Goal: Task Accomplishment & Management: Use online tool/utility

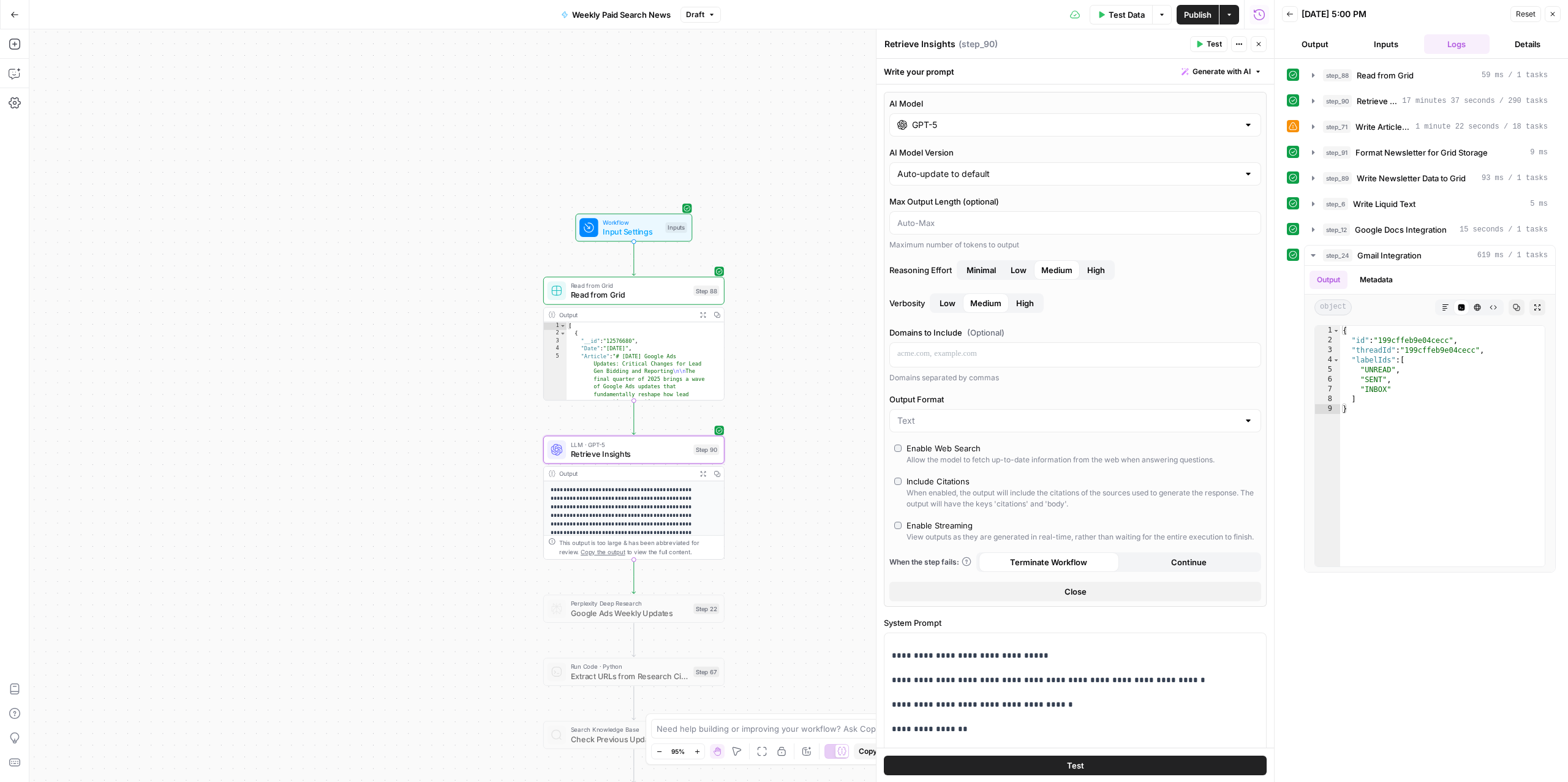
click at [1513, 43] on button "Details" at bounding box center [1527, 44] width 66 height 19
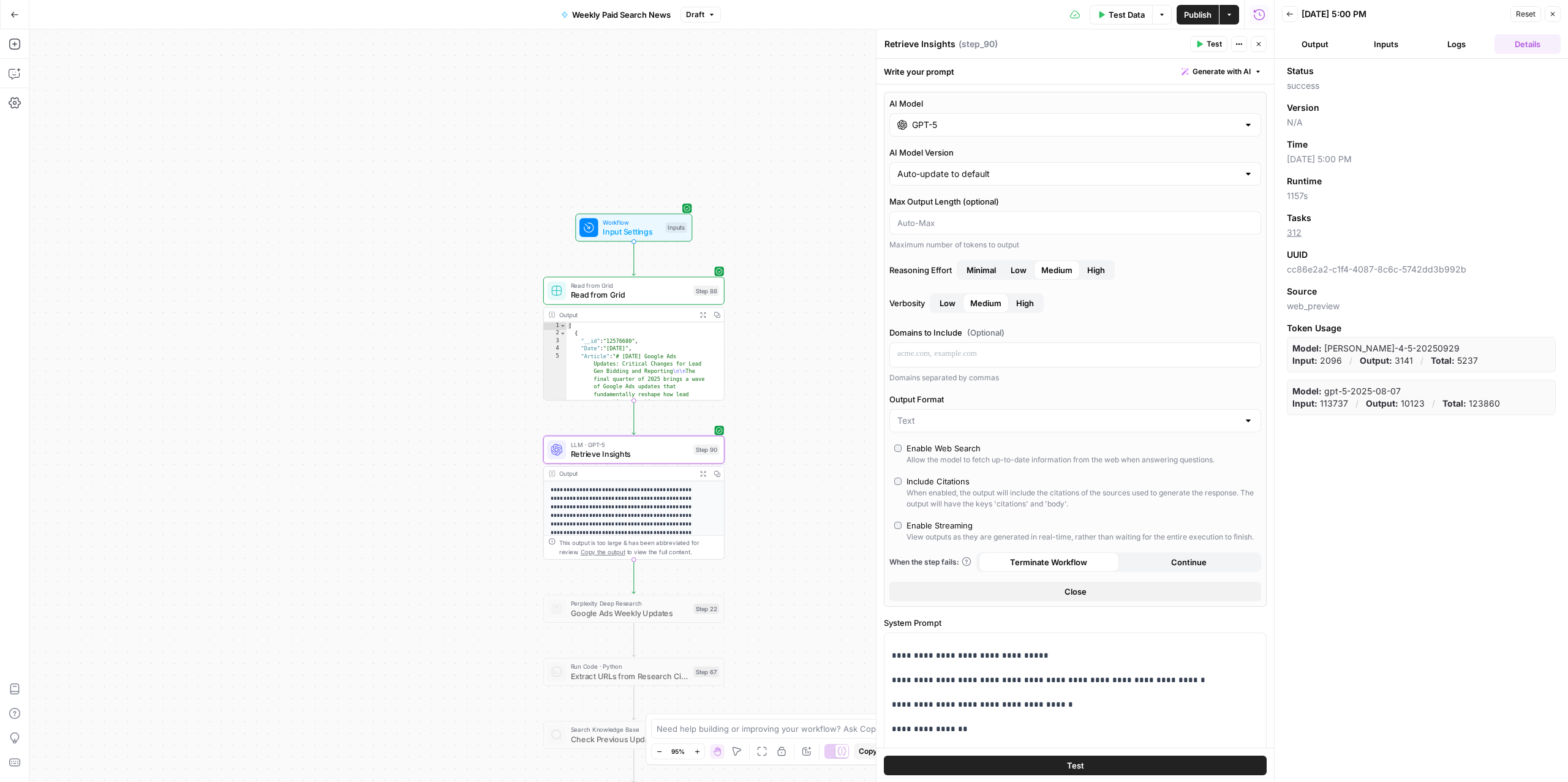
click at [1293, 234] on link "312" at bounding box center [1294, 232] width 15 height 10
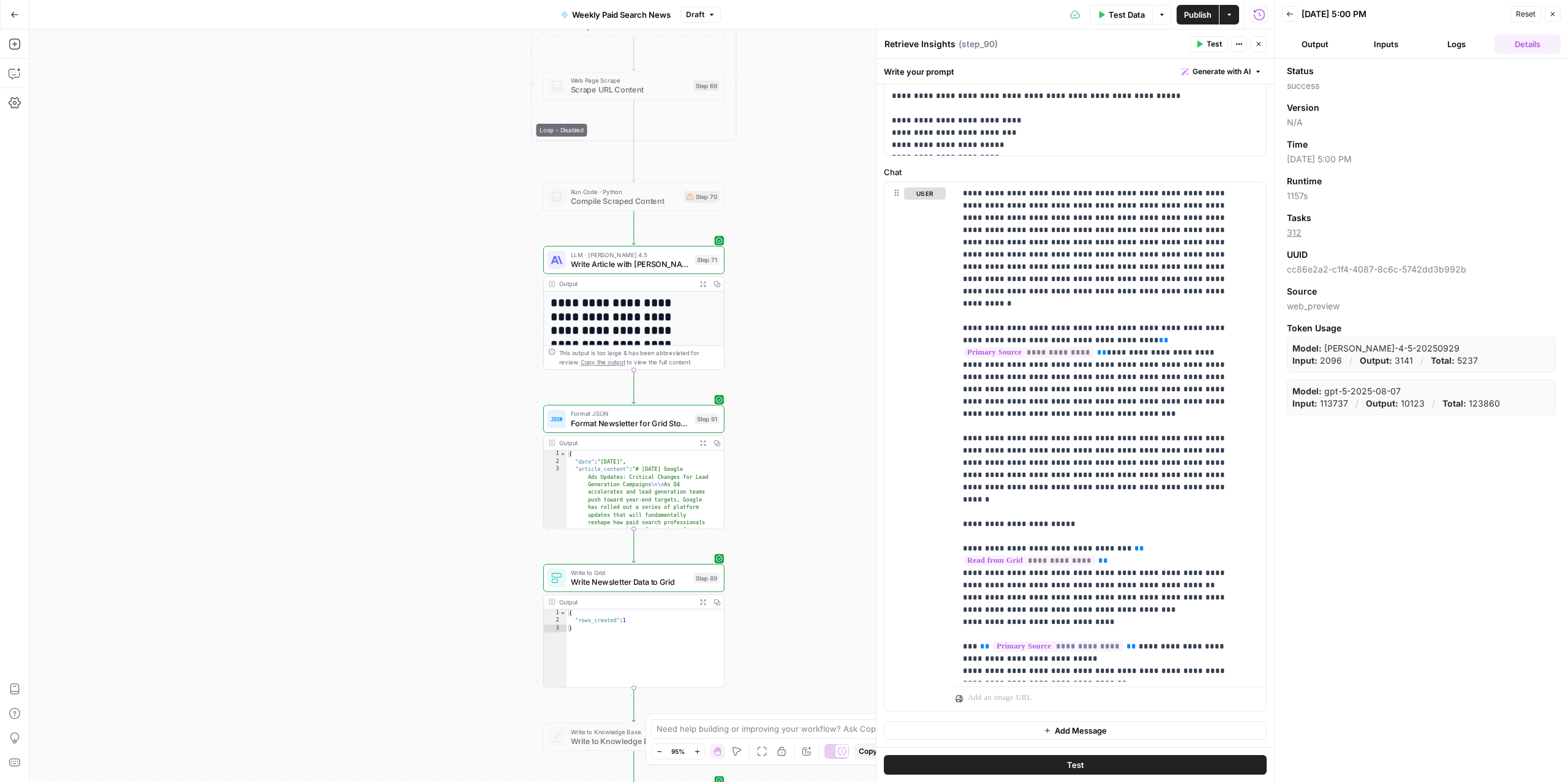
click at [572, 259] on span "Write Article with Claude Sonnet 4" at bounding box center [630, 264] width 120 height 12
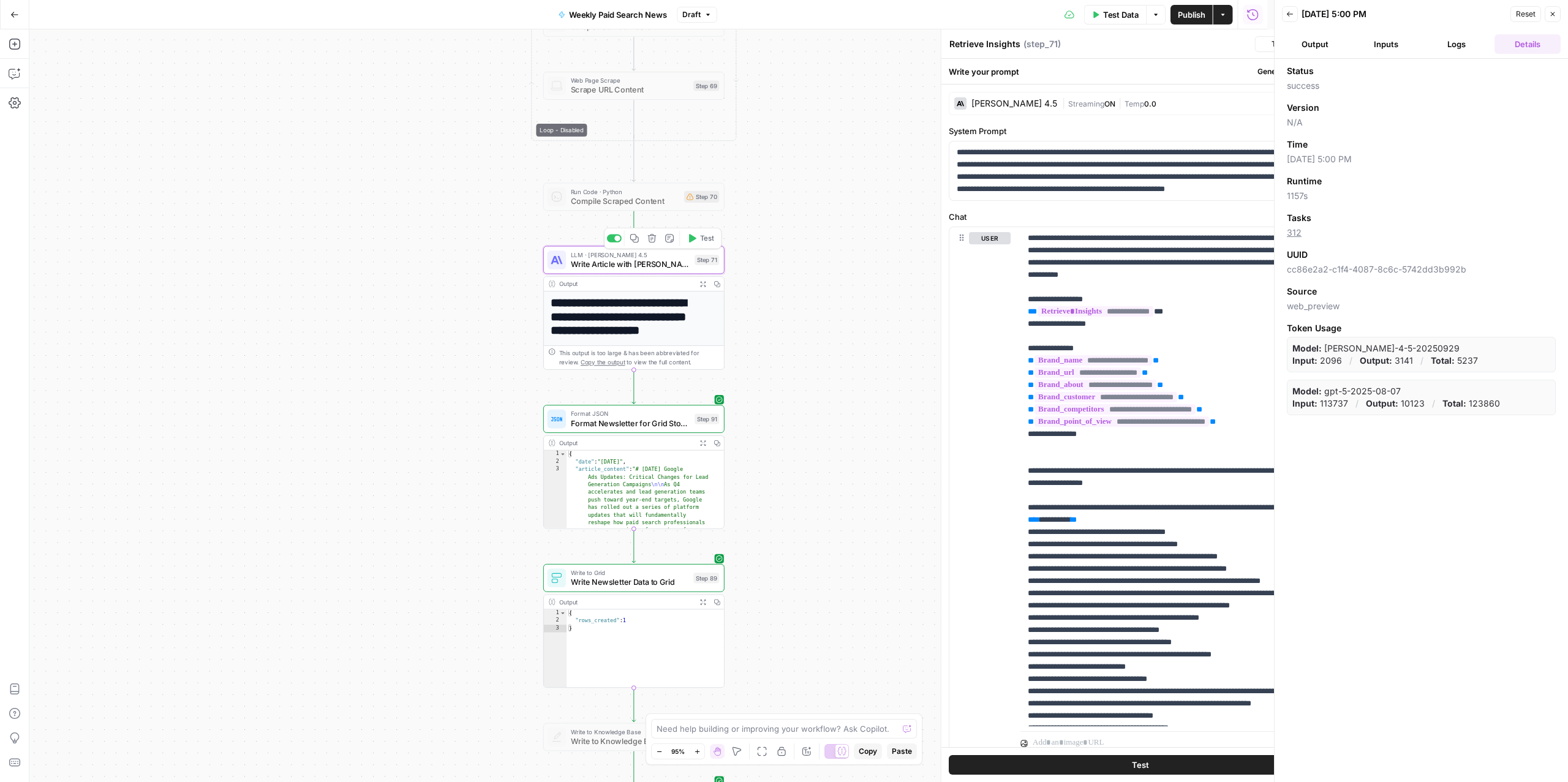
type textarea "Write Article with Claude Sonnet 4"
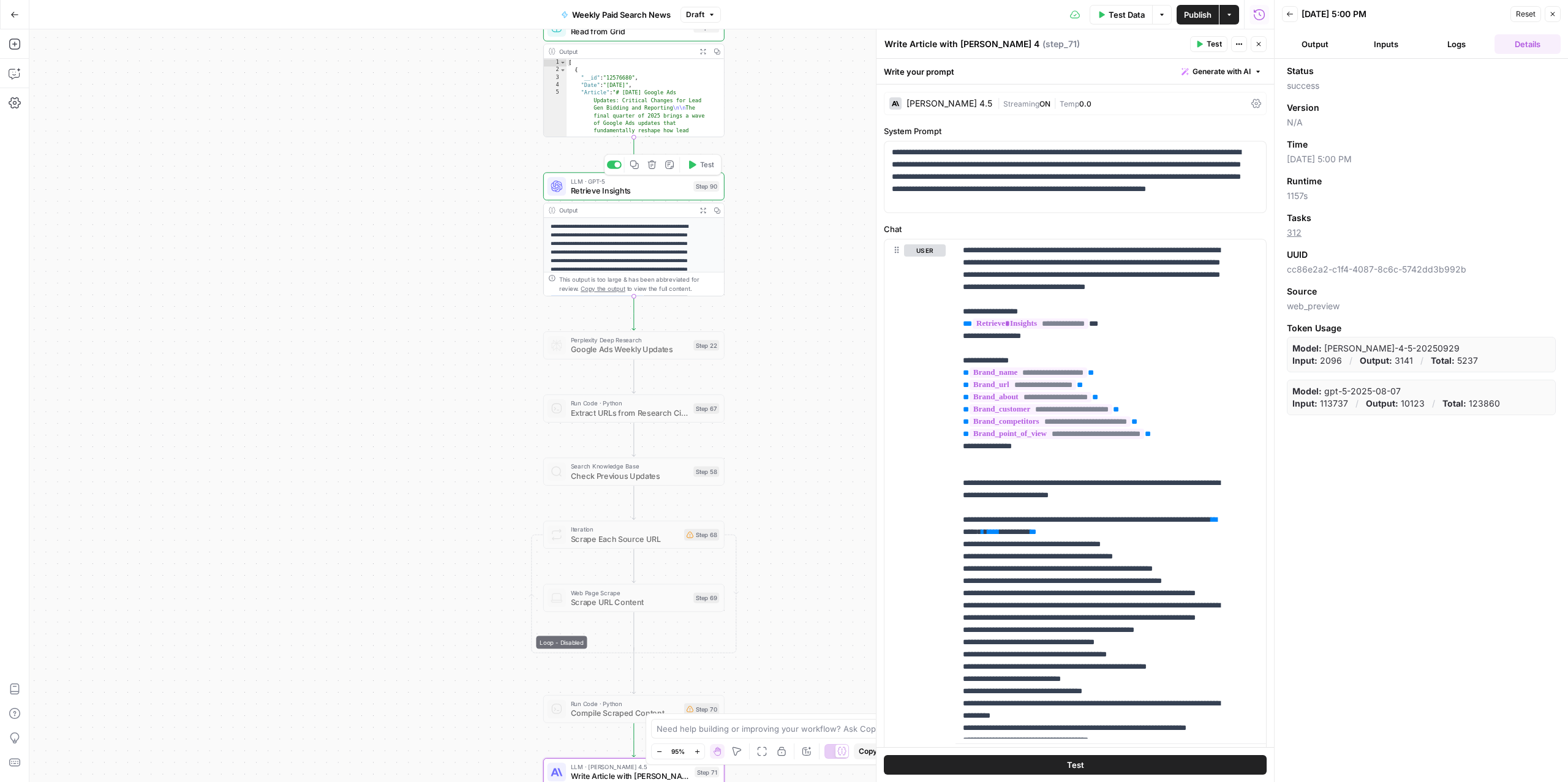
click at [601, 193] on span "Retrieve Insights" at bounding box center [630, 190] width 119 height 12
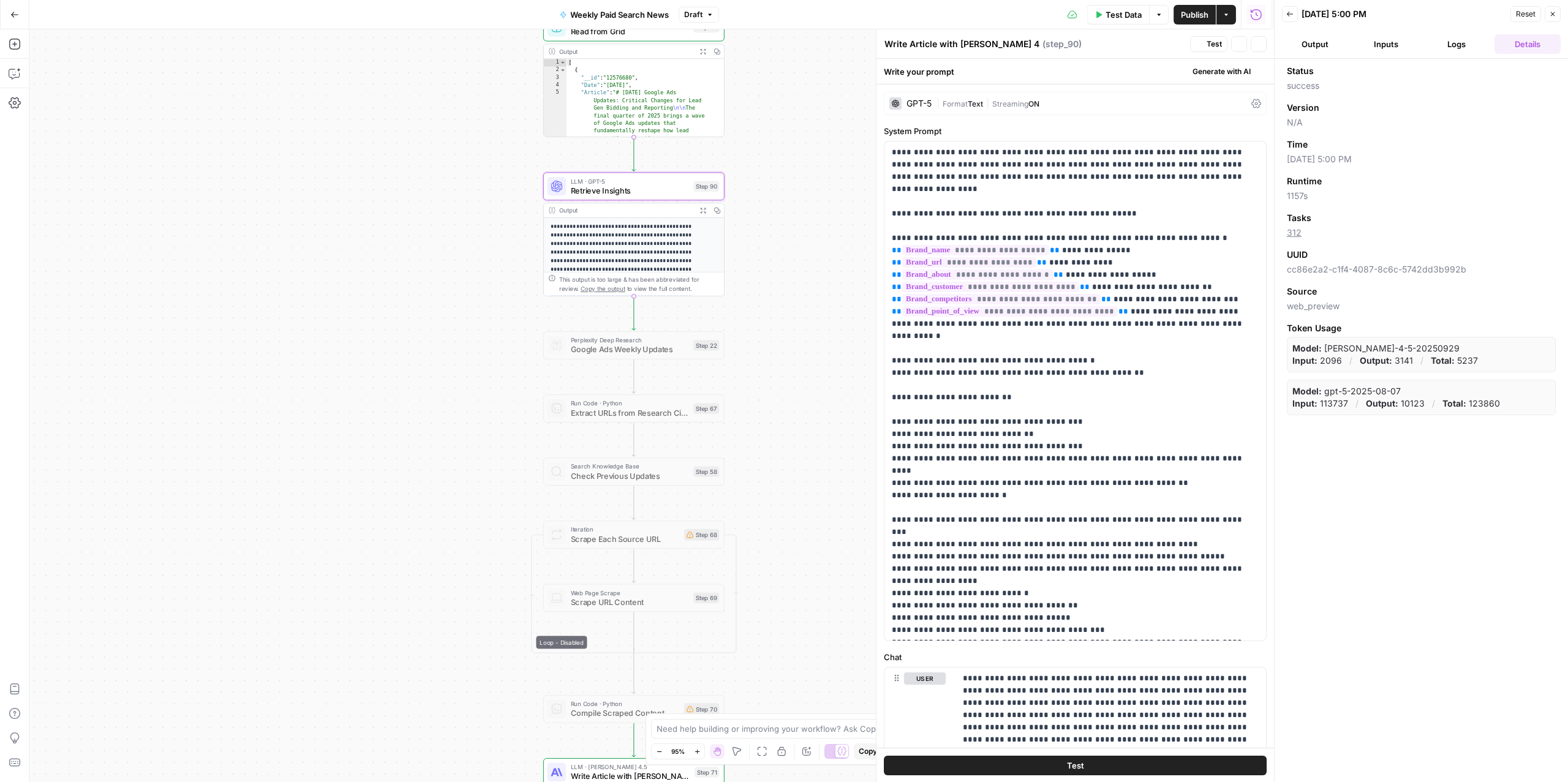
type textarea "Retrieve Insights"
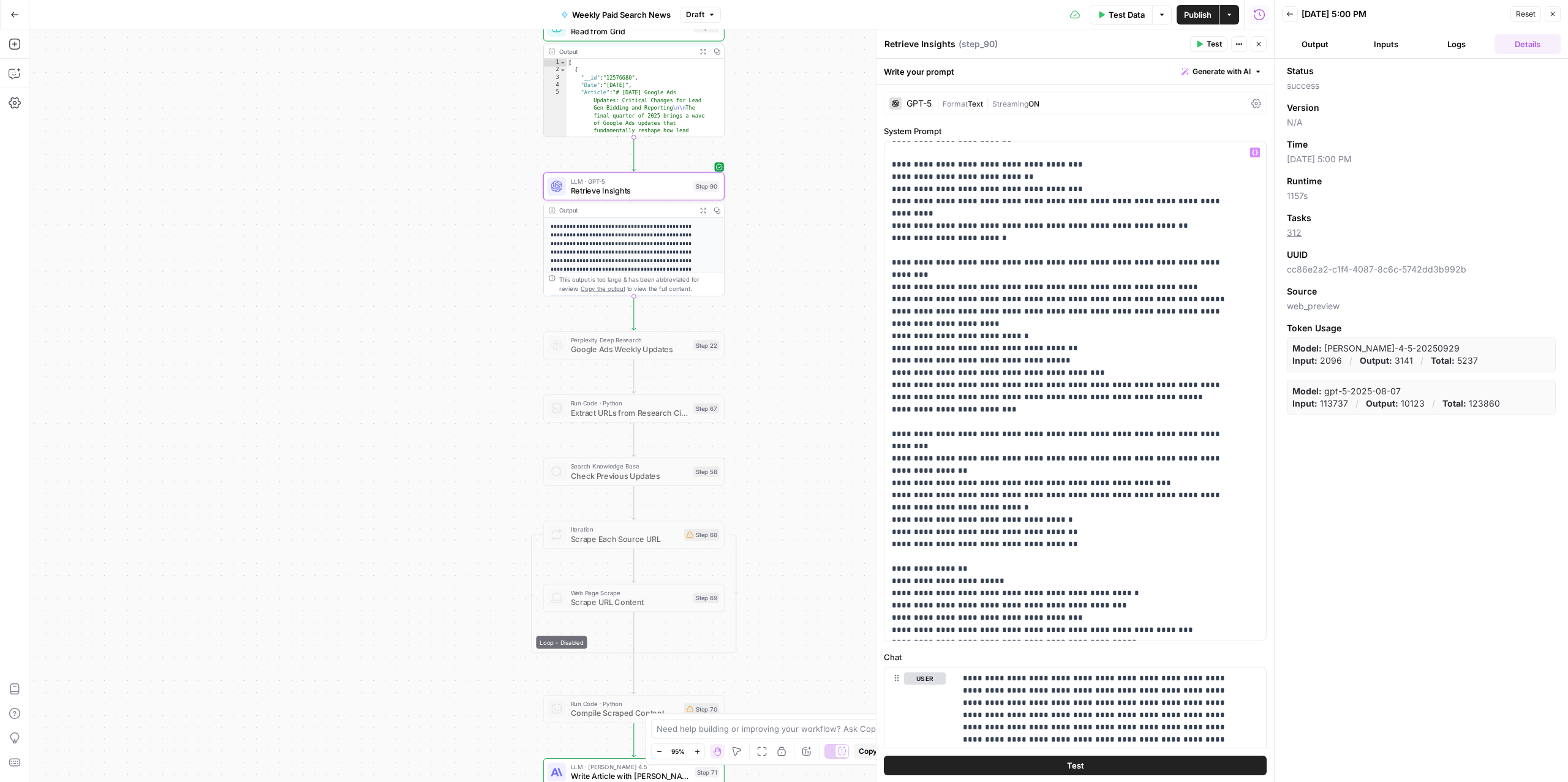
scroll to position [507, 0]
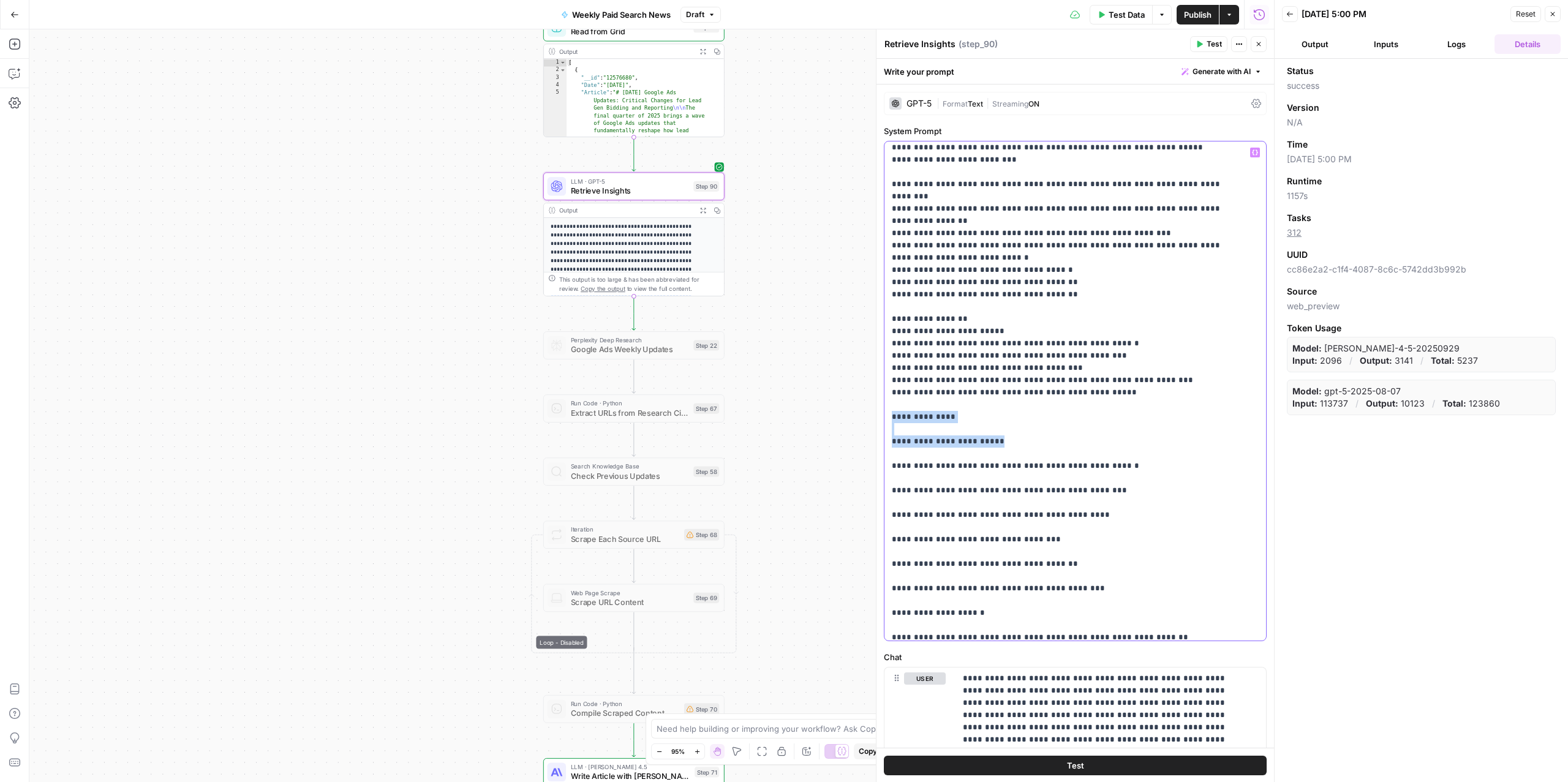
drag, startPoint x: 979, startPoint y: 369, endPoint x: 863, endPoint y: 360, distance: 116.3
click at [863, 360] on body "ConsumerAffairs New Home Browse Insights Opportunities Your Data Recent Grids P…" at bounding box center [784, 391] width 1568 height 782
click at [905, 364] on p "**********" at bounding box center [1062, 515] width 341 height 1751
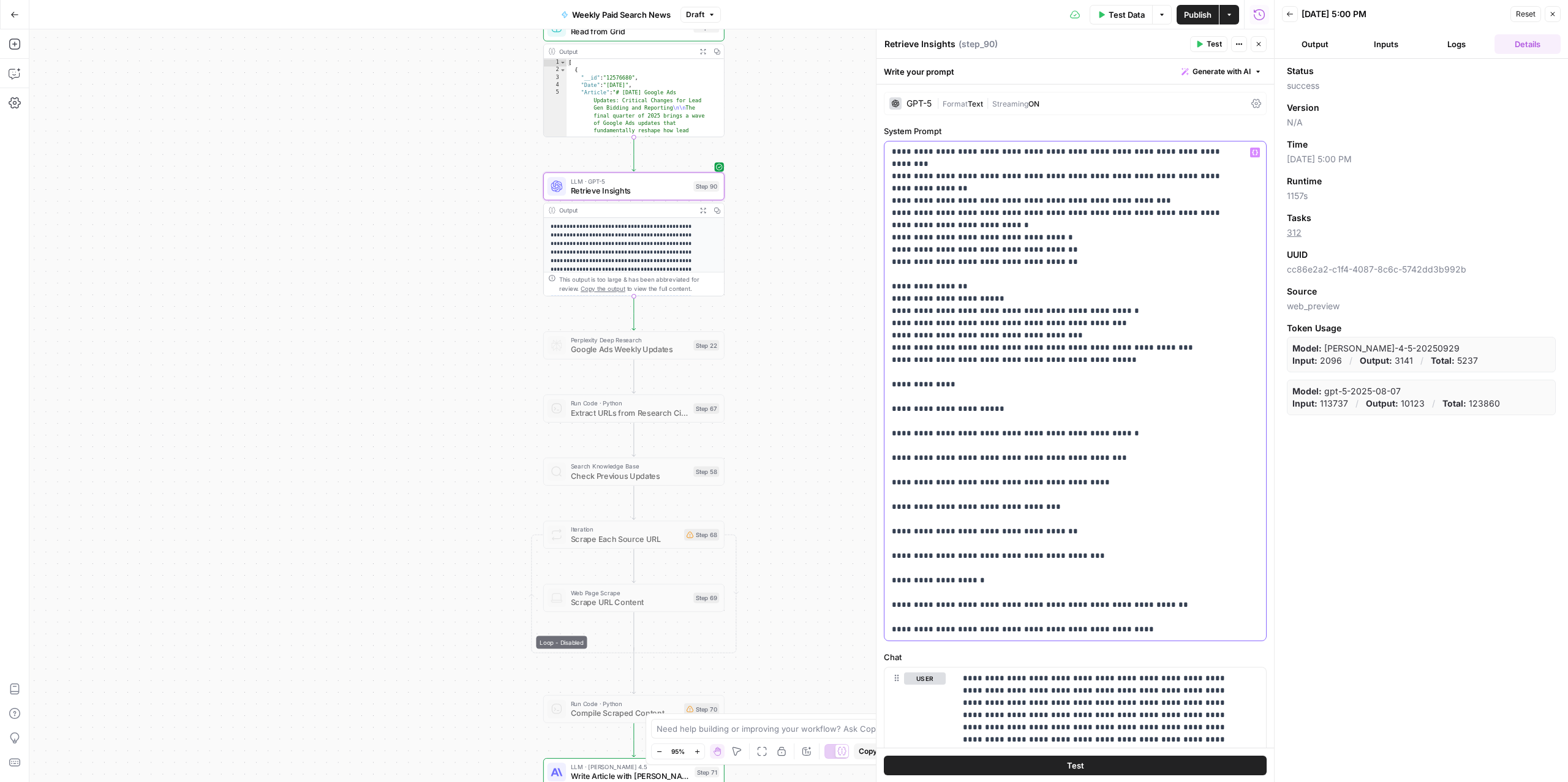
scroll to position [537, 0]
click at [1124, 312] on p "**********" at bounding box center [1062, 484] width 341 height 1751
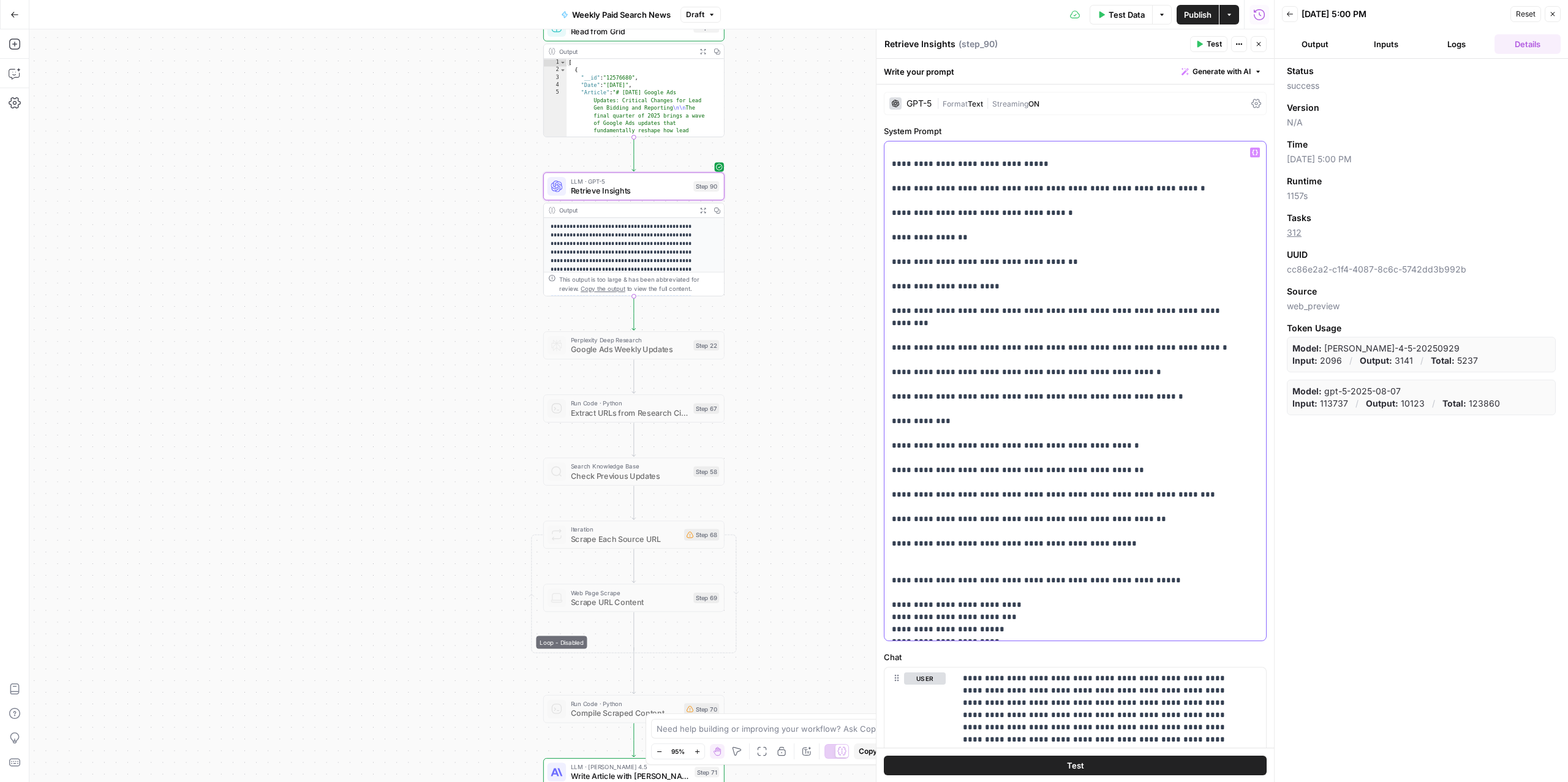
scroll to position [143, 0]
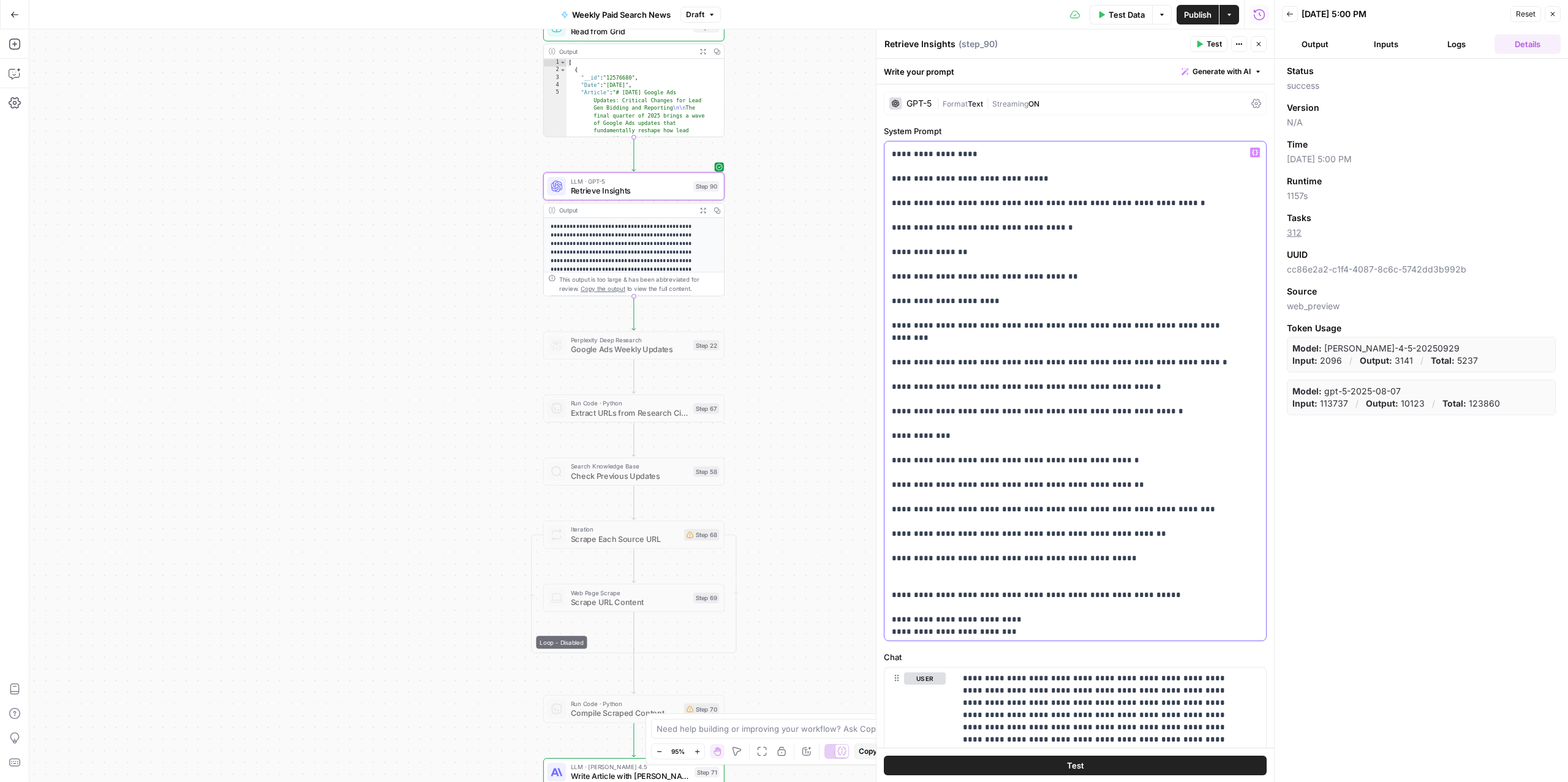
scroll to position [1262, 0]
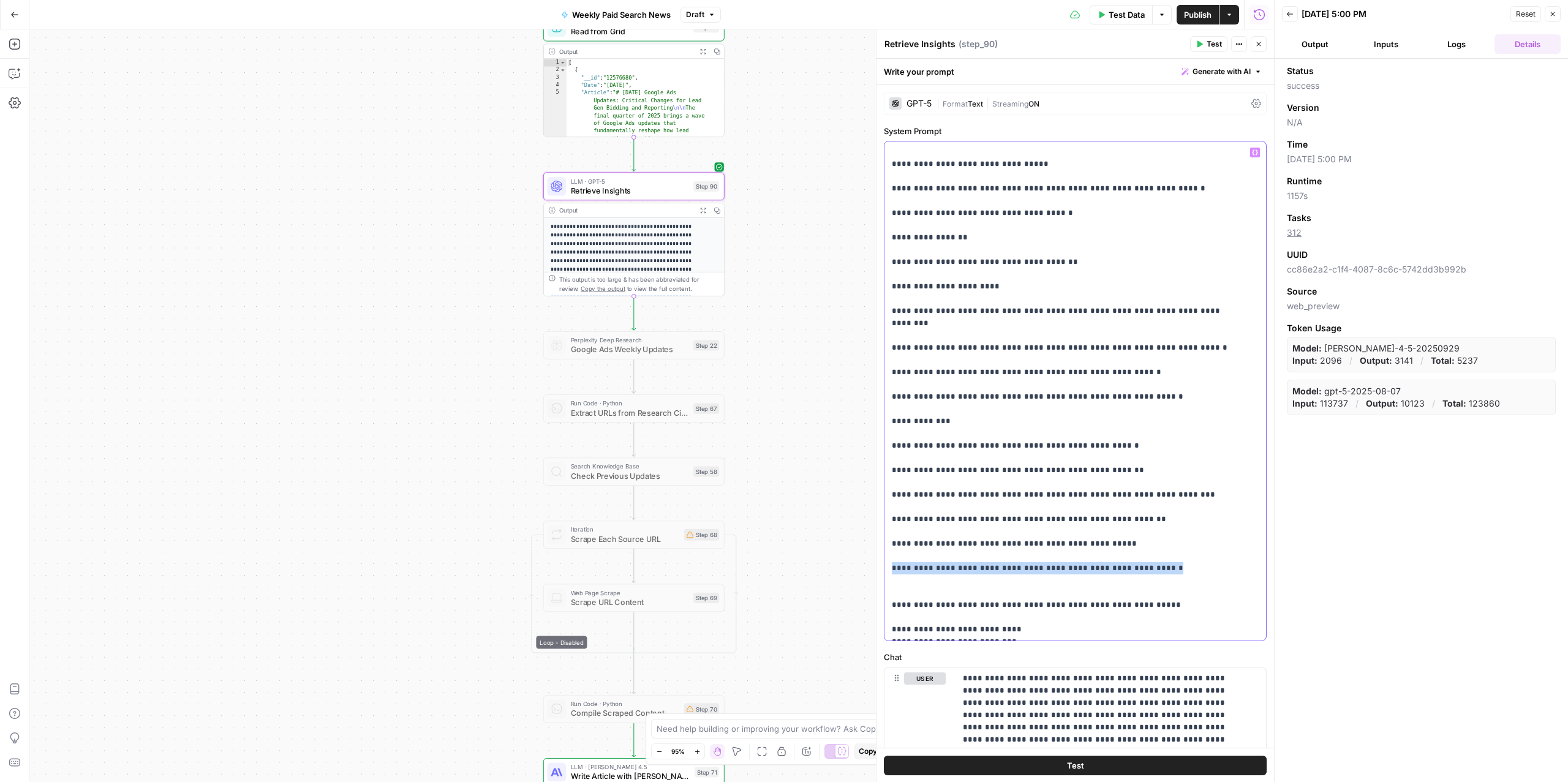
drag, startPoint x: 1165, startPoint y: 499, endPoint x: 876, endPoint y: 493, distance: 289.1
click at [876, 493] on div "**********" at bounding box center [1075, 405] width 398 height 753
drag, startPoint x: 897, startPoint y: 498, endPoint x: 1152, endPoint y: 510, distance: 255.3
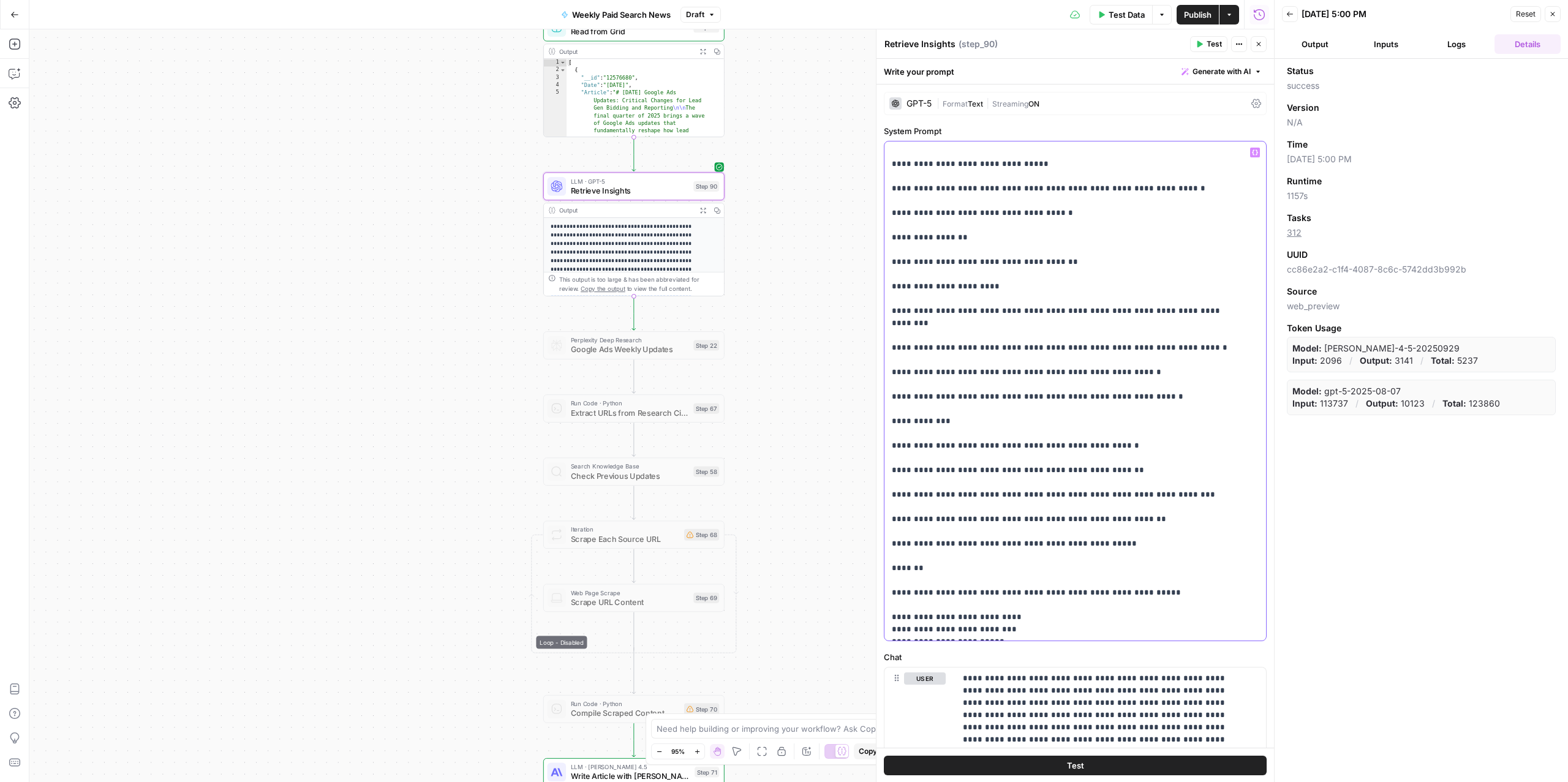
drag, startPoint x: 1043, startPoint y: 495, endPoint x: 902, endPoint y: 497, distance: 141.0
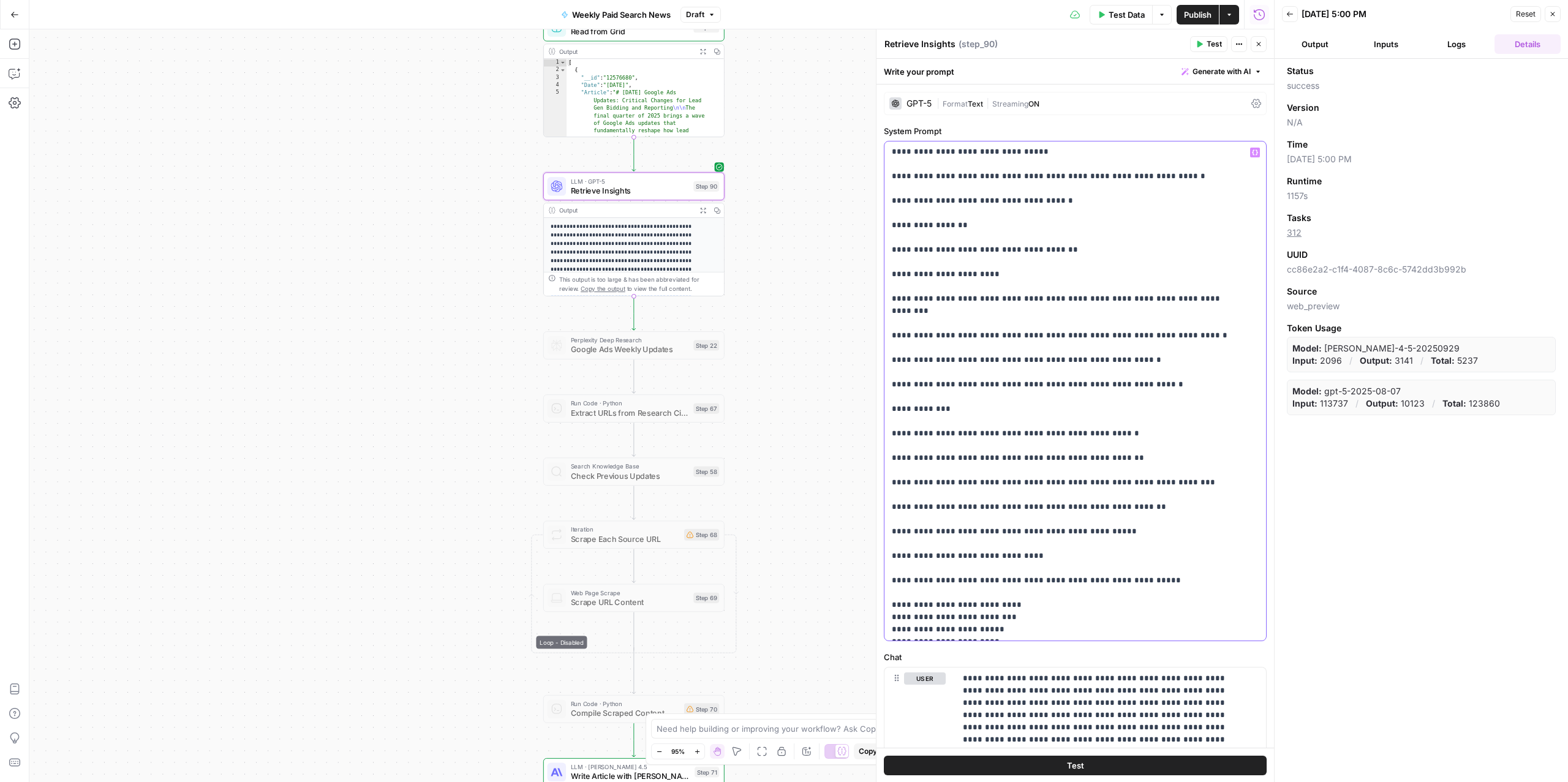
scroll to position [10, 0]
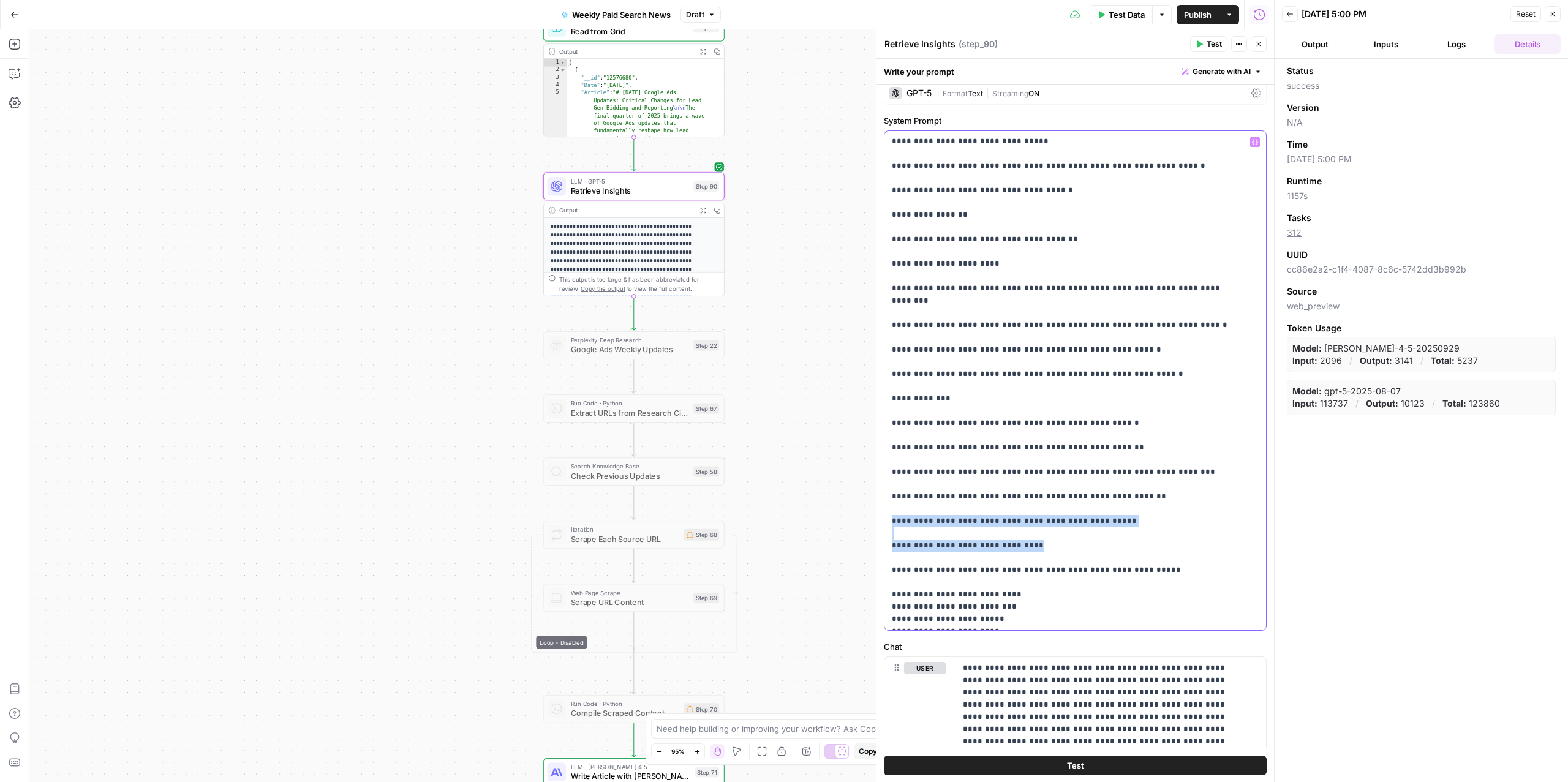
drag, startPoint x: 1046, startPoint y: 473, endPoint x: 880, endPoint y: 450, distance: 167.6
click at [880, 450] on div "**********" at bounding box center [1075, 405] width 398 height 753
copy p "**********"
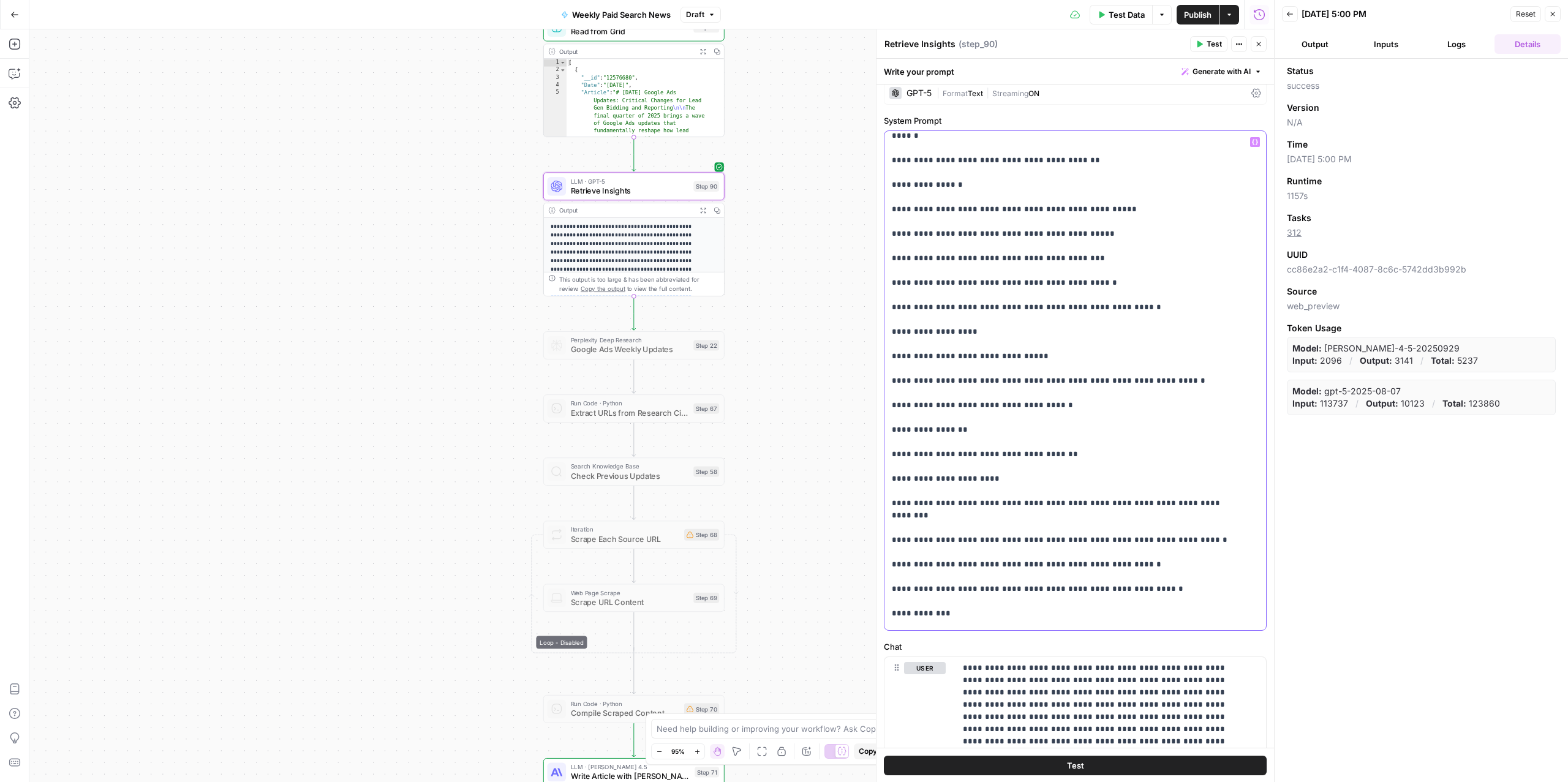
scroll to position [1048, 0]
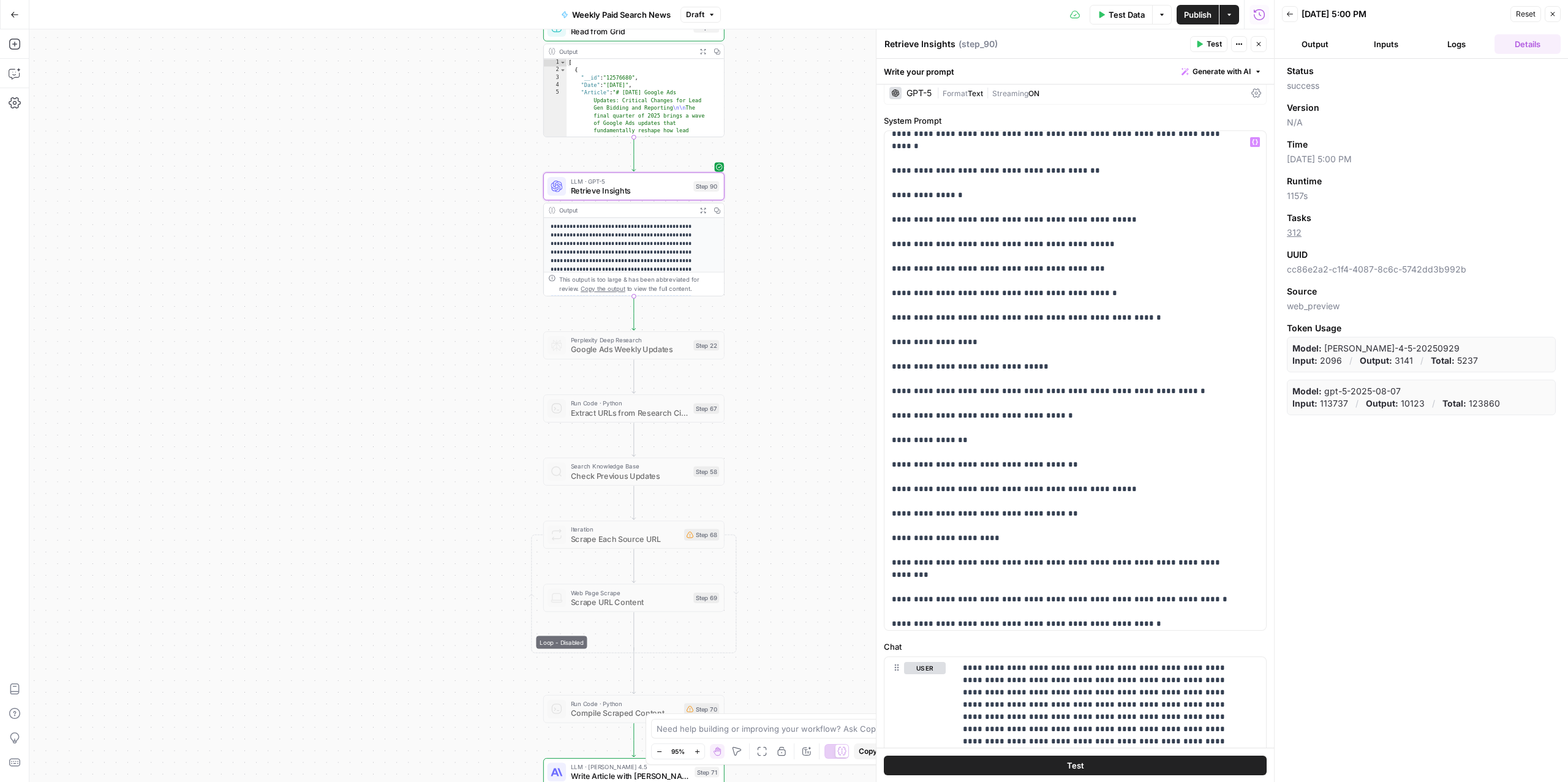
click at [1104, 20] on button "Test Data" at bounding box center [1121, 14] width 63 height 19
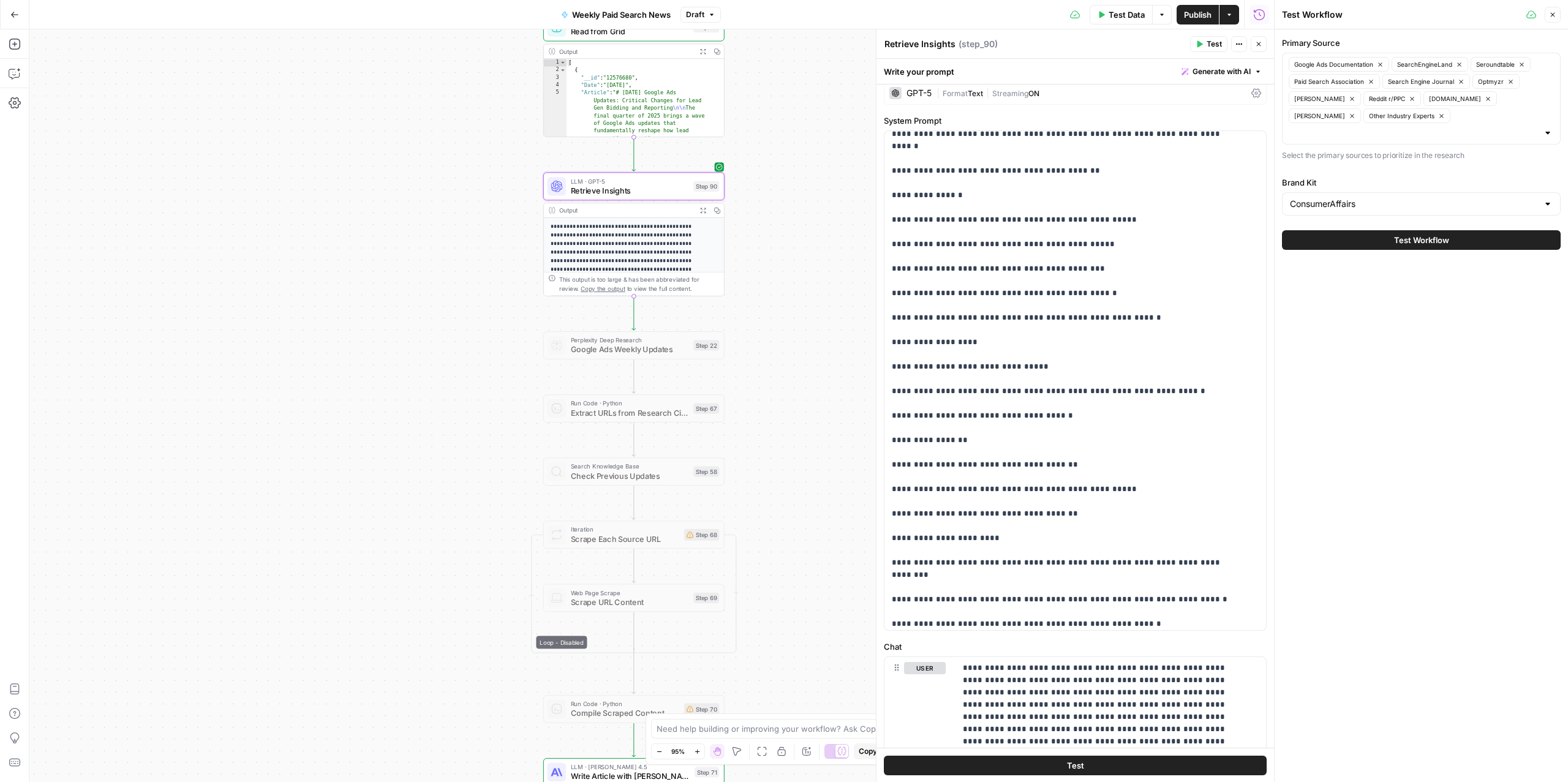
click at [1097, 12] on icon "button" at bounding box center [1101, 15] width 7 height 7
click at [1410, 235] on div "Test Workflow" at bounding box center [1420, 240] width 278 height 35
click at [1368, 230] on button "Test Workflow" at bounding box center [1420, 239] width 278 height 19
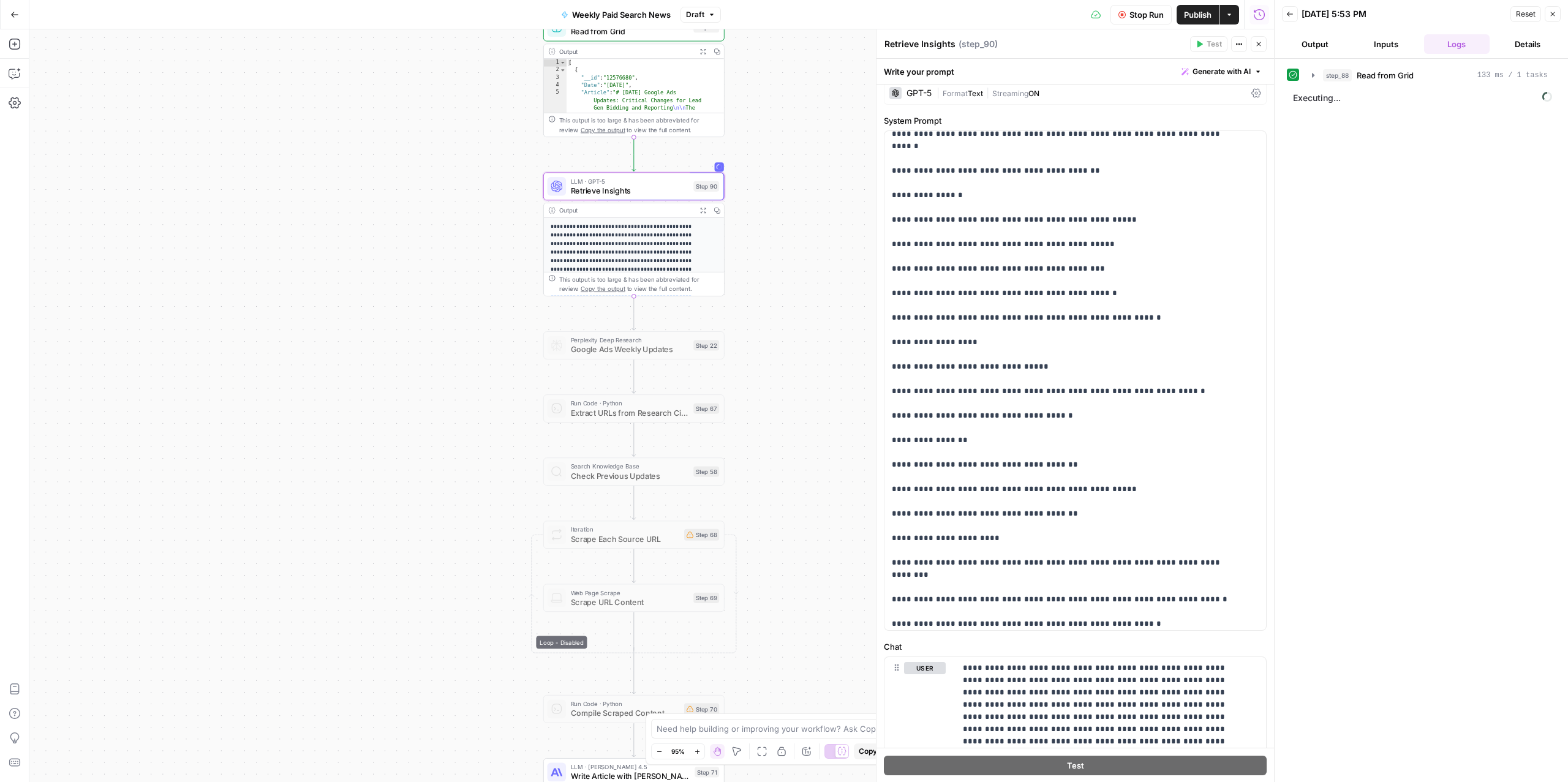
click at [1154, 19] on span "Stop Run" at bounding box center [1146, 14] width 35 height 12
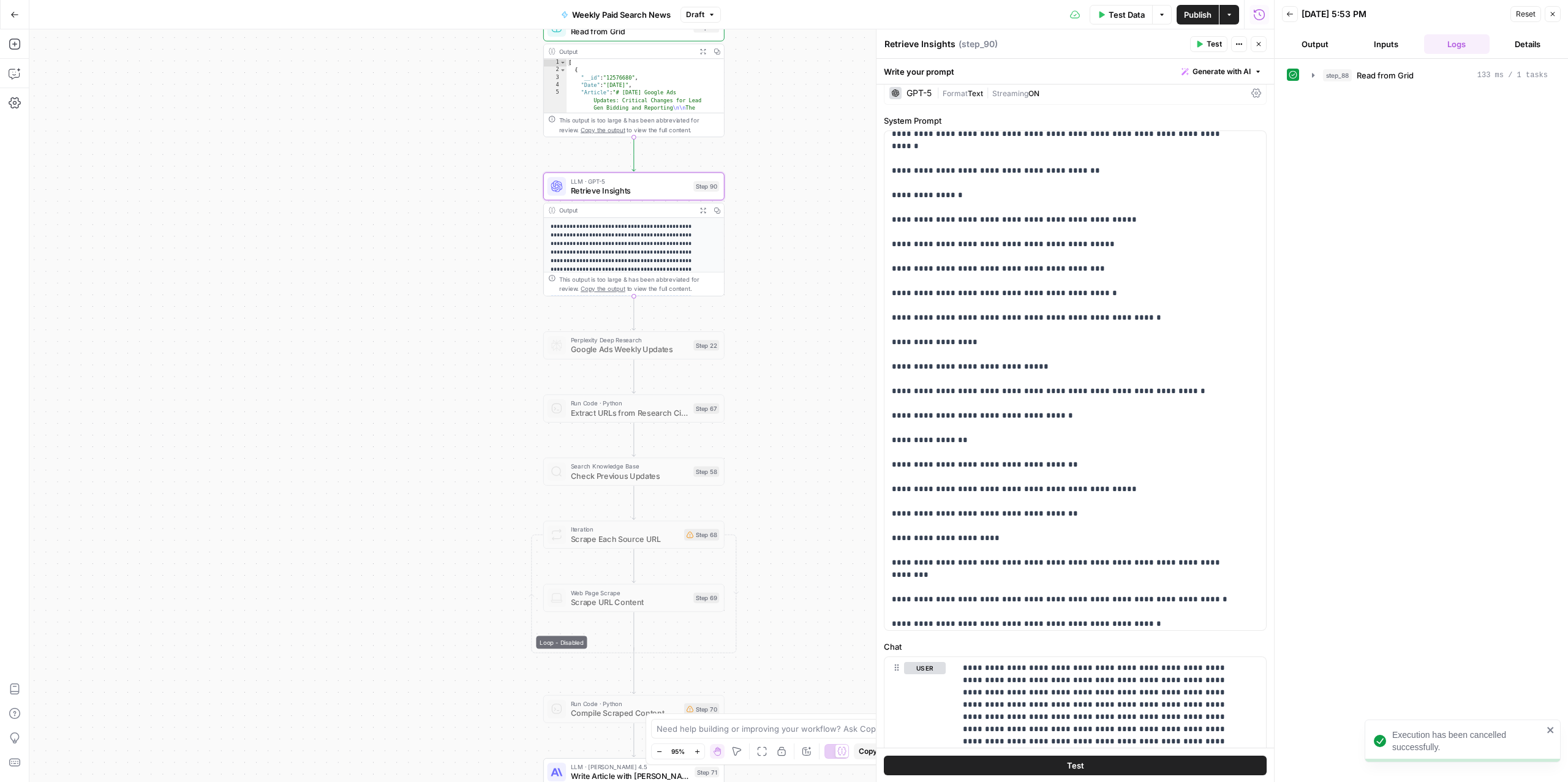
click at [1117, 20] on button "Test Data" at bounding box center [1121, 14] width 63 height 19
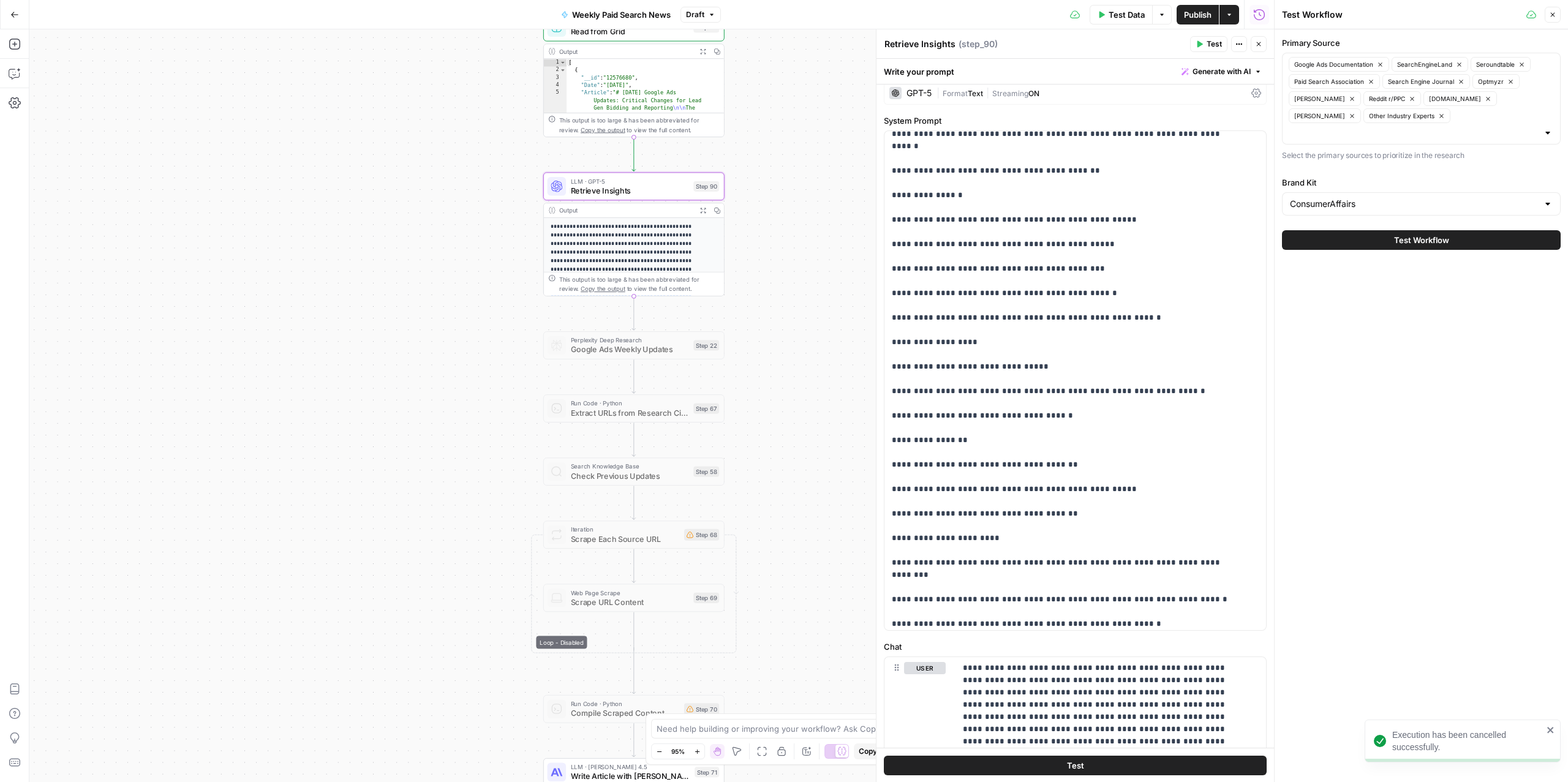
click at [1362, 230] on button "Test Workflow" at bounding box center [1420, 239] width 278 height 19
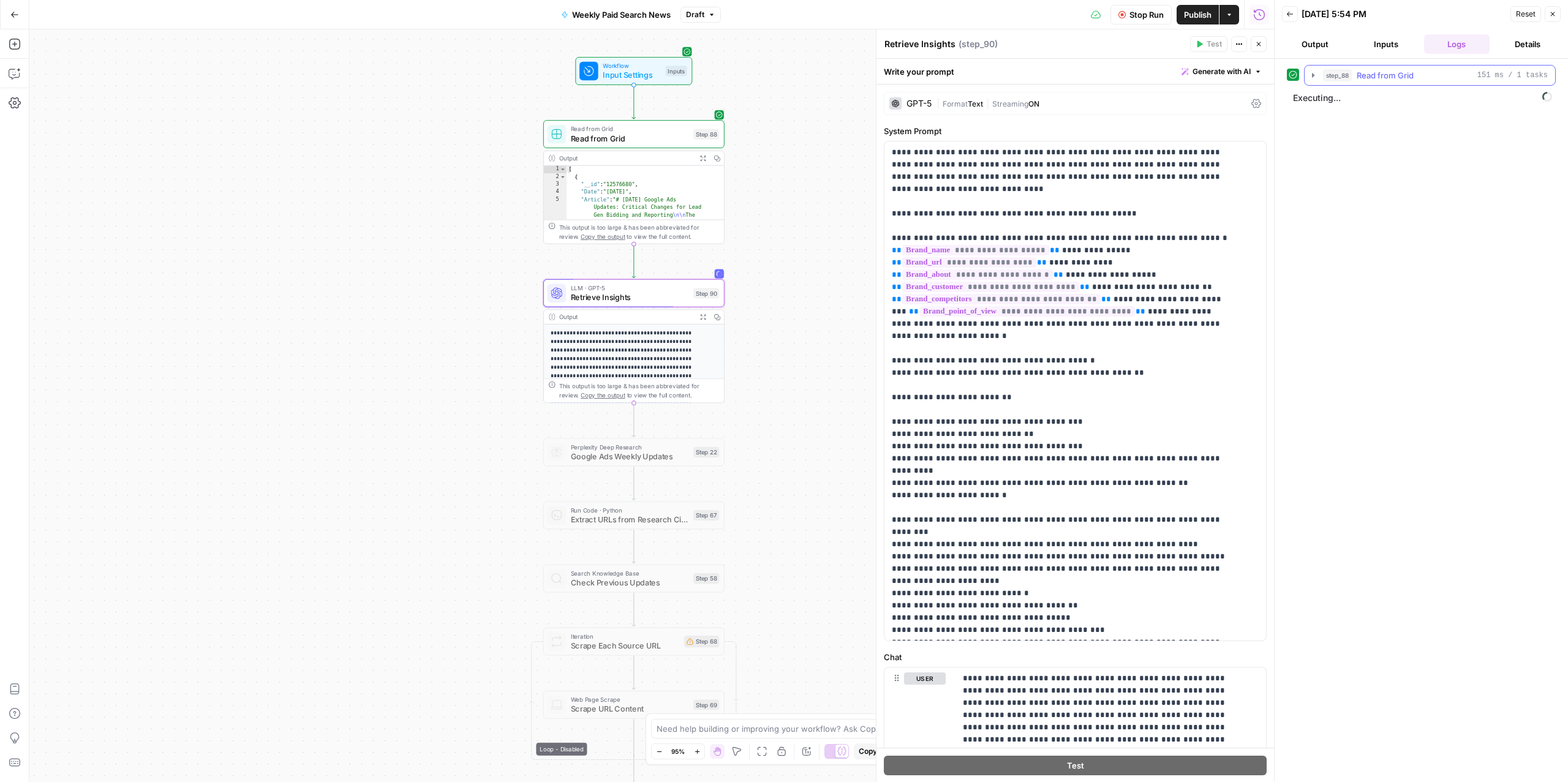
click at [1434, 79] on div "step_88 Read from Grid 151 ms / 1 tasks" at bounding box center [1435, 75] width 225 height 12
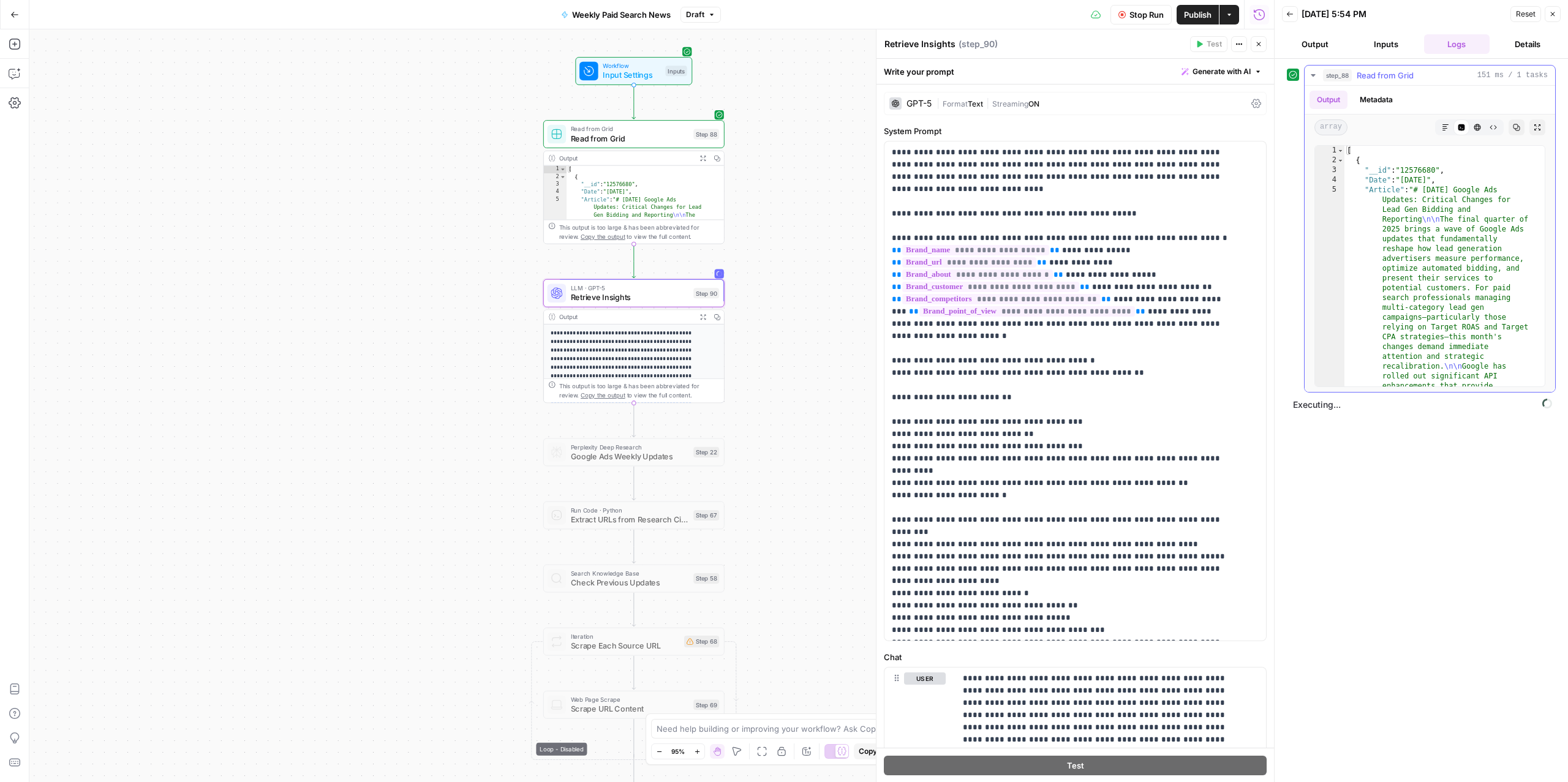
click at [1434, 79] on div "step_88 Read from Grid 151 ms / 1 tasks" at bounding box center [1435, 75] width 225 height 12
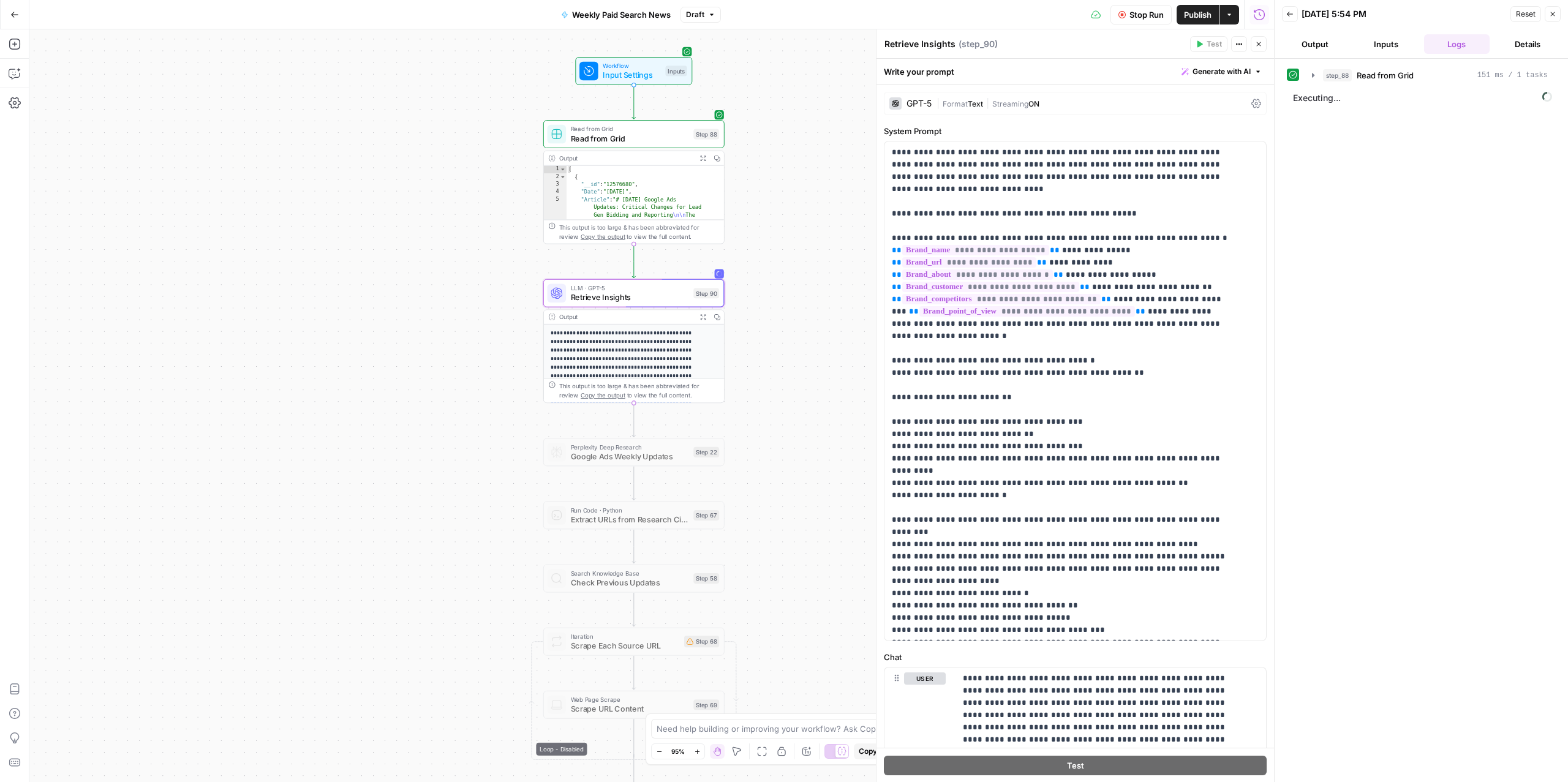
click at [1310, 38] on button "Output" at bounding box center [1314, 44] width 66 height 19
click at [1437, 47] on button "Logs" at bounding box center [1457, 44] width 66 height 19
click at [14, 74] on icon "button" at bounding box center [14, 73] width 12 height 12
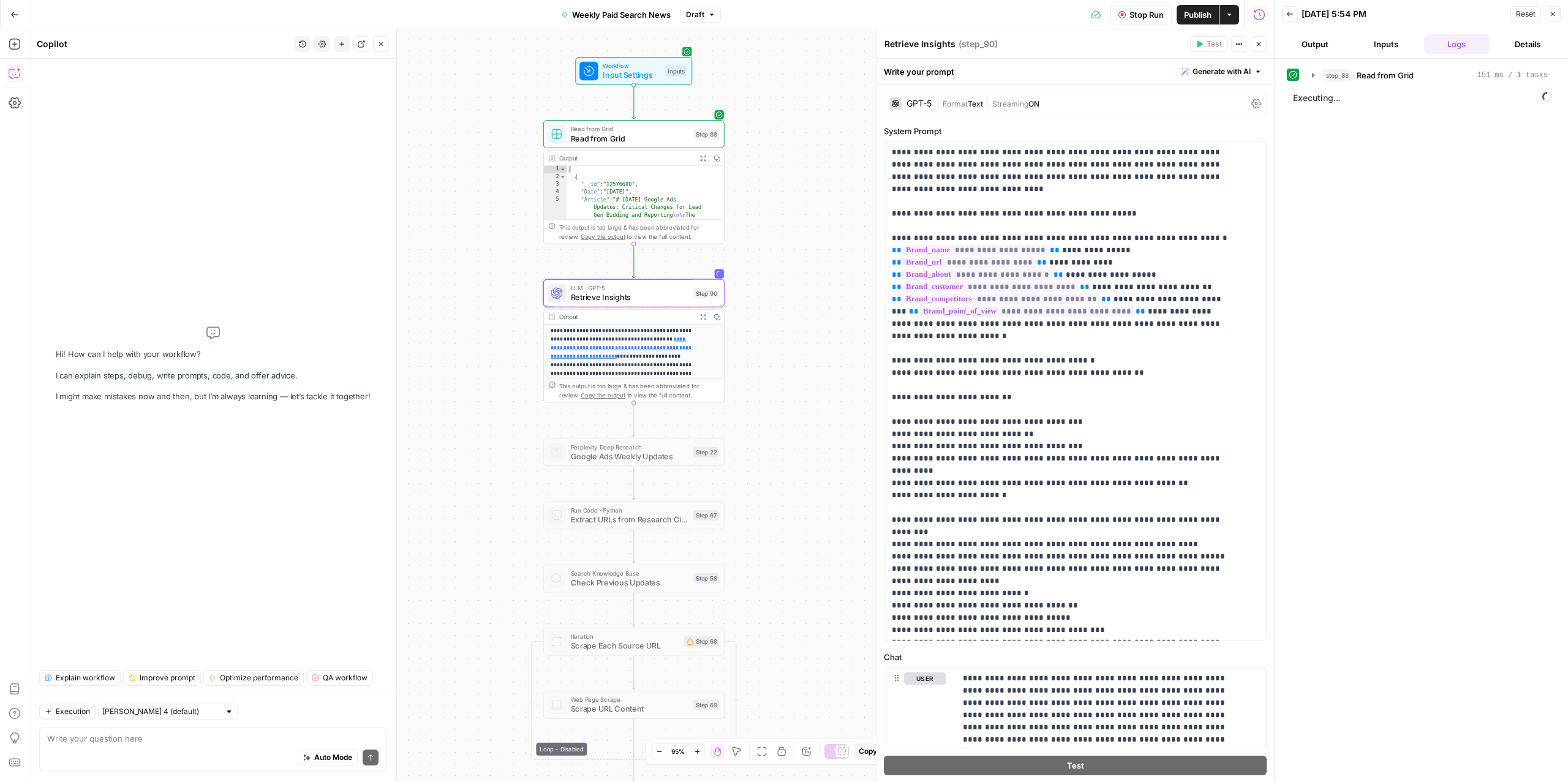
click at [152, 750] on div "Auto Mode Send" at bounding box center [213, 758] width 331 height 27
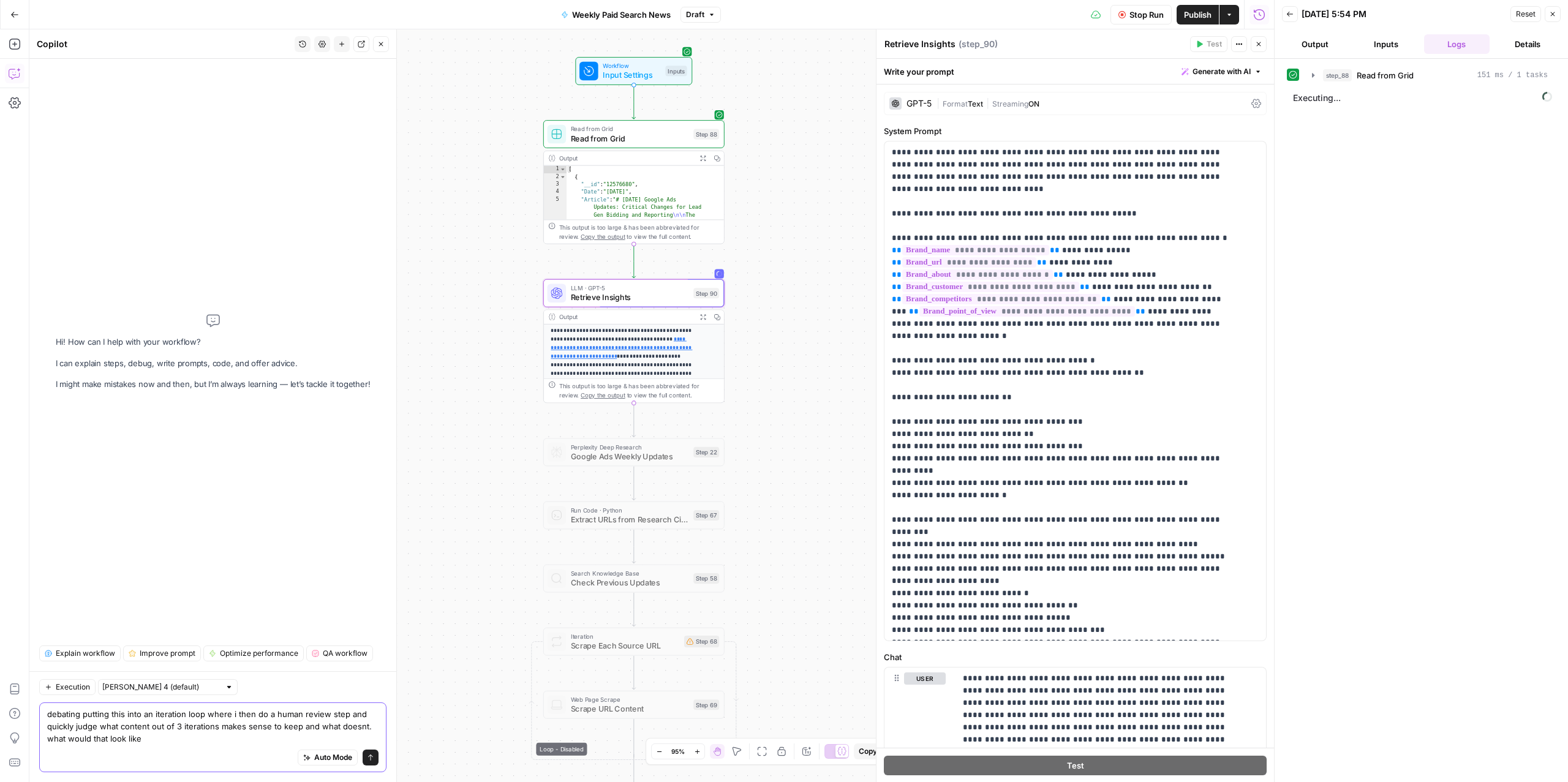
type textarea "debating putting this into an iteration loop where i then do a human review ste…"
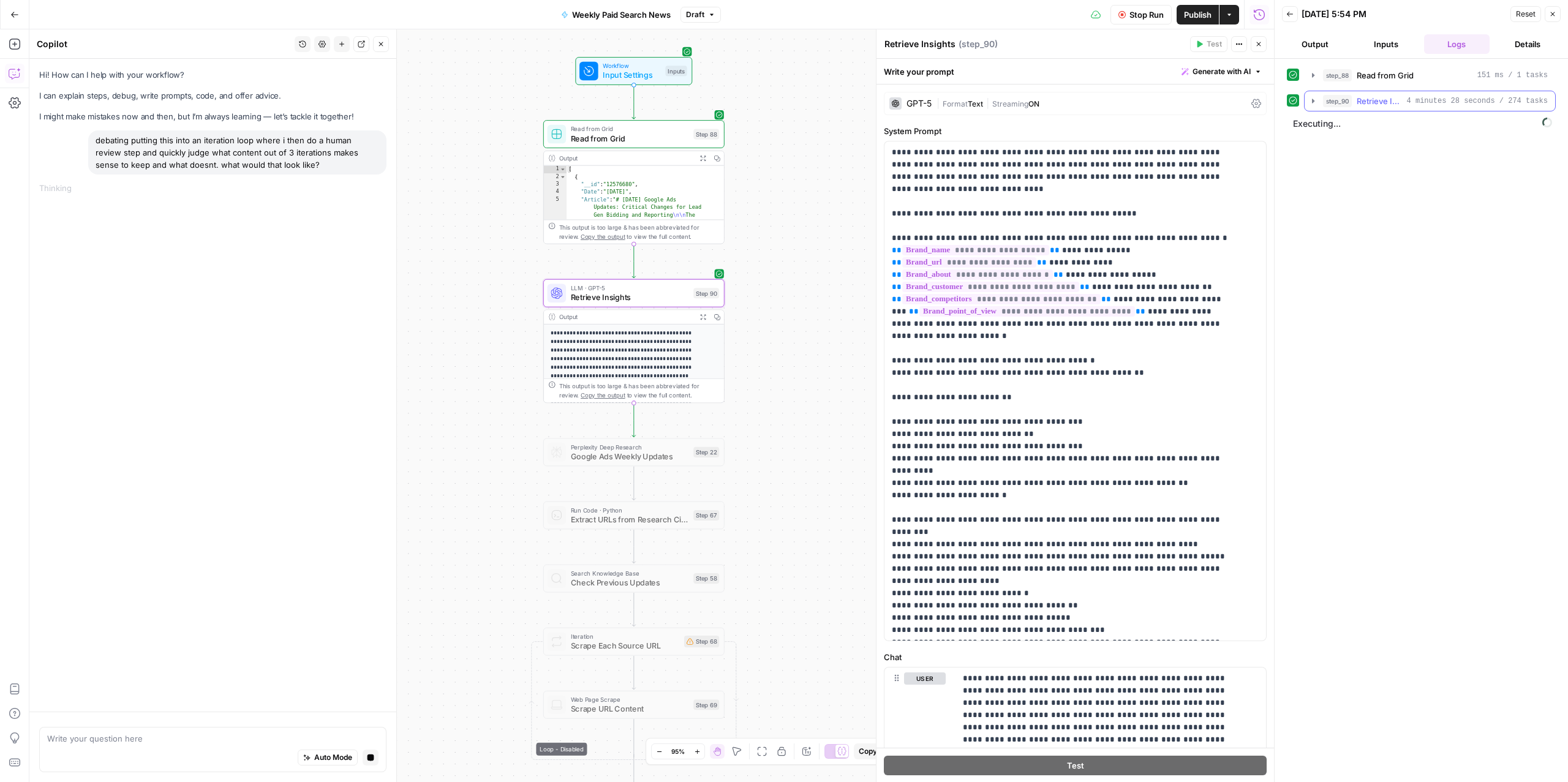
click at [1380, 105] on span "Retrieve Insights" at bounding box center [1379, 100] width 46 height 12
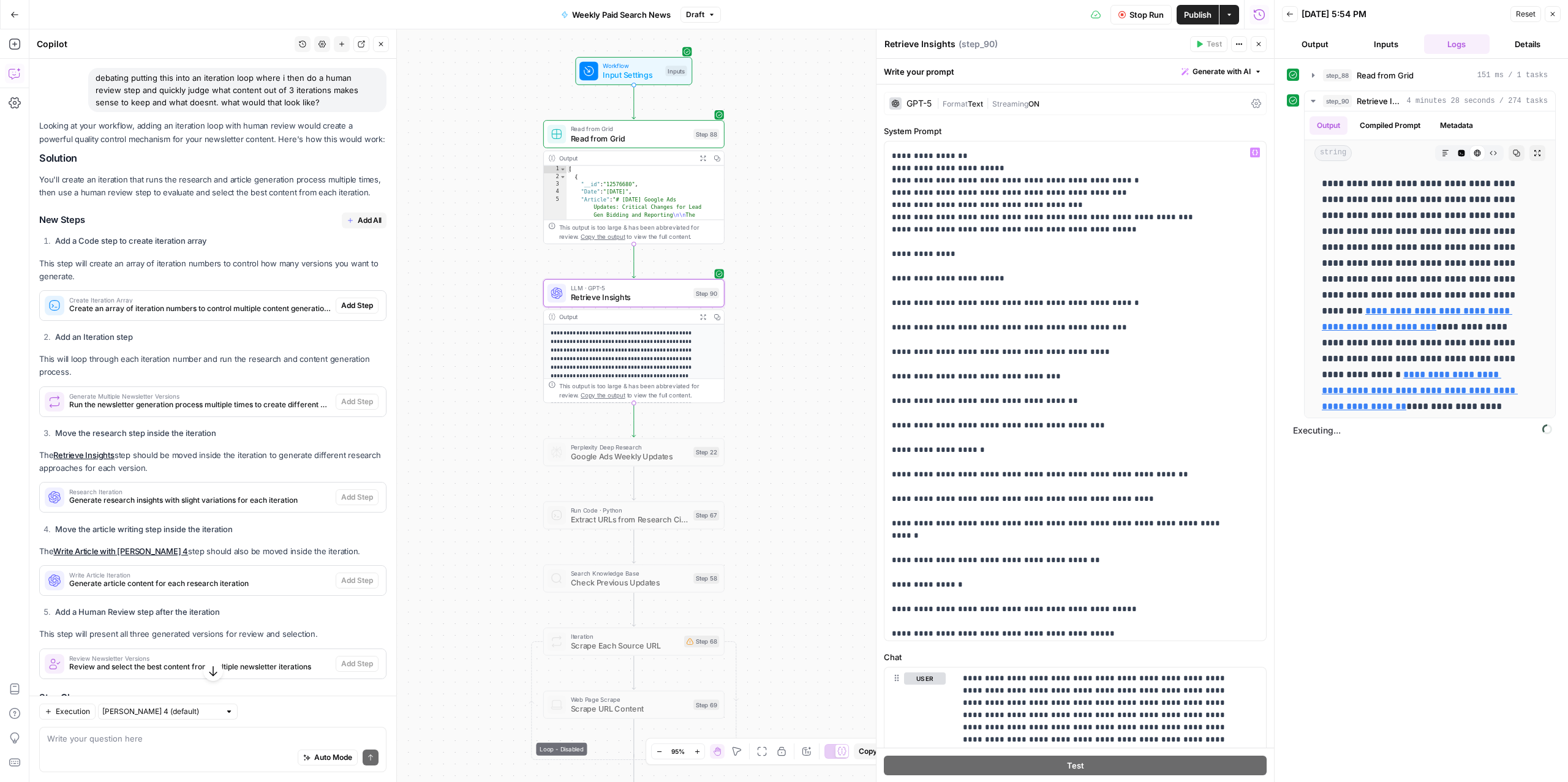
scroll to position [671, 0]
click at [1017, 353] on p "**********" at bounding box center [1062, 363] width 341 height 1776
type input "s"
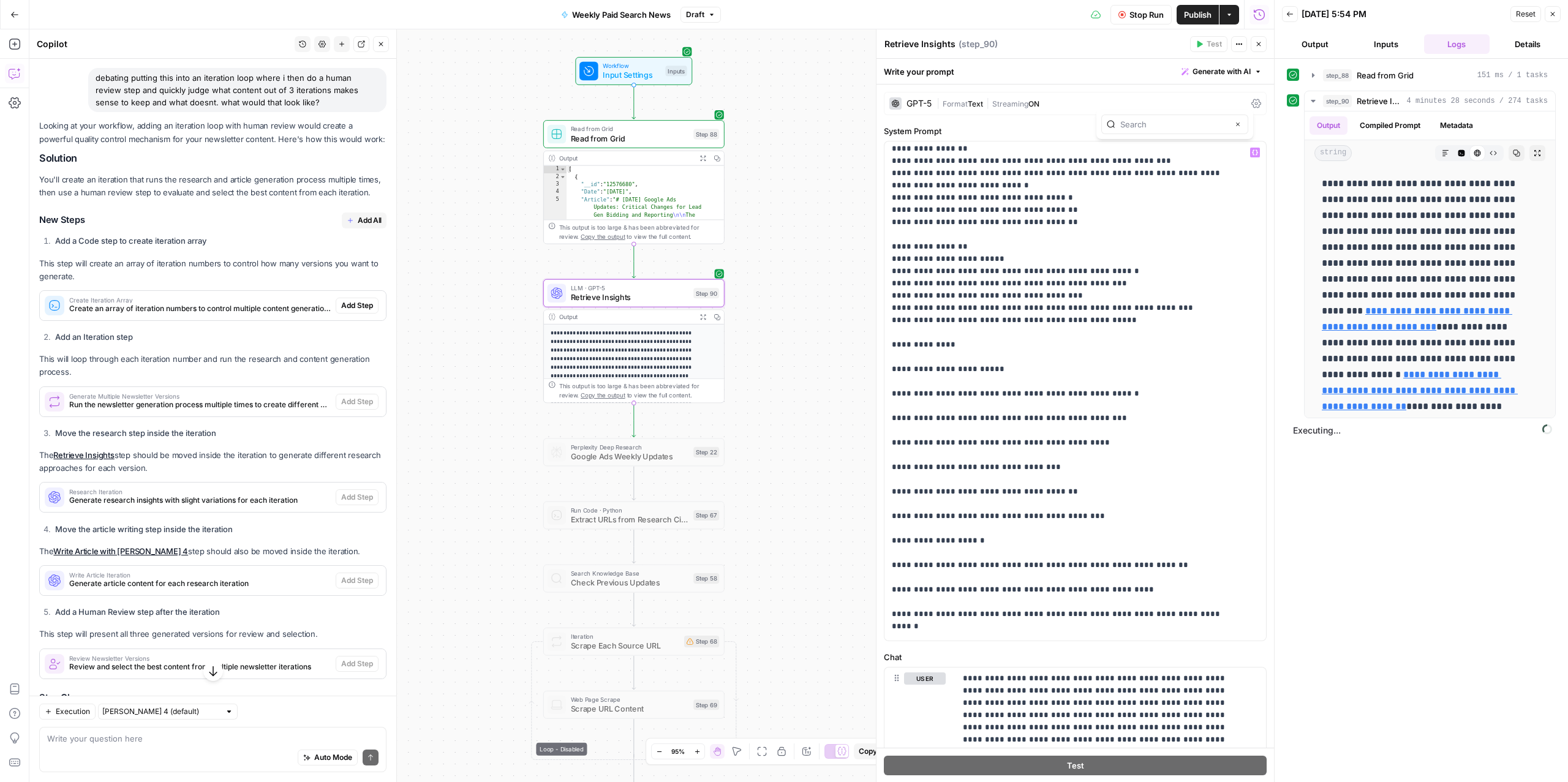
scroll to position [576, 0]
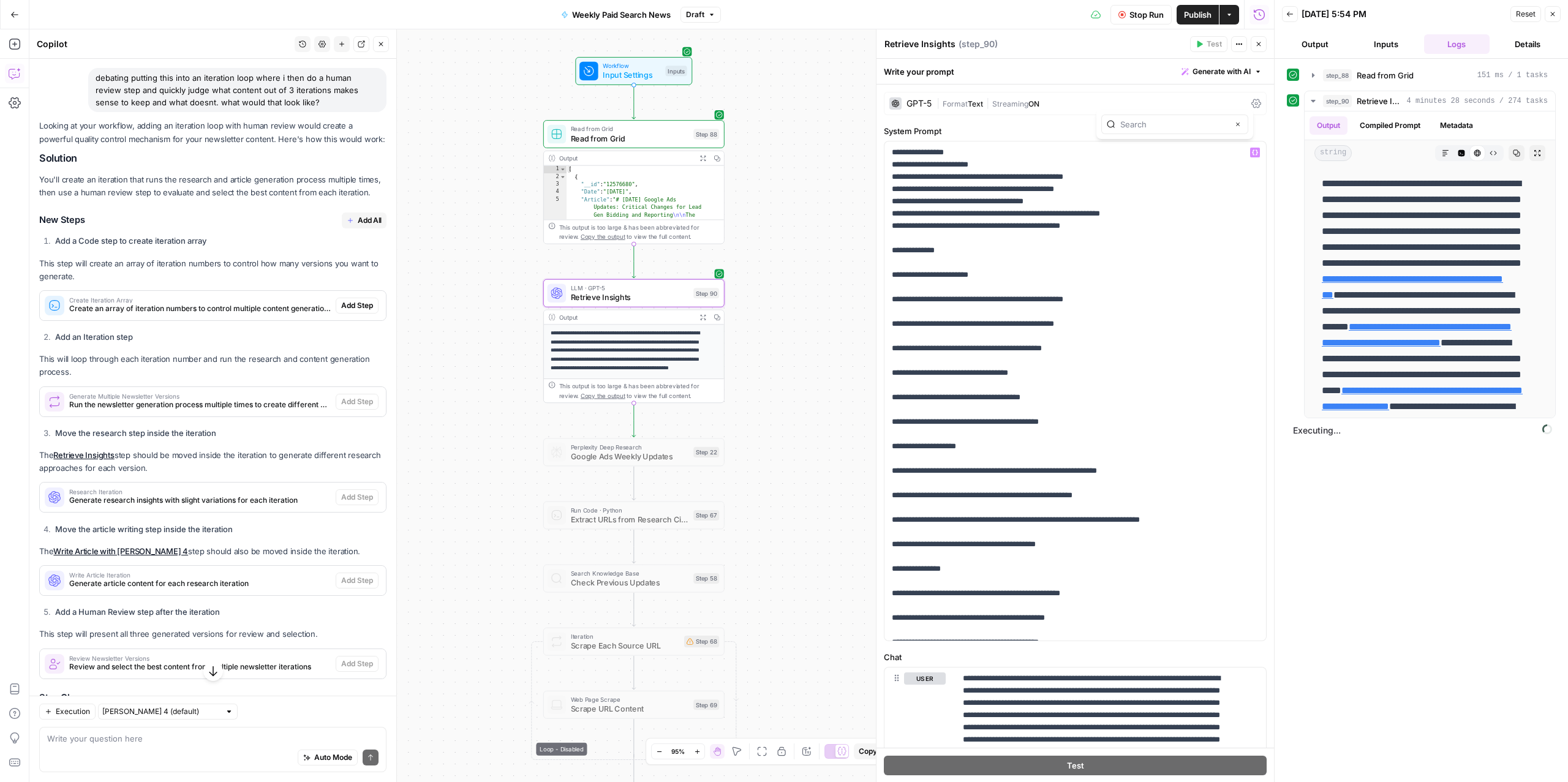
click at [1169, 130] on input "text" at bounding box center [1174, 124] width 108 height 12
type input "App"
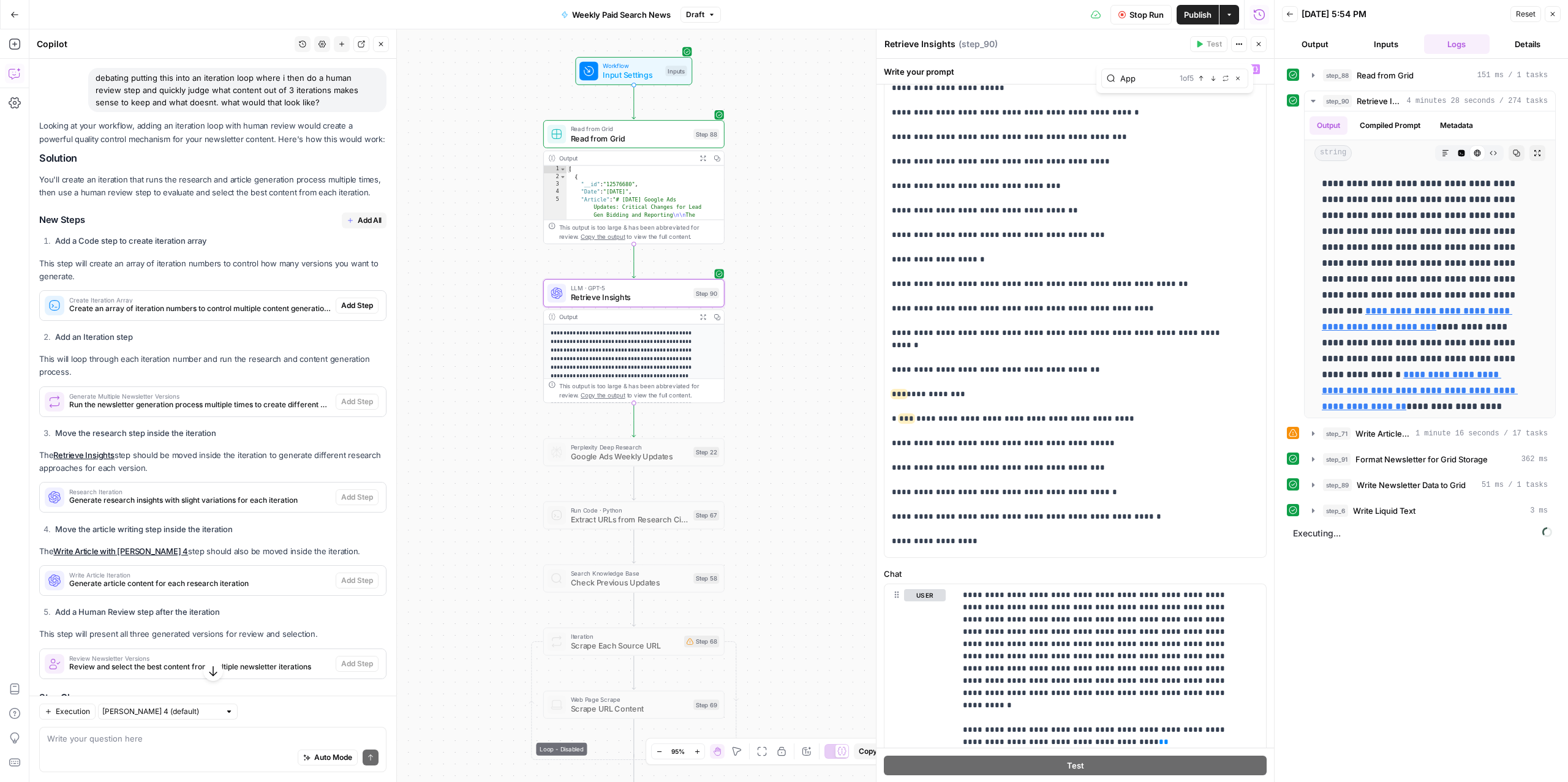
scroll to position [780, 0]
click at [1380, 436] on span "Write Article with Claude Sonnet 4" at bounding box center [1383, 433] width 55 height 12
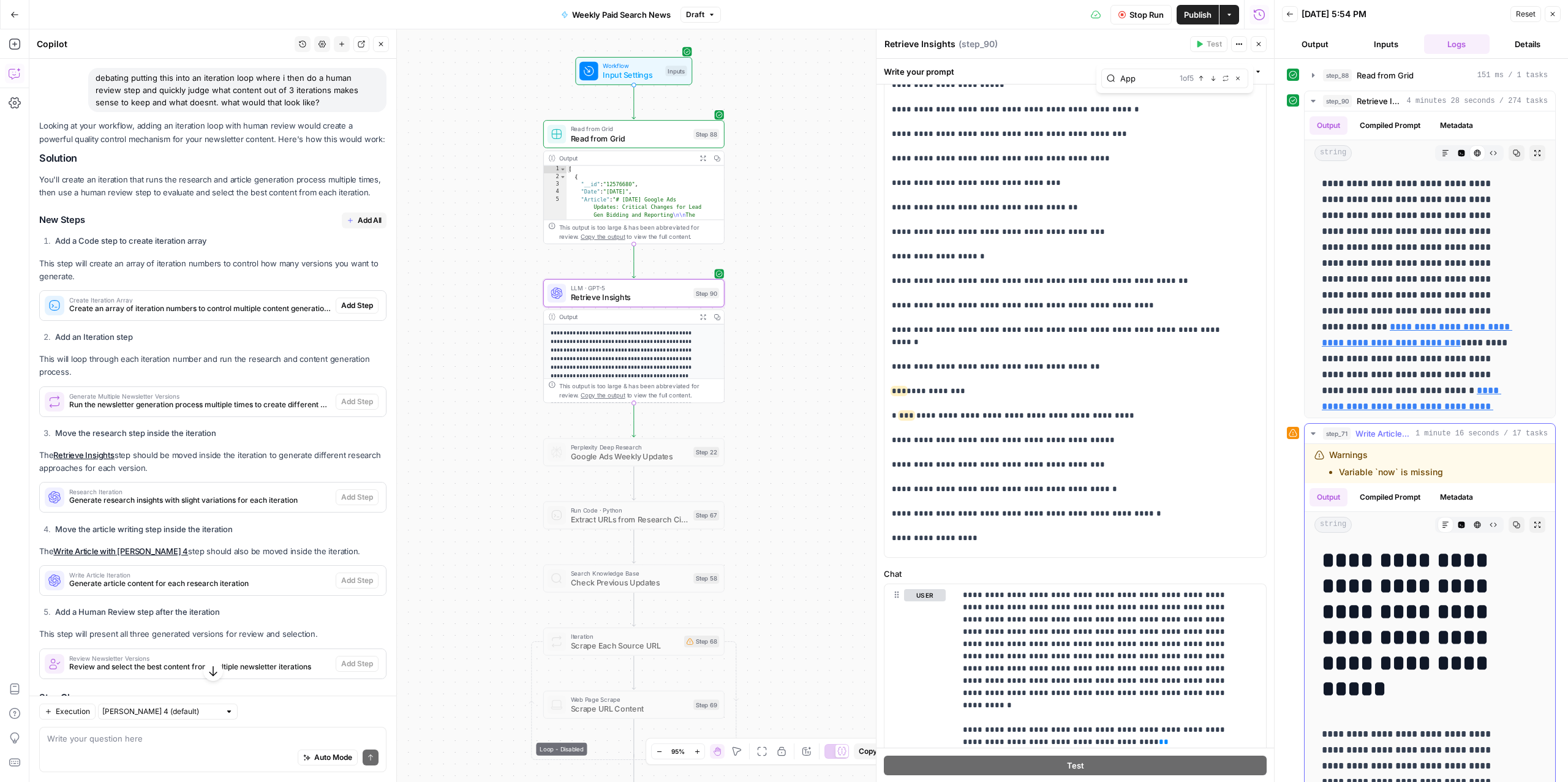
click at [1380, 436] on span "Write Article with Claude Sonnet 4" at bounding box center [1383, 433] width 55 height 12
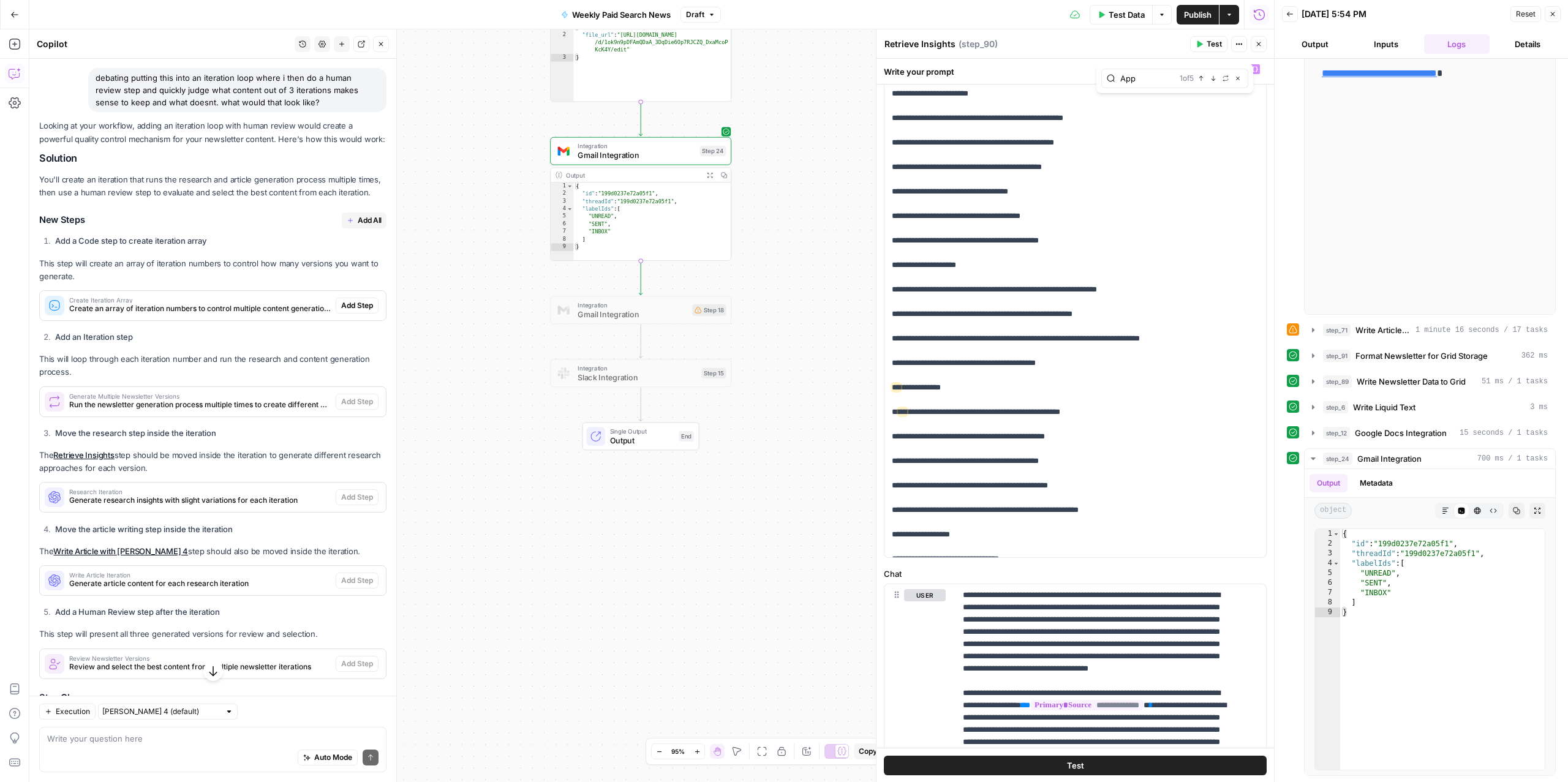
scroll to position [670, 0]
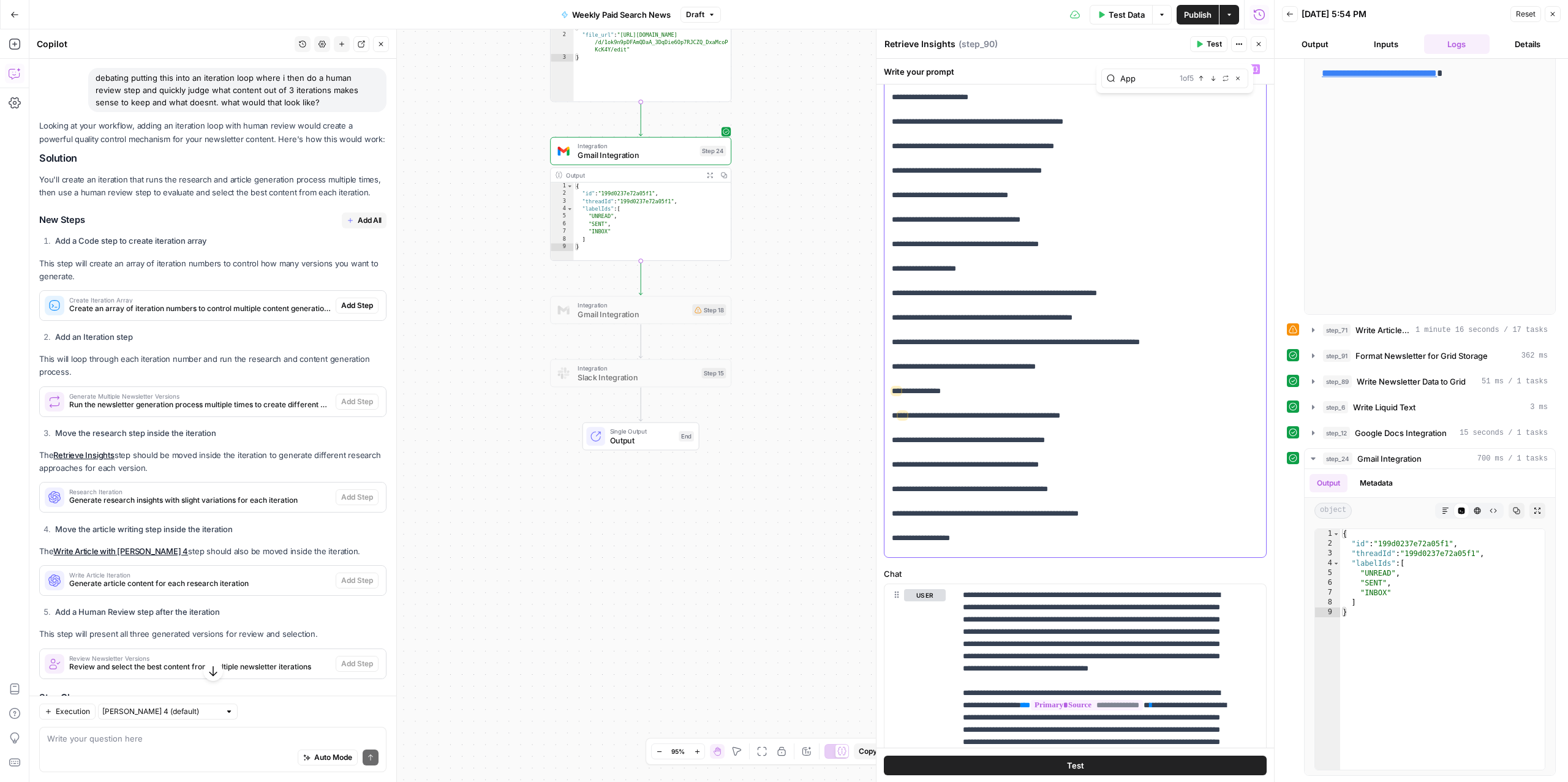
click at [1053, 368] on p "**********" at bounding box center [1062, 281] width 341 height 1776
click at [1047, 368] on p "**********" at bounding box center [1062, 281] width 341 height 1776
type input "RSA"
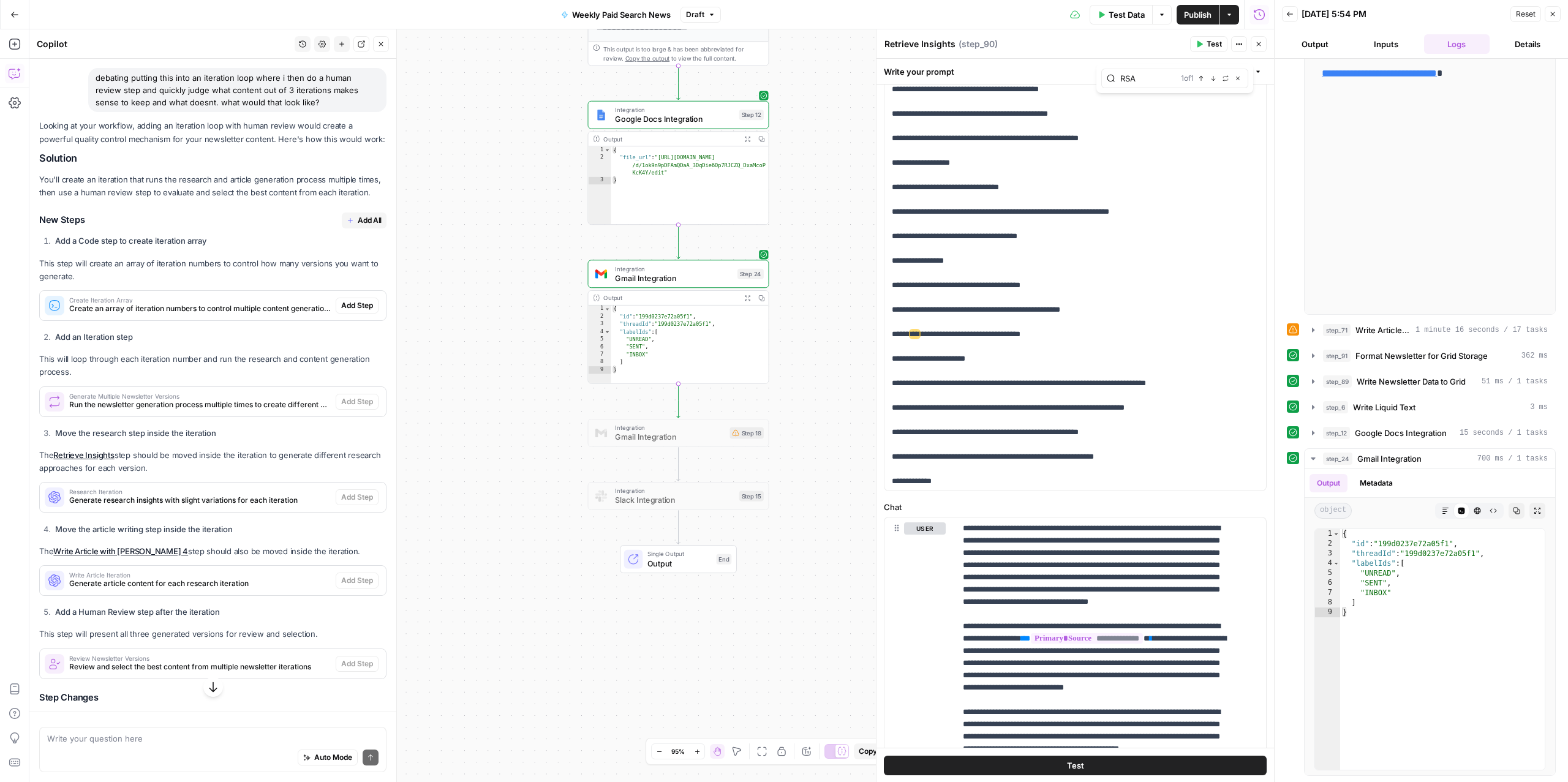
scroll to position [969, 0]
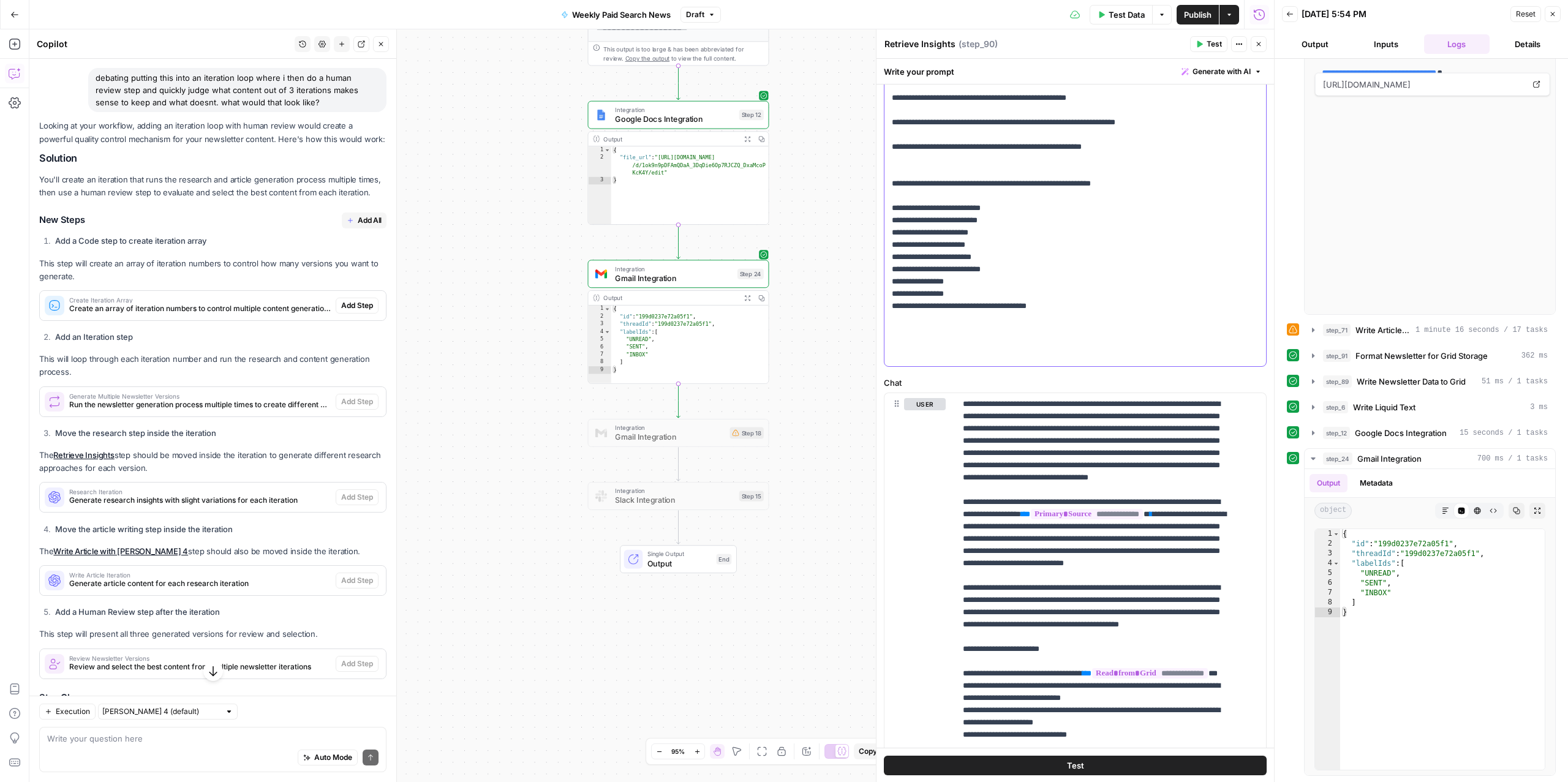
scroll to position [269, 0]
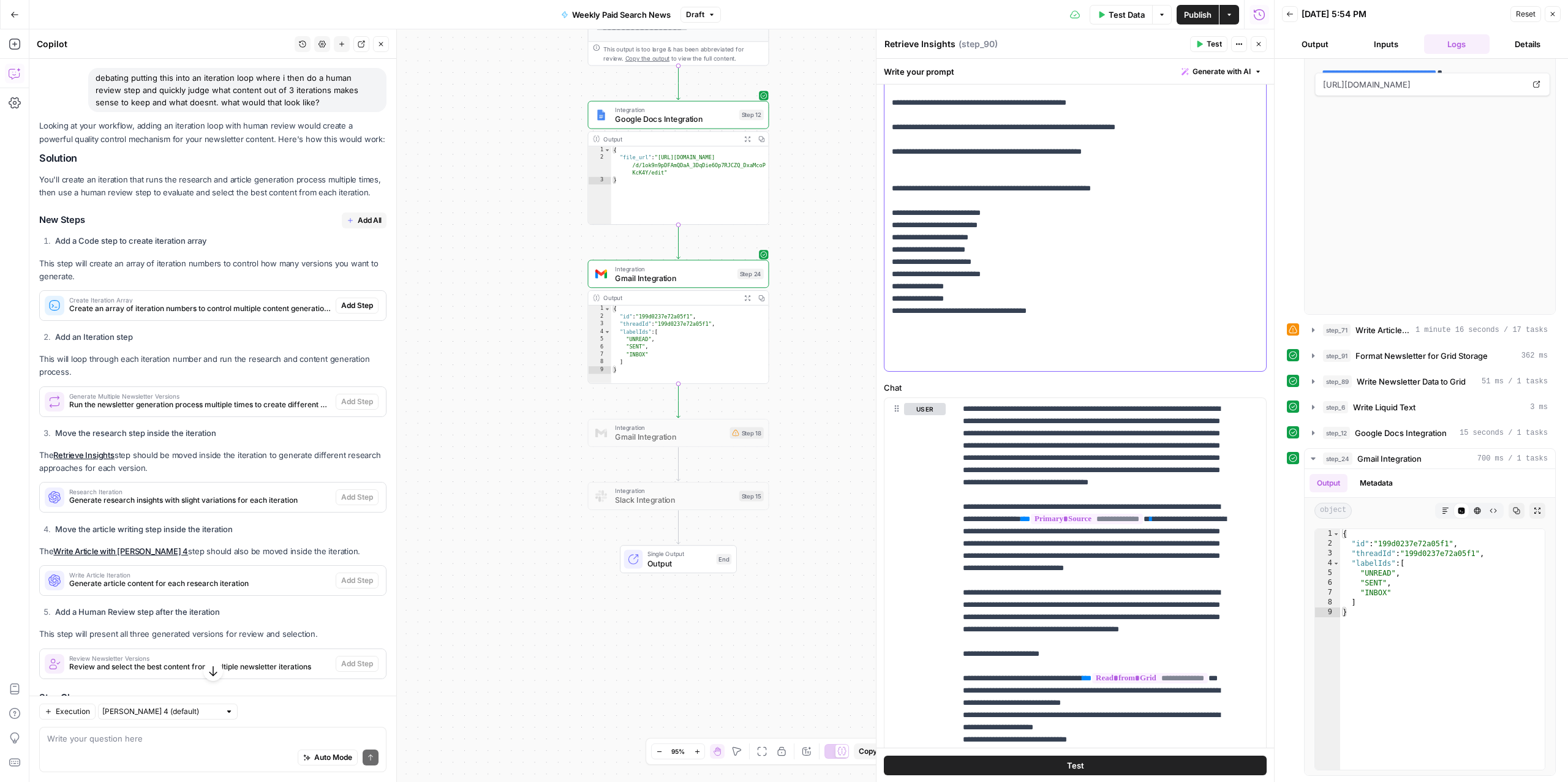
drag, startPoint x: 894, startPoint y: 148, endPoint x: 1170, endPoint y: 203, distance: 281.4
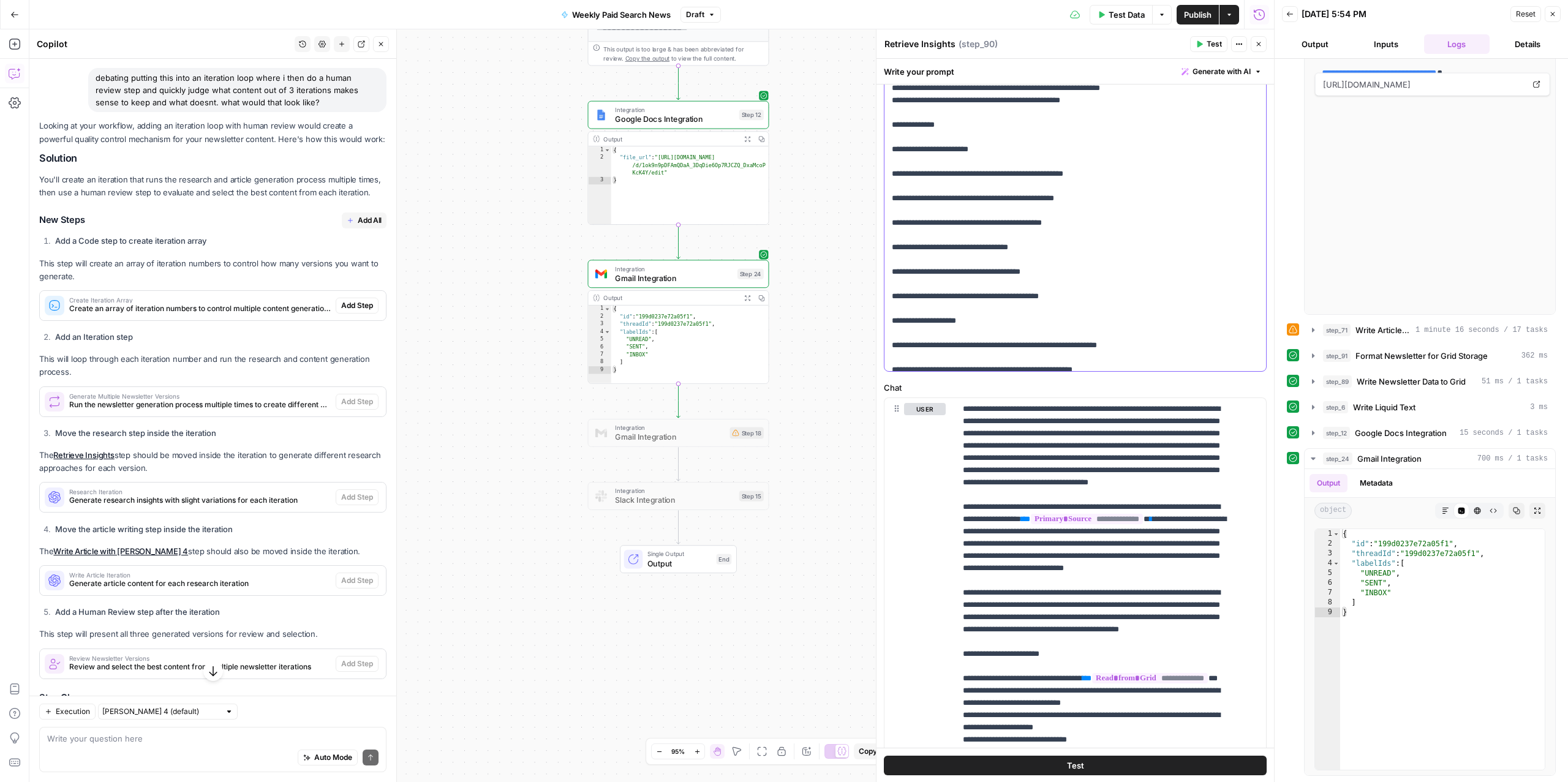
scroll to position [266, 0]
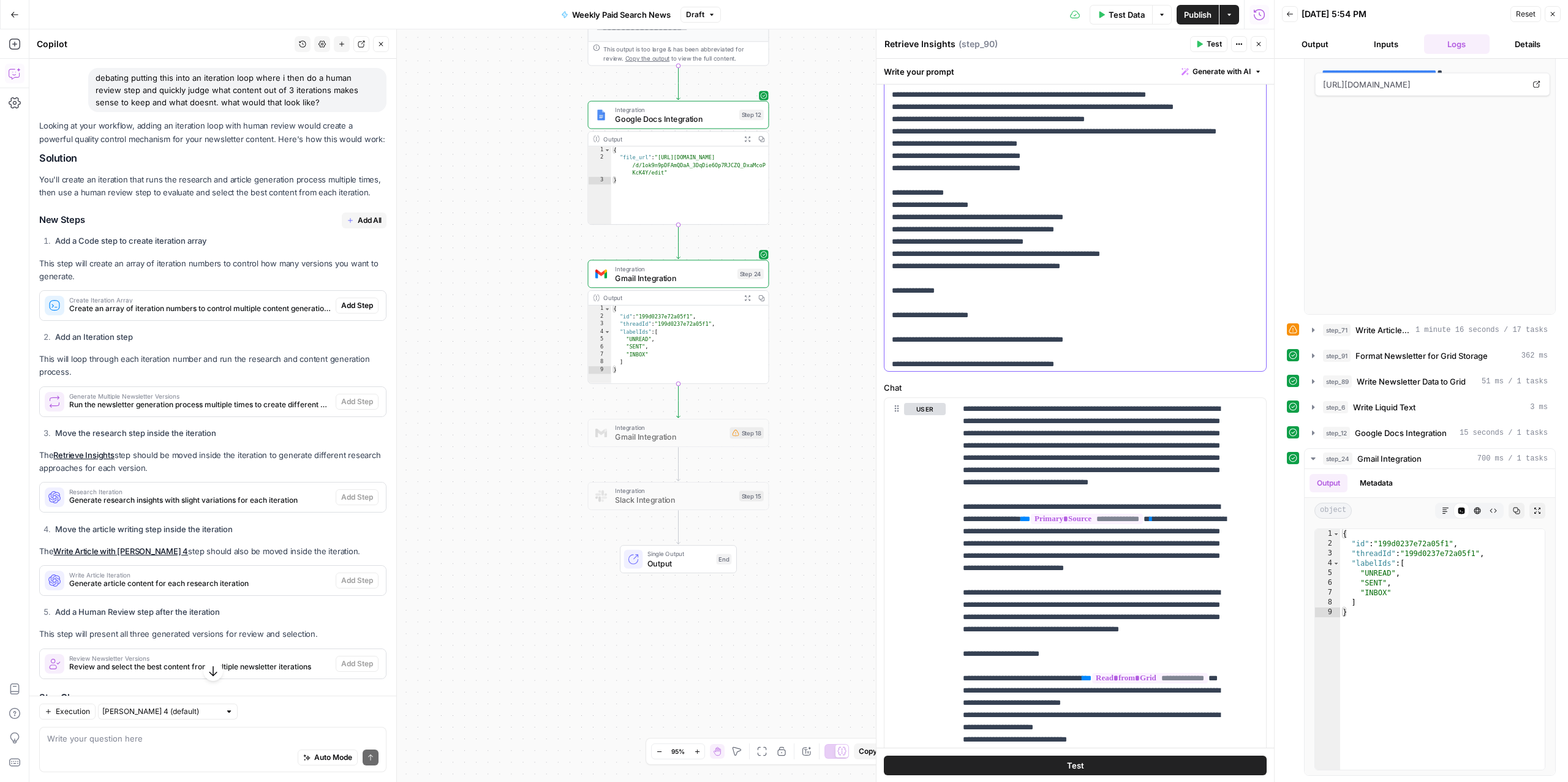
copy p "**********"
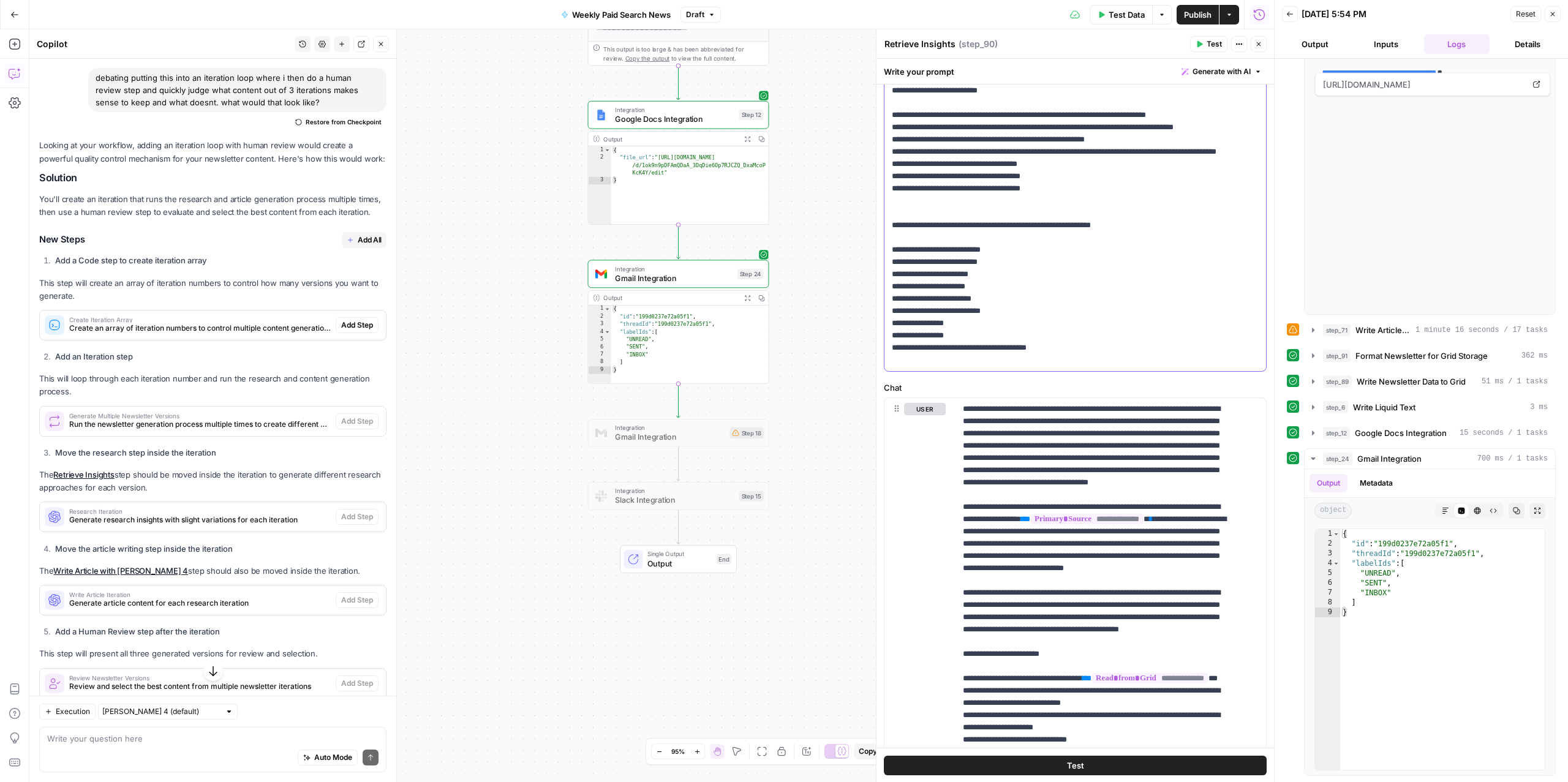
scroll to position [255, 0]
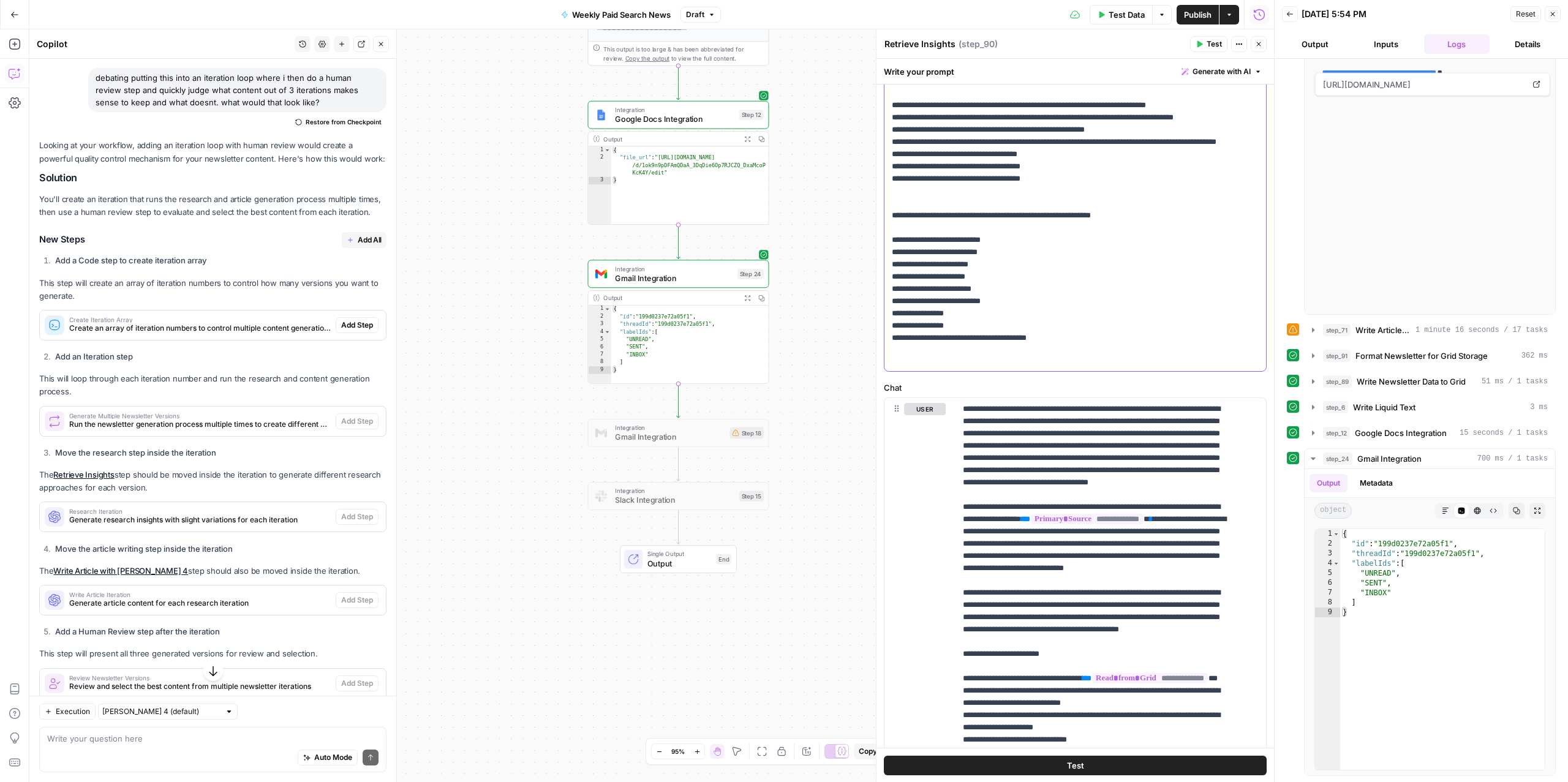
click at [1090, 229] on p "**********" at bounding box center [1062, 6] width 341 height 771
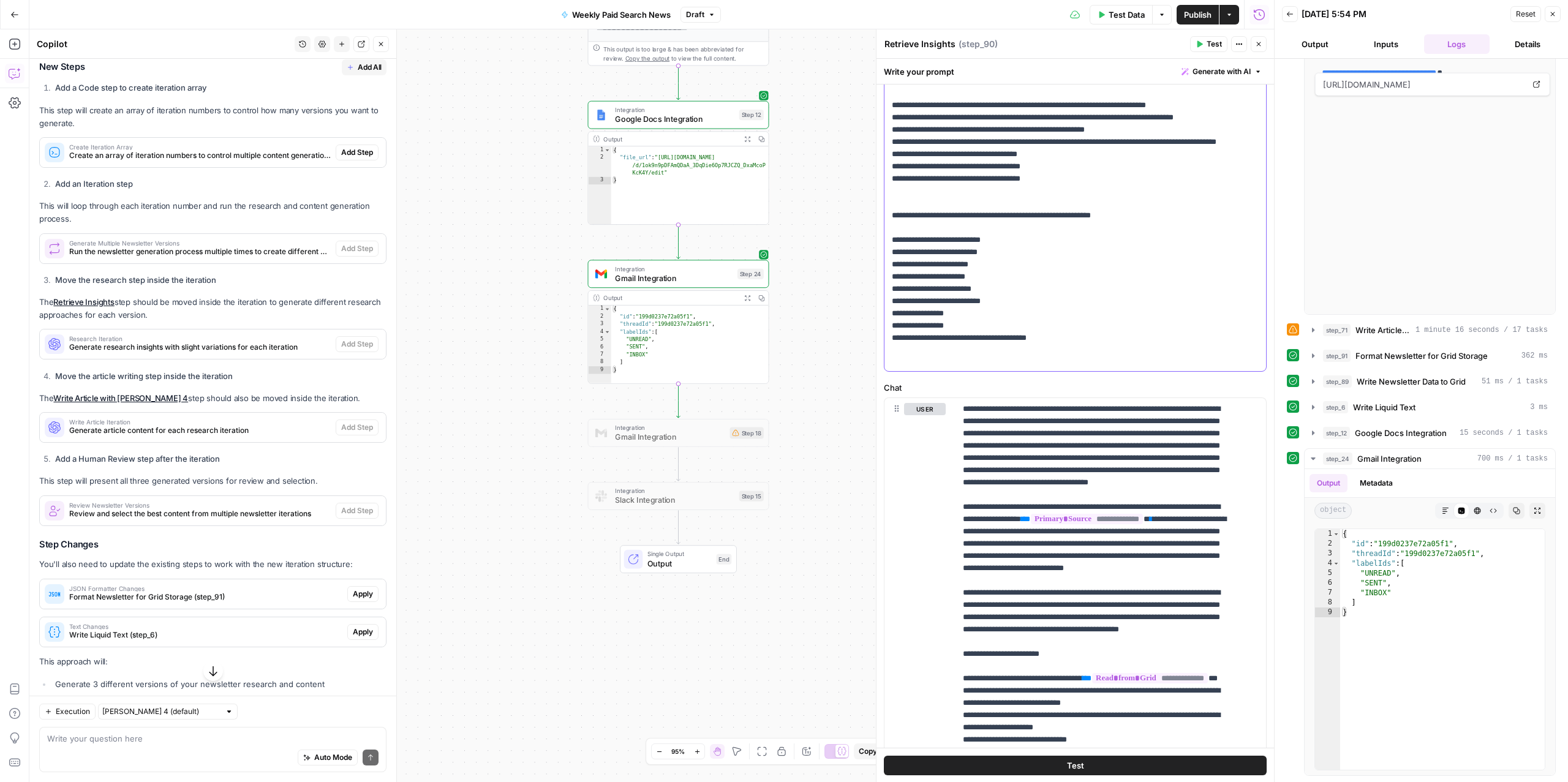
scroll to position [373, 0]
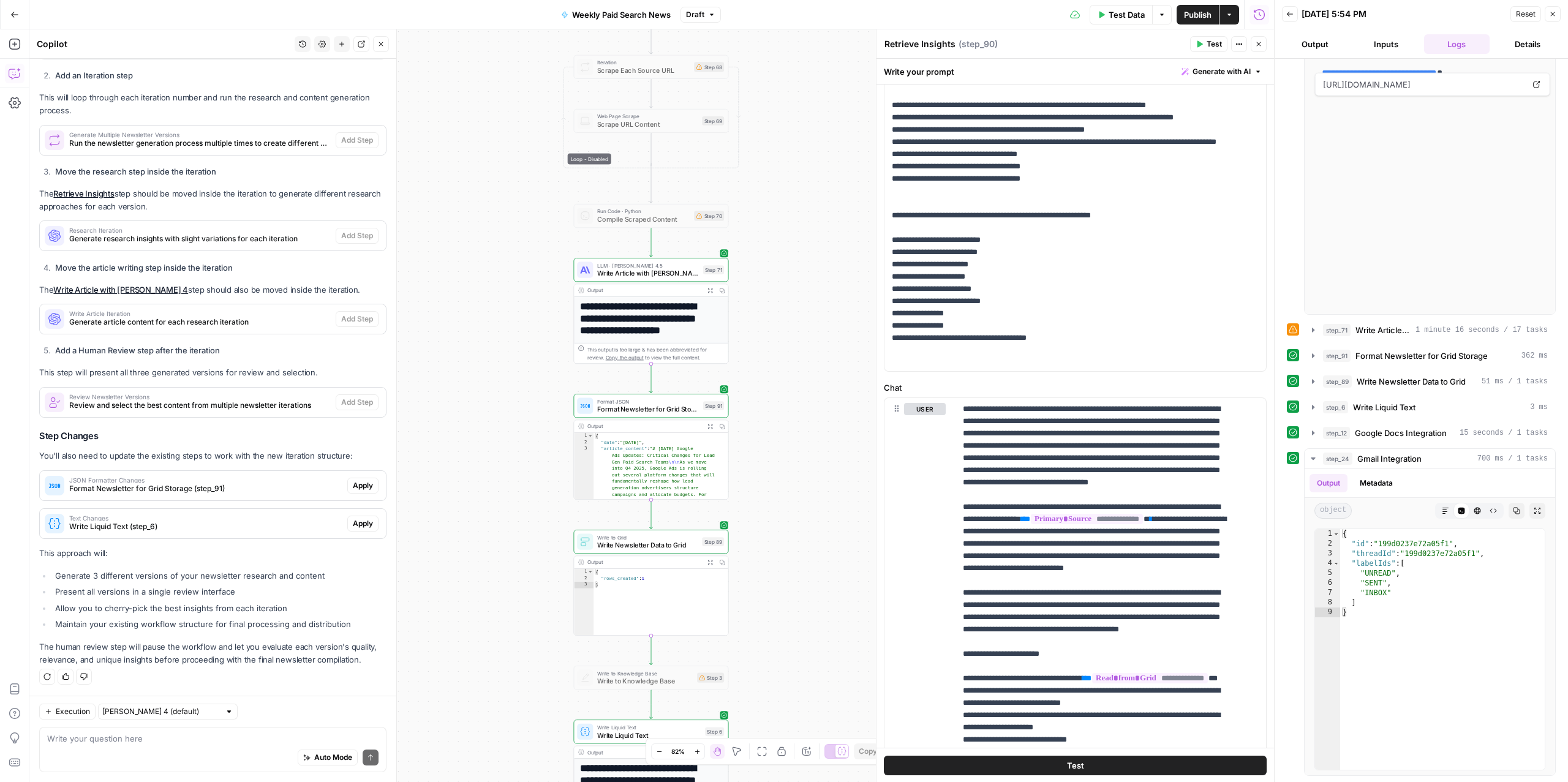
click at [141, 760] on div "Auto Mode Send" at bounding box center [213, 758] width 331 height 27
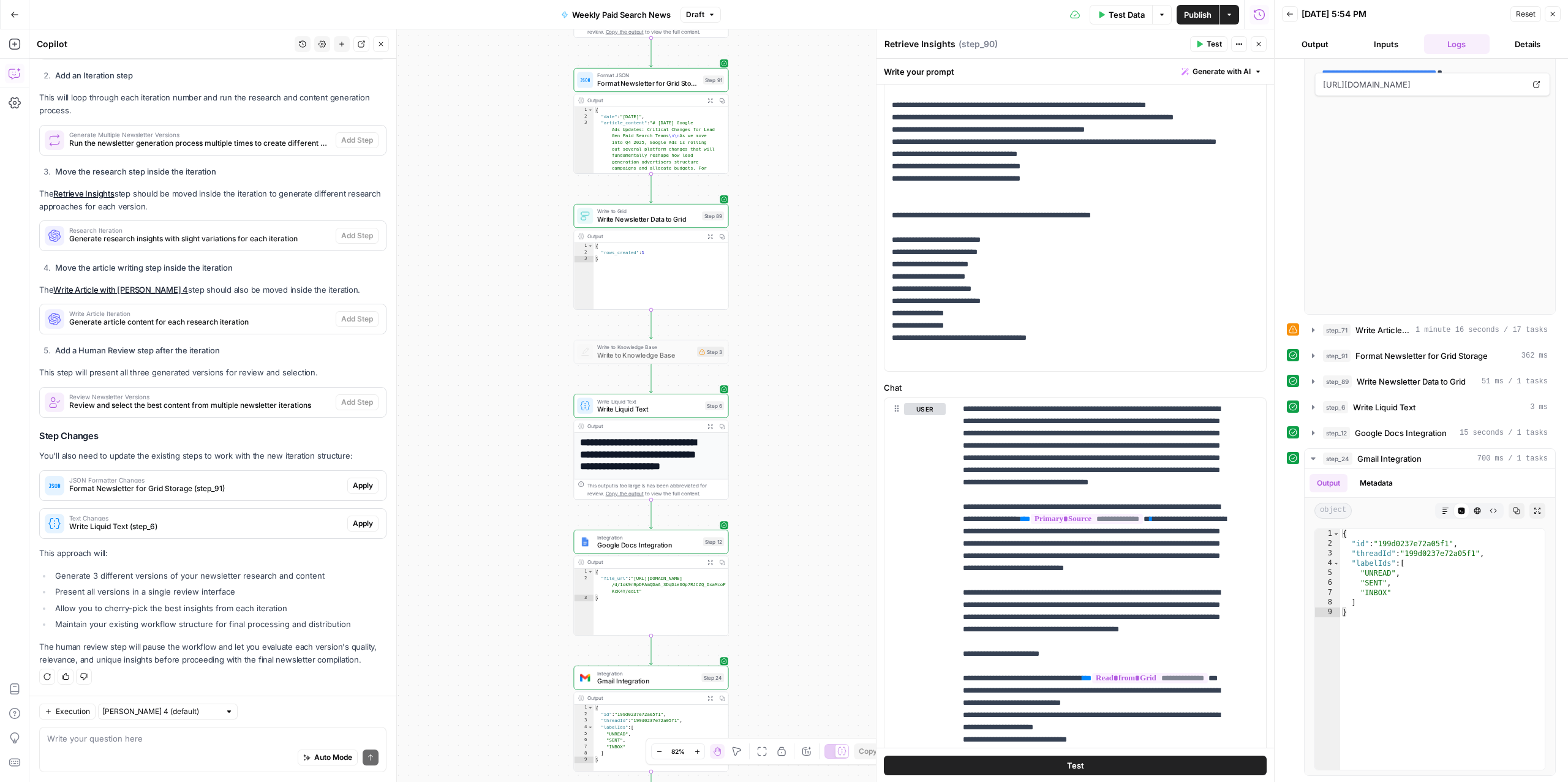
click at [91, 746] on div "Auto Mode Send" at bounding box center [213, 758] width 331 height 27
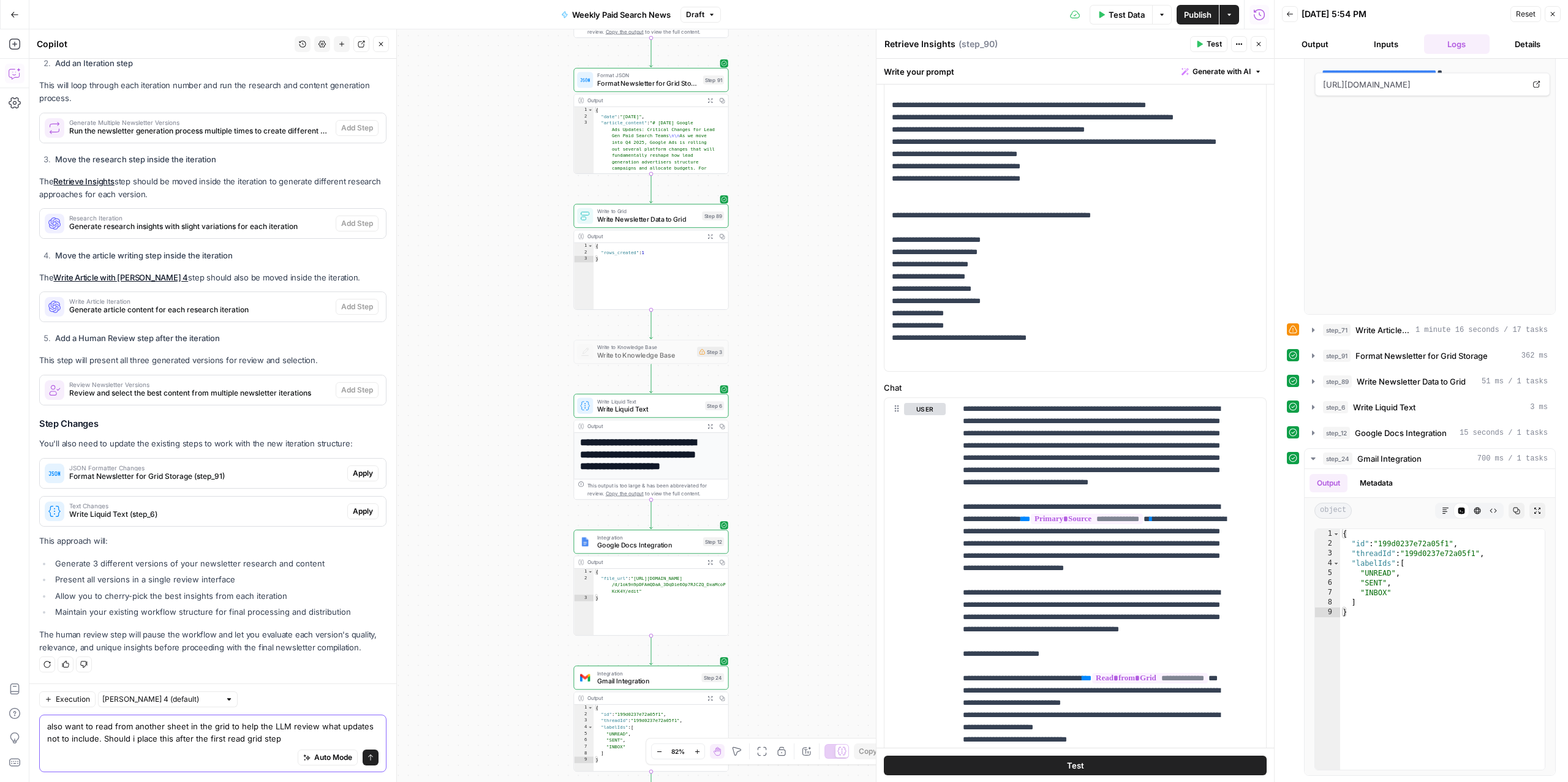
type textarea "also want to read from another sheet in the grid to help the LLM review what up…"
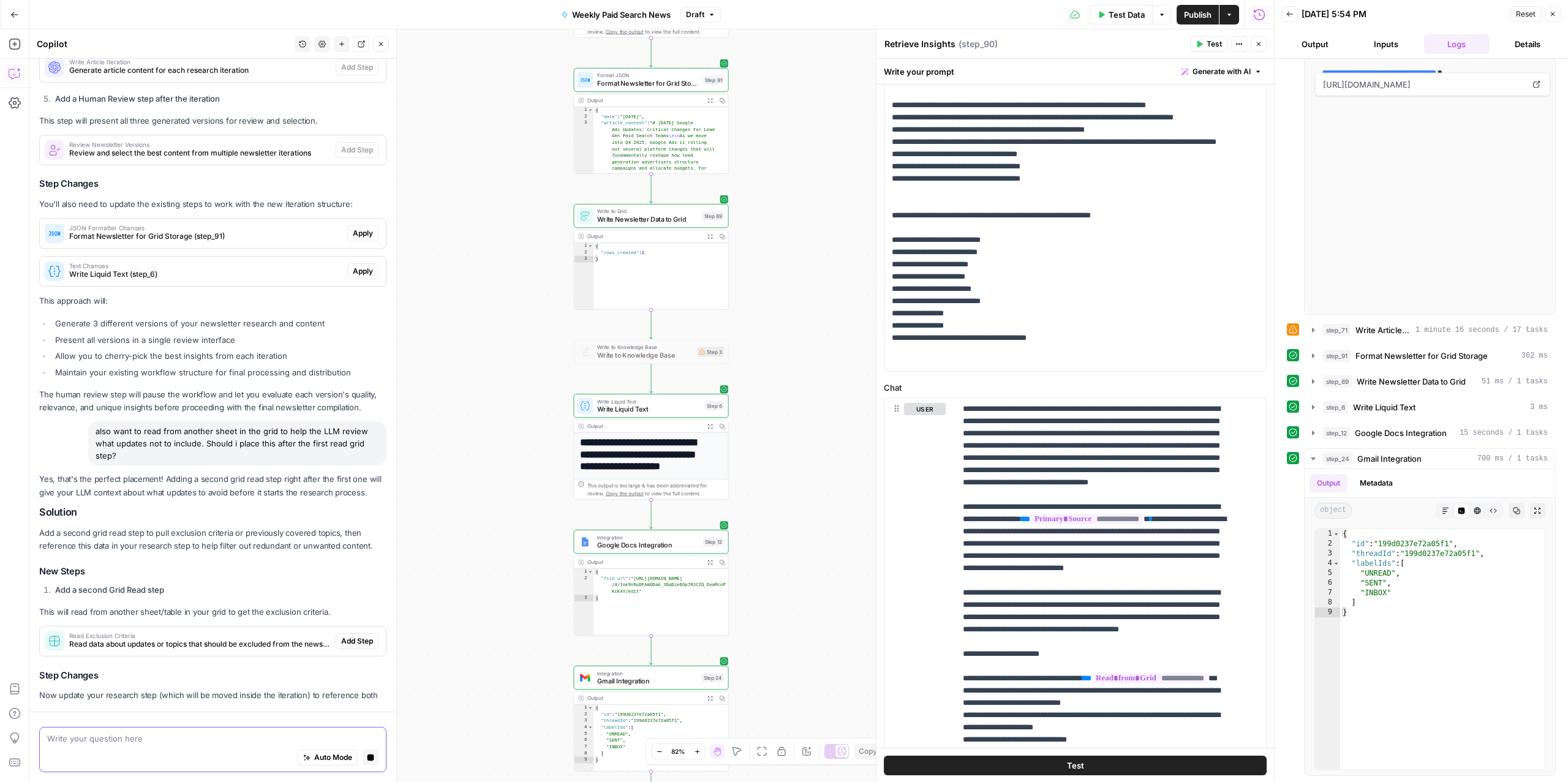
scroll to position [659, 0]
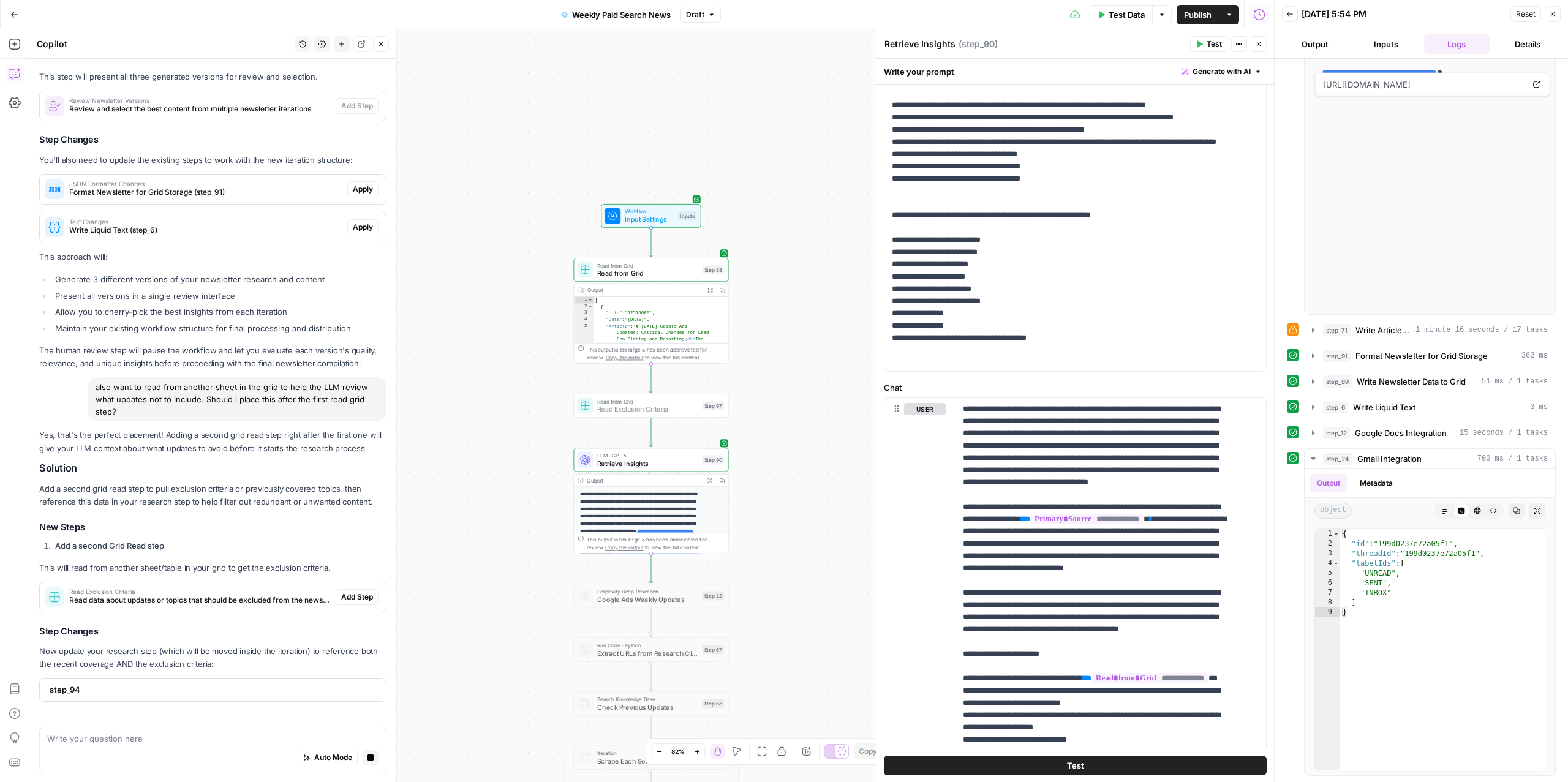
click at [342, 598] on div "Yes, that's the perfect placement! Adding a second grid read step right after t…" at bounding box center [213, 565] width 347 height 273
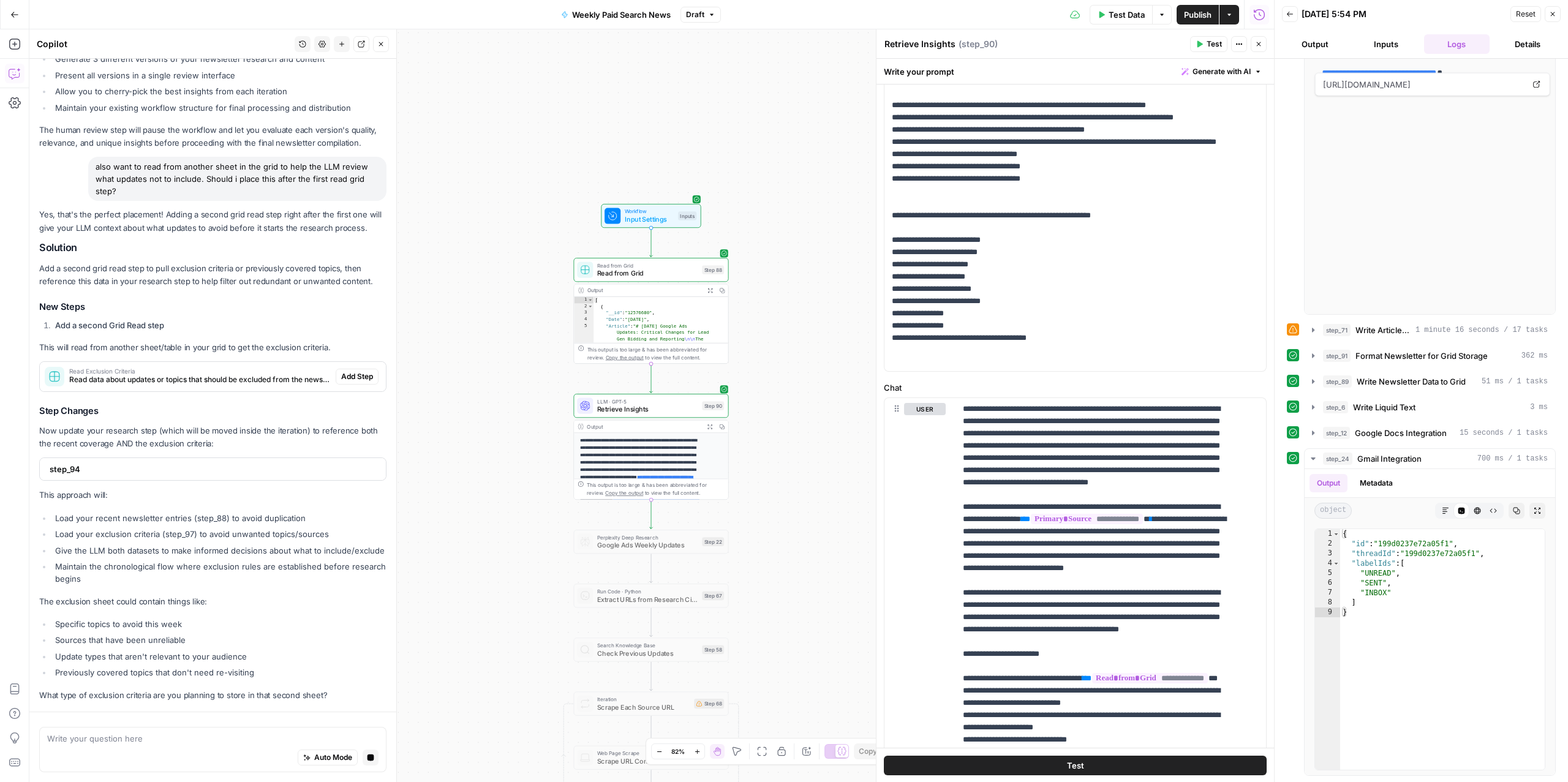
scroll to position [955, 0]
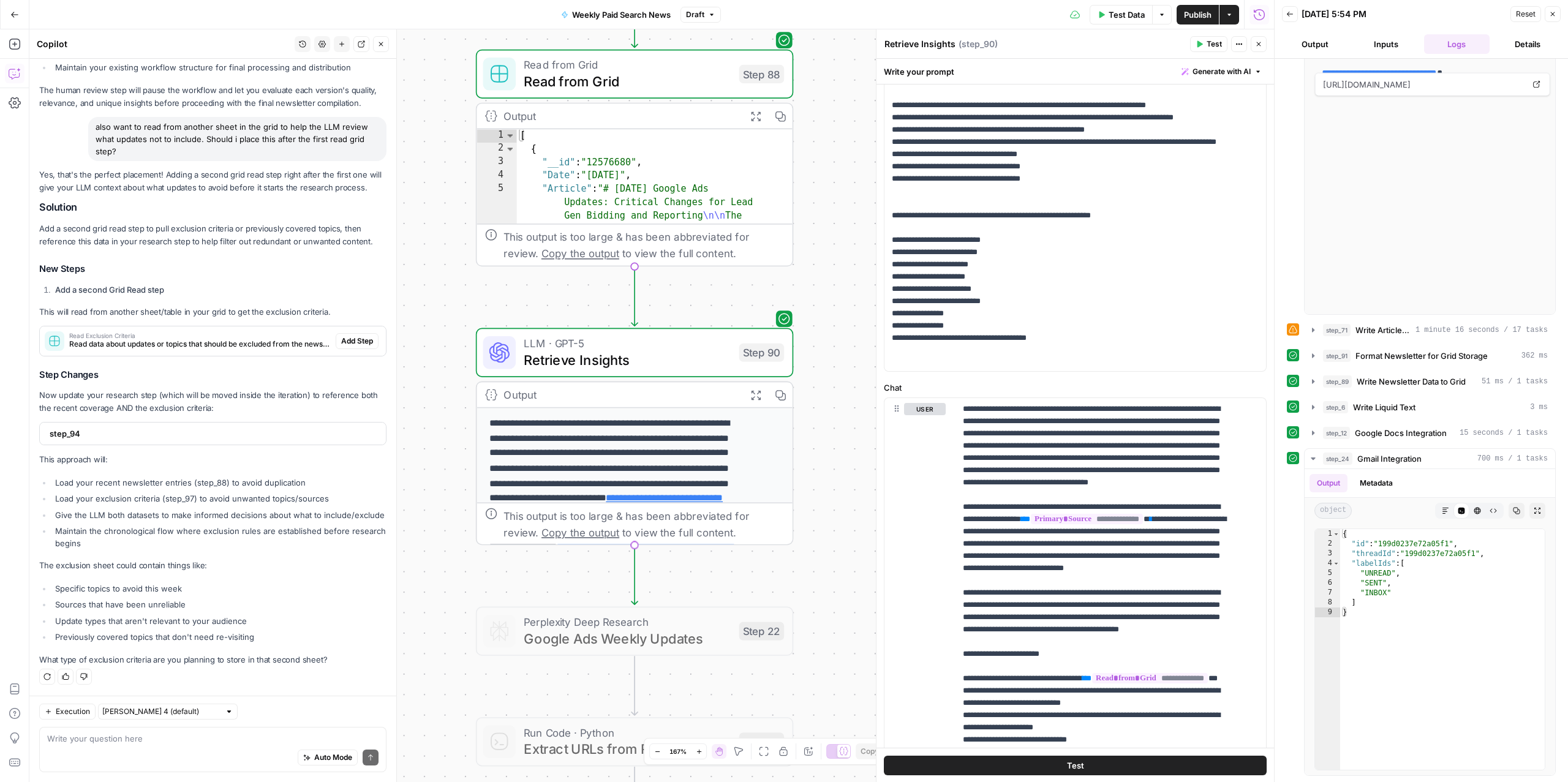
drag, startPoint x: 546, startPoint y: 410, endPoint x: 398, endPoint y: 350, distance: 159.7
click at [398, 350] on body "ConsumerAffairs New Home Browse Insights Opportunities Your Data Recent Grids P…" at bounding box center [784, 391] width 1568 height 782
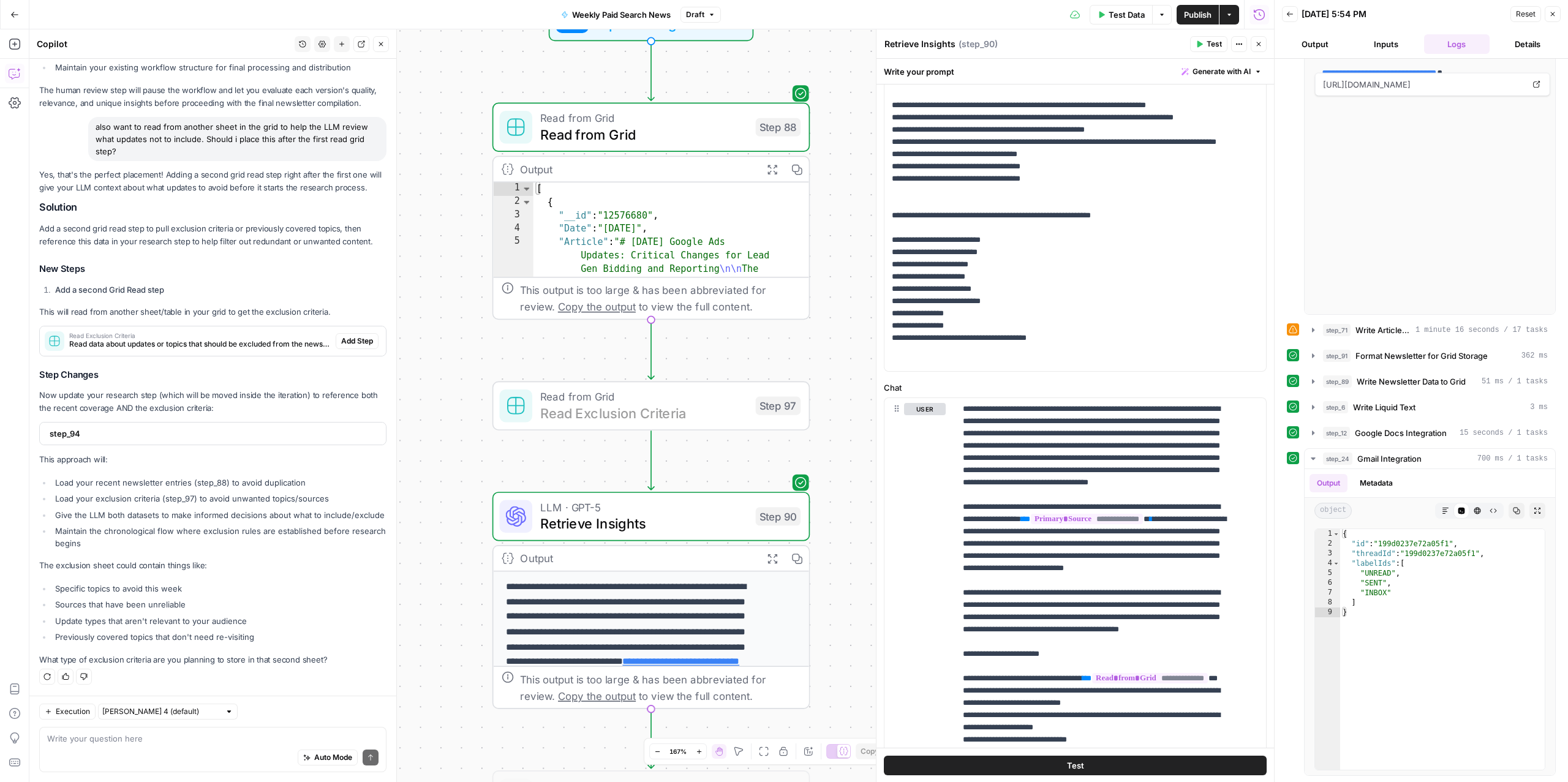
click at [341, 336] on span "Add Step" at bounding box center [357, 341] width 32 height 11
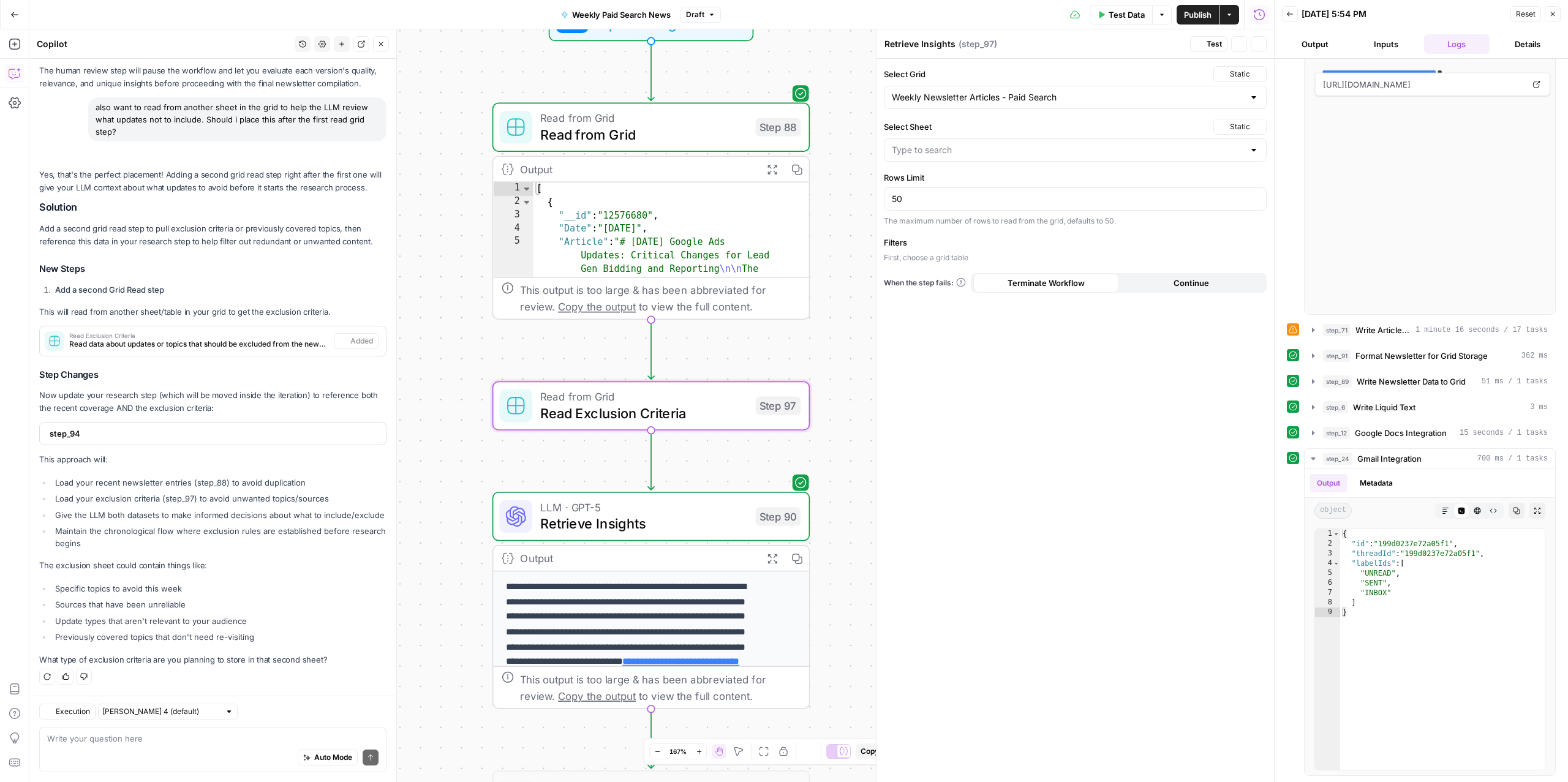
type textarea "Read Exclusion Criteria"
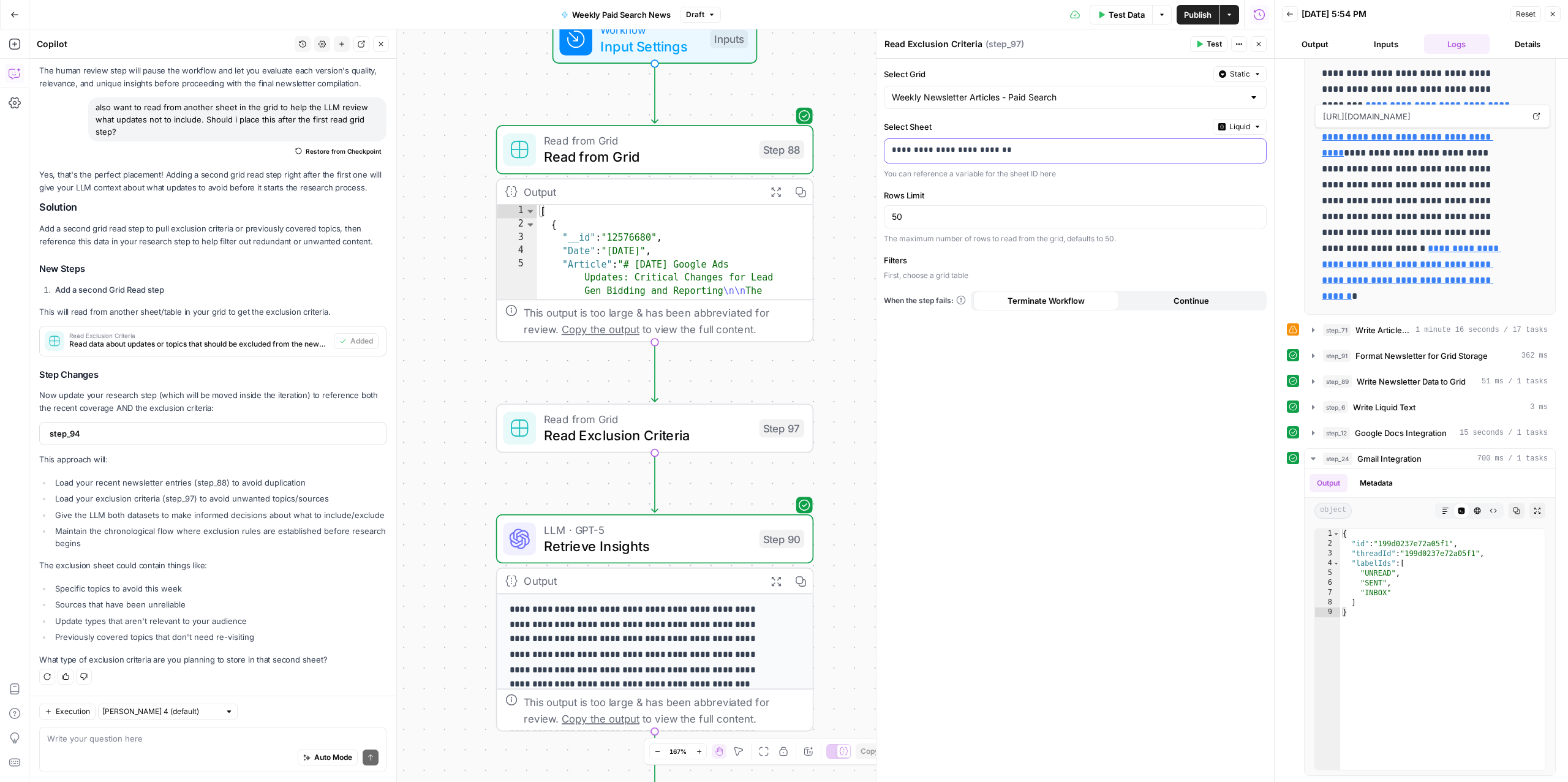
click at [1066, 141] on div "**********" at bounding box center [1065, 151] width 362 height 24
click at [1060, 159] on div "**********" at bounding box center [1065, 151] width 362 height 24
click at [1231, 132] on span "Liquid" at bounding box center [1239, 127] width 21 height 11
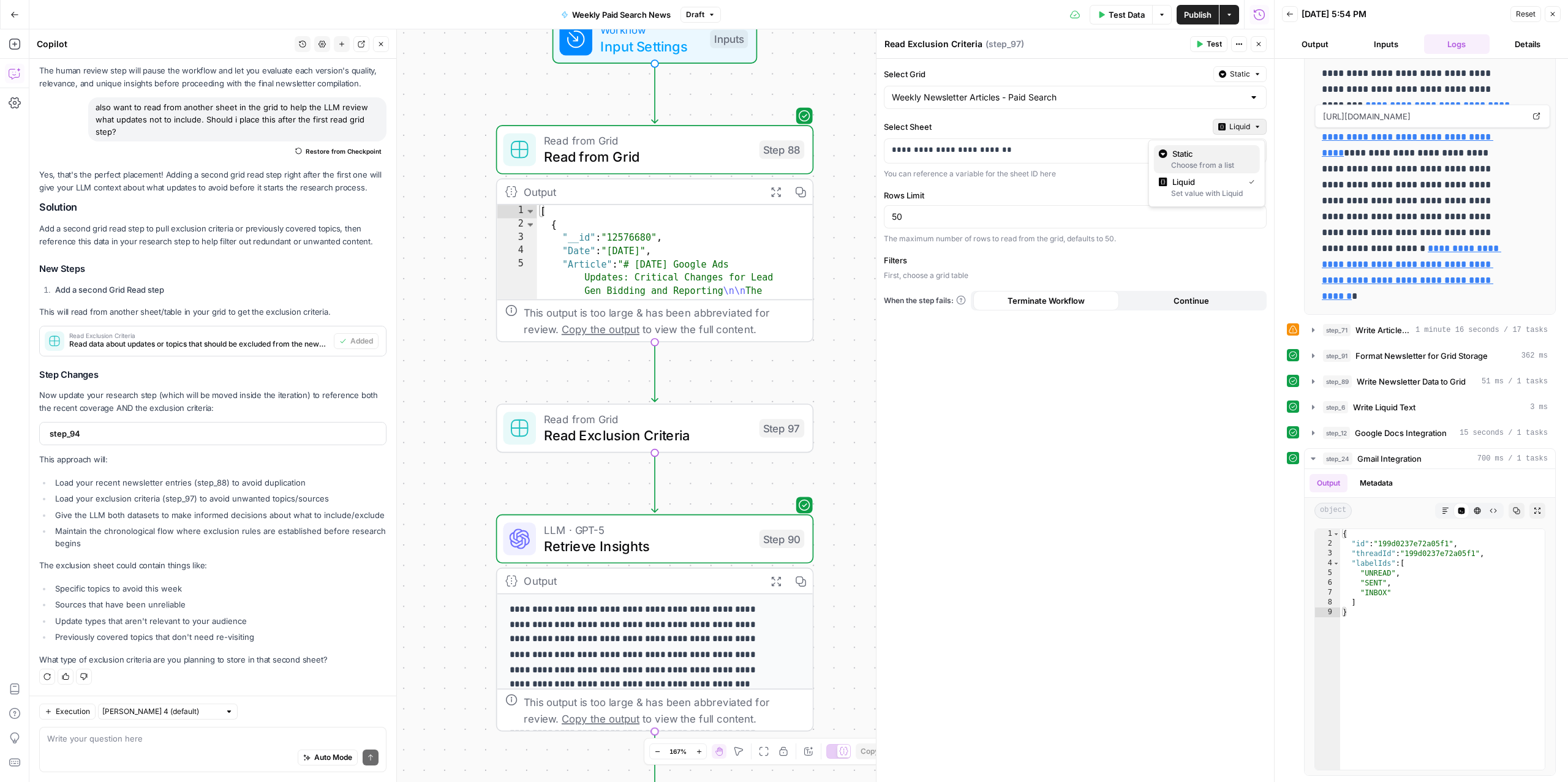
click at [1207, 157] on span "Static" at bounding box center [1210, 153] width 78 height 12
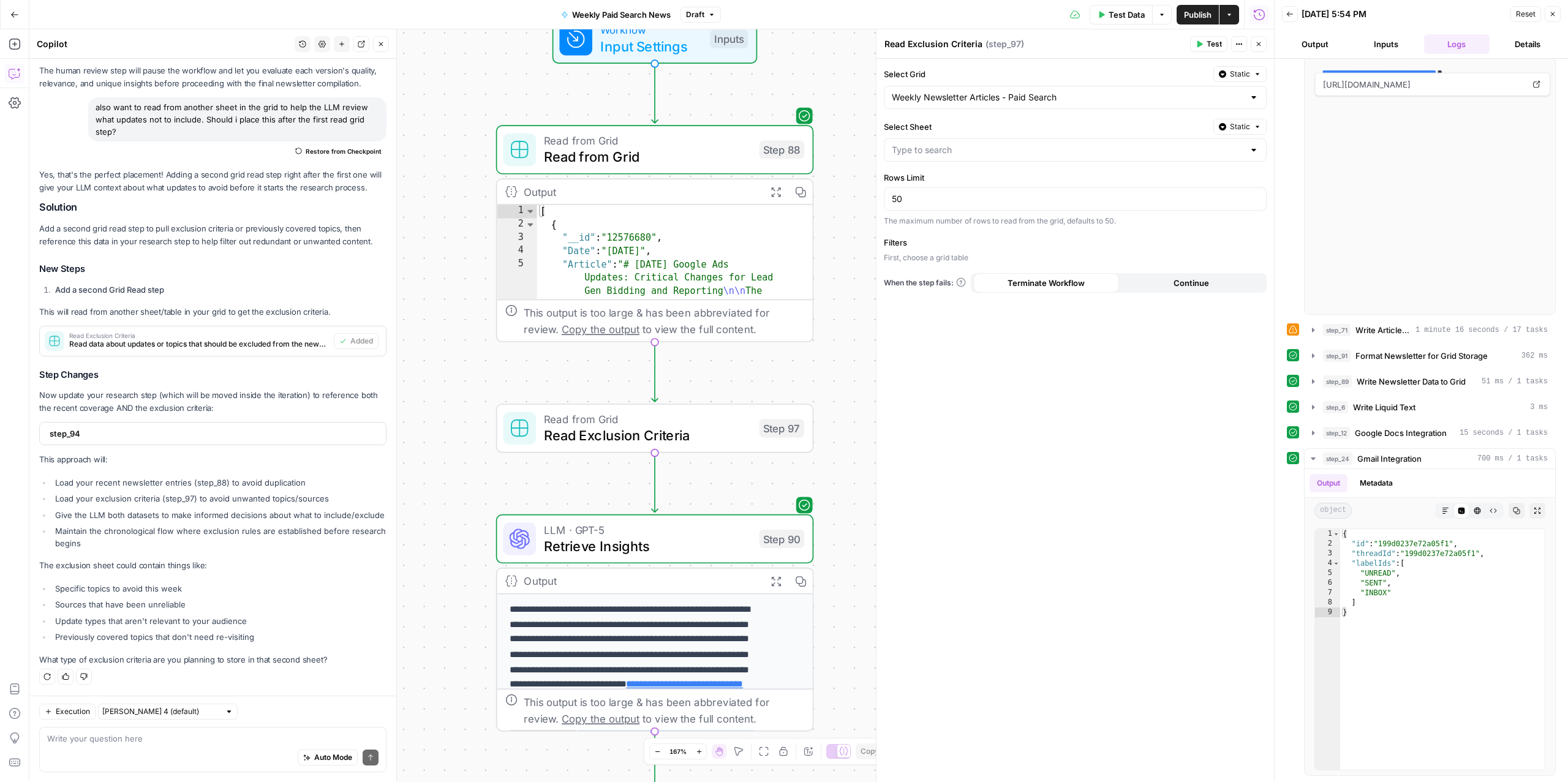
click at [1124, 158] on div at bounding box center [1074, 150] width 382 height 23
click at [1051, 196] on span "DO NOT INCLUDE" at bounding box center [1072, 199] width 357 height 12
type input "DO NOT INCLUDE"
click at [986, 416] on div "Select Grid Static Weekly Newsletter Articles - Paid Search Select Sheet Static…" at bounding box center [1074, 420] width 397 height 723
click at [1232, 76] on span "Static" at bounding box center [1239, 74] width 20 height 11
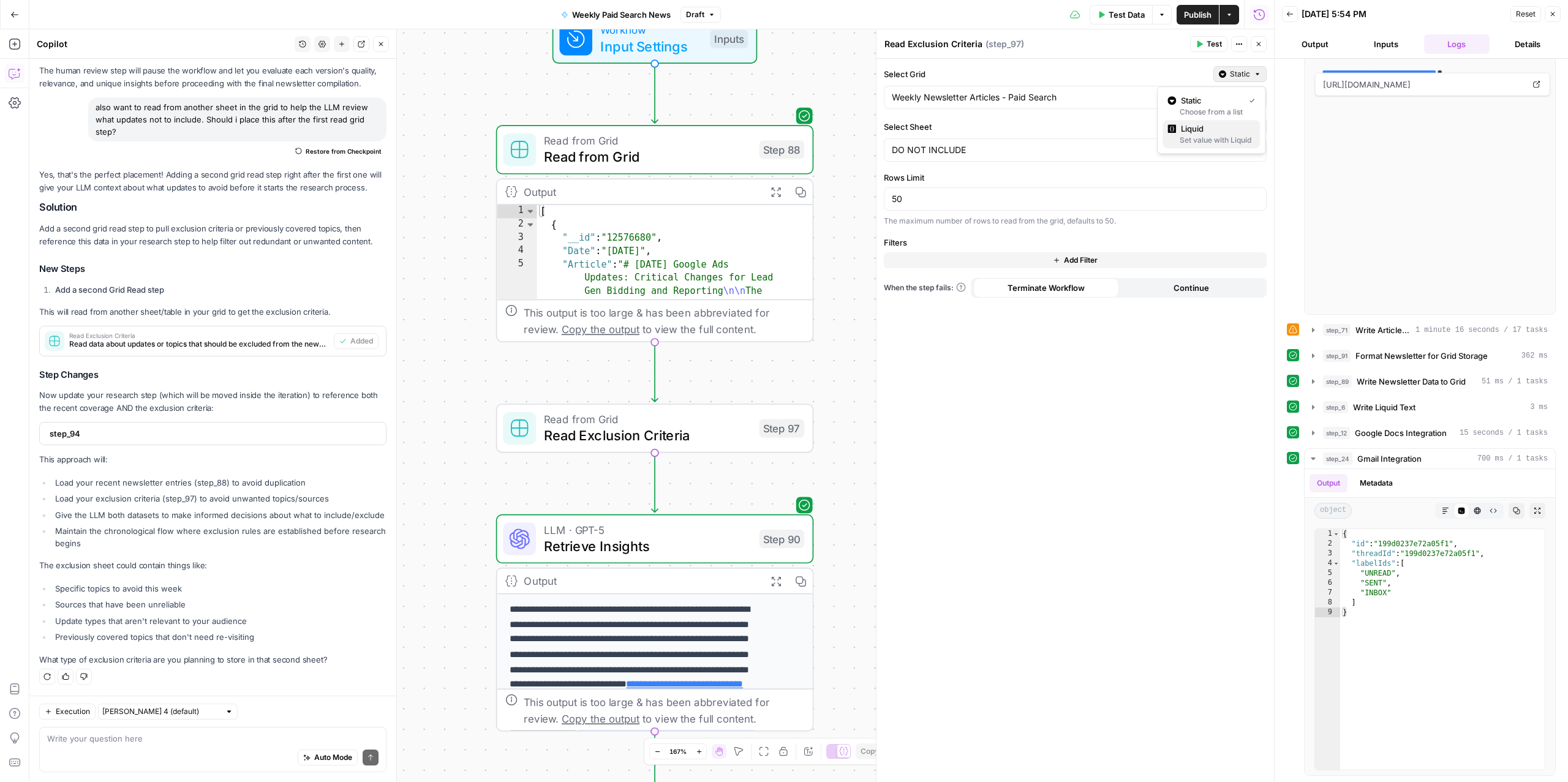
click at [1209, 133] on span "Liquid" at bounding box center [1216, 128] width 69 height 12
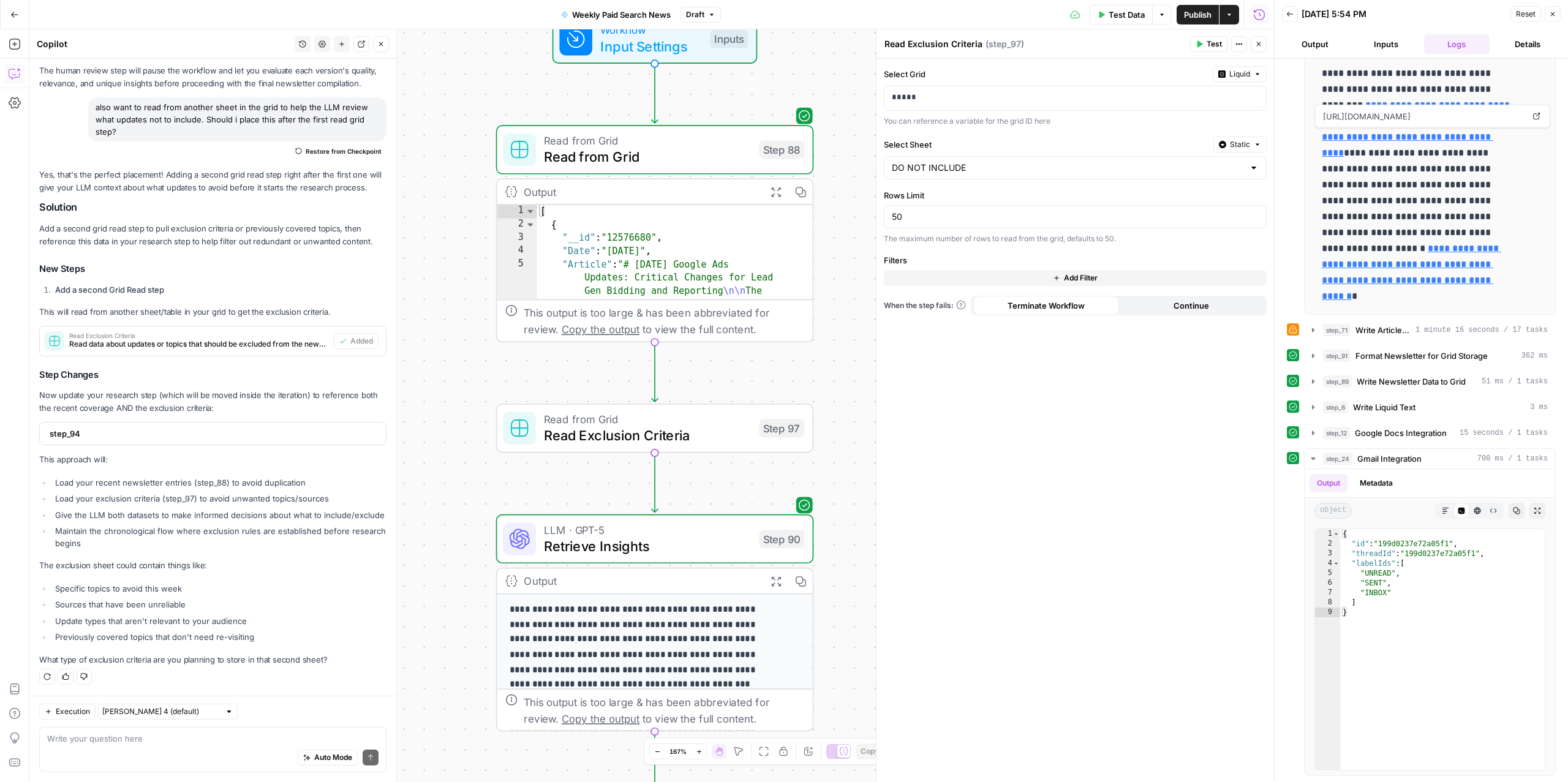
click at [1230, 140] on span "Static" at bounding box center [1239, 144] width 20 height 11
click at [1200, 207] on div "Set value with Liquid" at bounding box center [1211, 211] width 88 height 11
click at [1080, 492] on div "Select Grid Liquid ***** You can reference a variable for the grid ID here Sele…" at bounding box center [1074, 420] width 397 height 723
click at [208, 427] on span "step_94" at bounding box center [211, 433] width 324 height 12
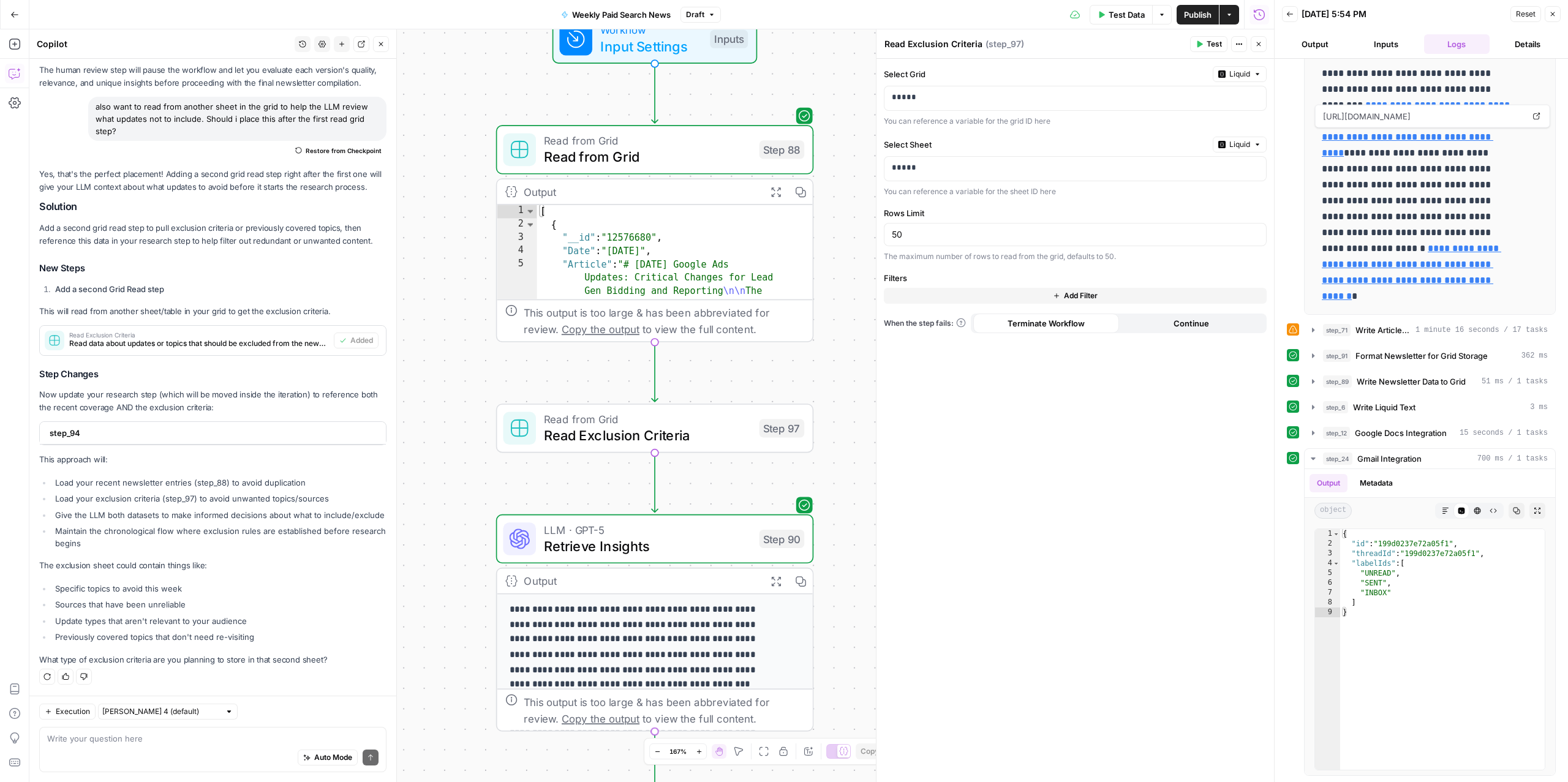
click at [141, 752] on div "Auto Mode Send" at bounding box center [213, 758] width 331 height 27
type textarea "oh im not doing the iteration necessarily - just an idea"
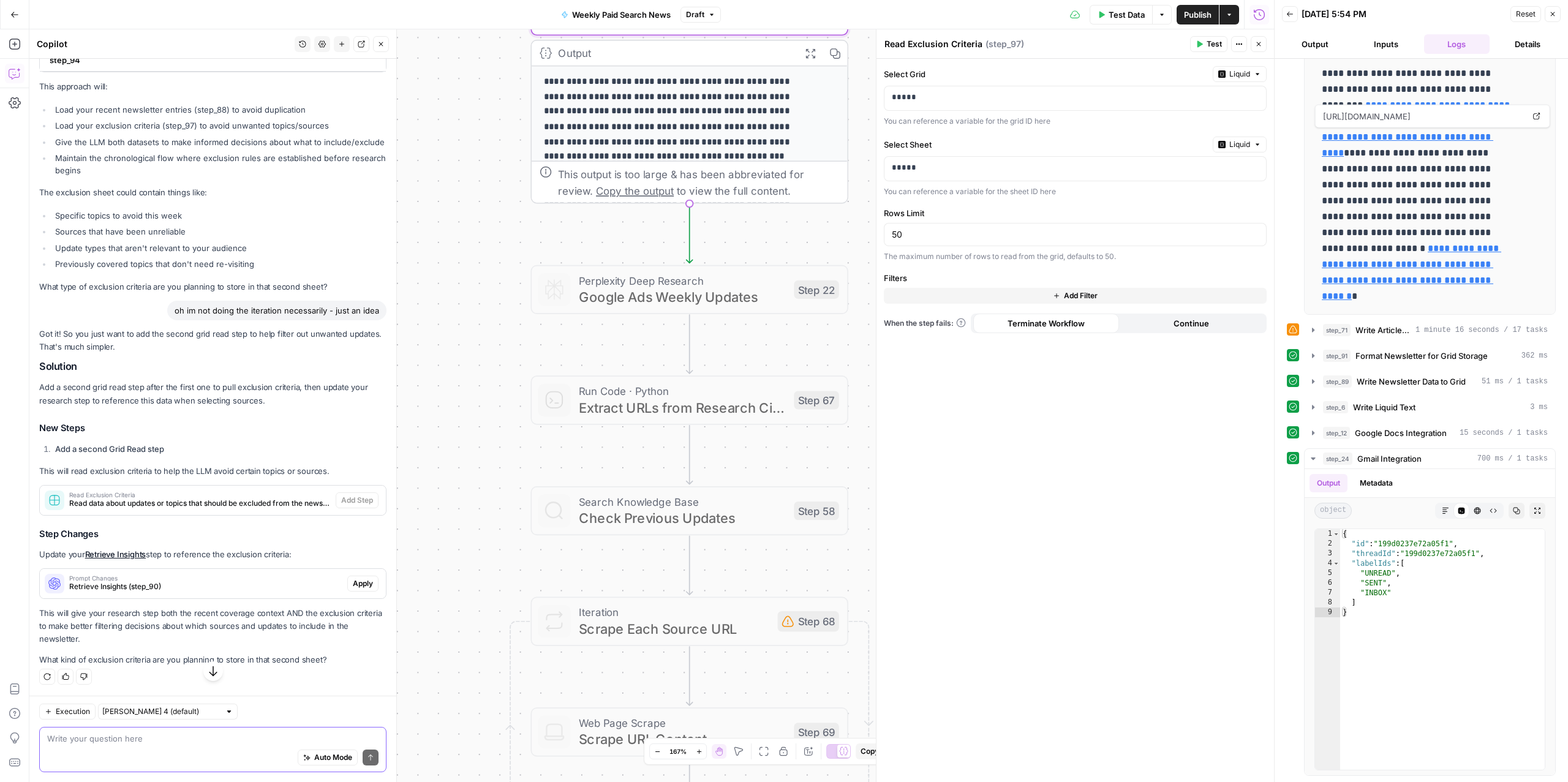
scroll to position [1350, 0]
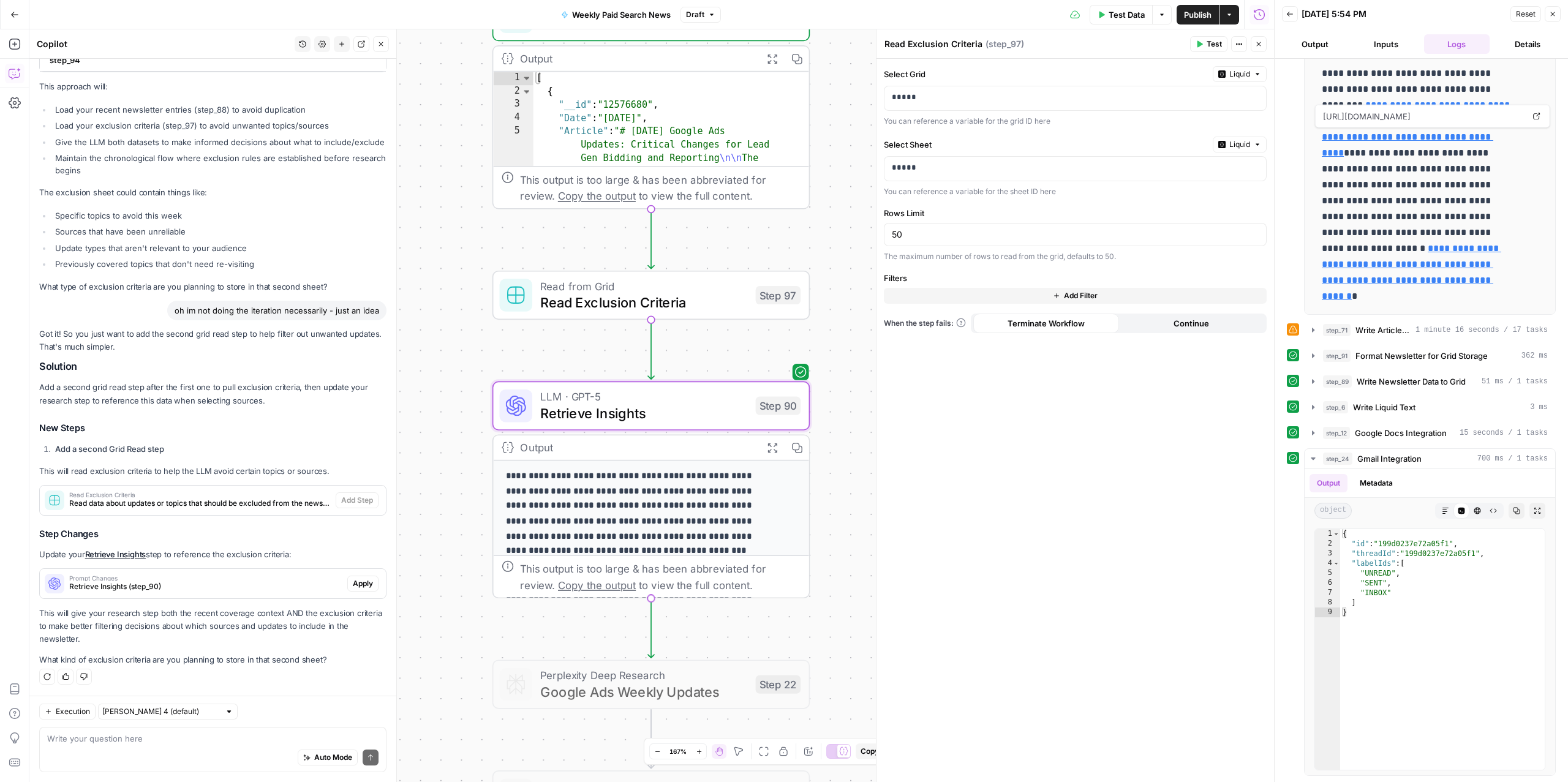
click at [221, 583] on span "Retrieve Insights (step_90)" at bounding box center [205, 587] width 273 height 11
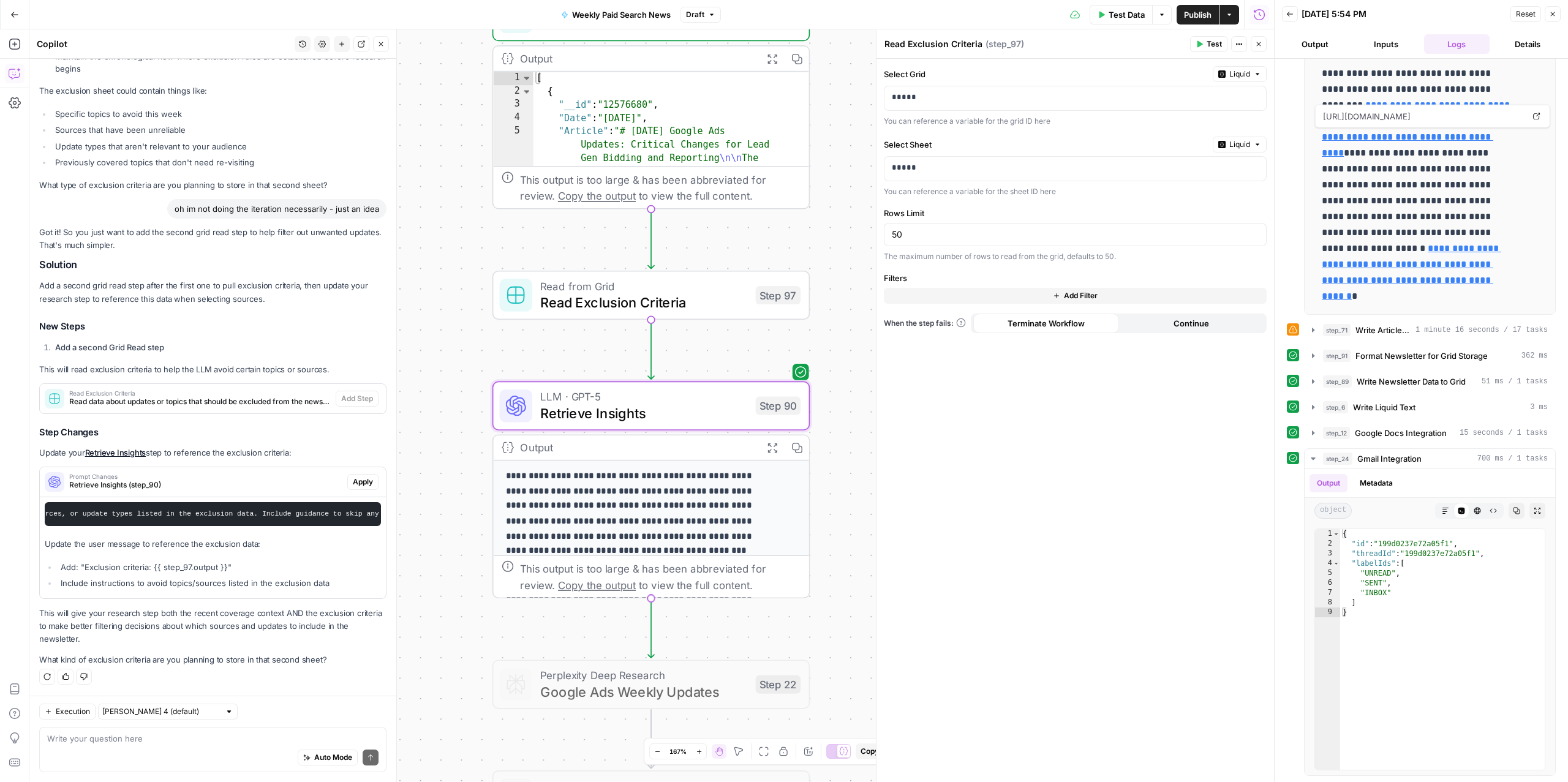
scroll to position [0, 681]
click at [352, 476] on span "Apply" at bounding box center [362, 482] width 20 height 11
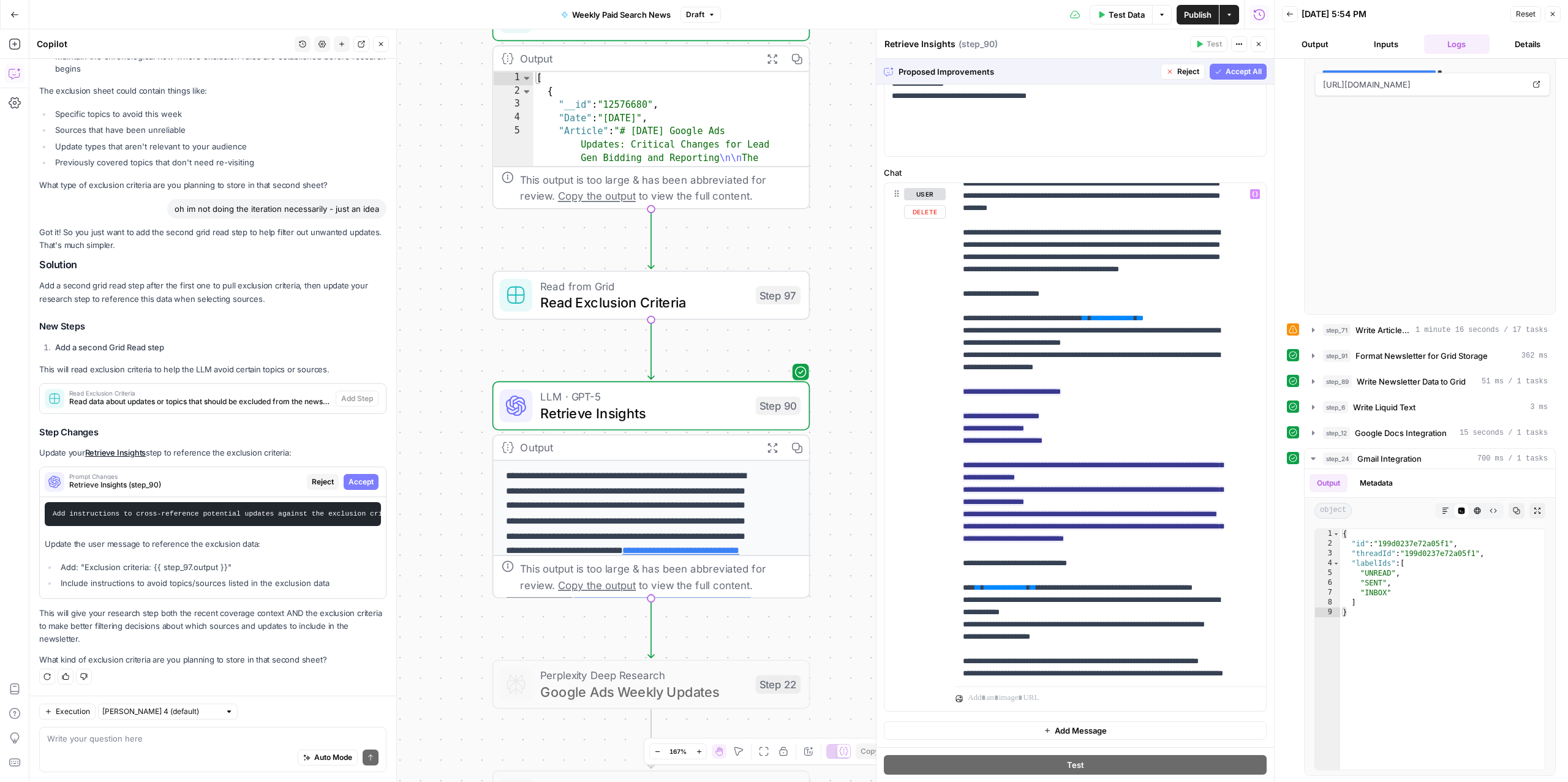
scroll to position [405, 0]
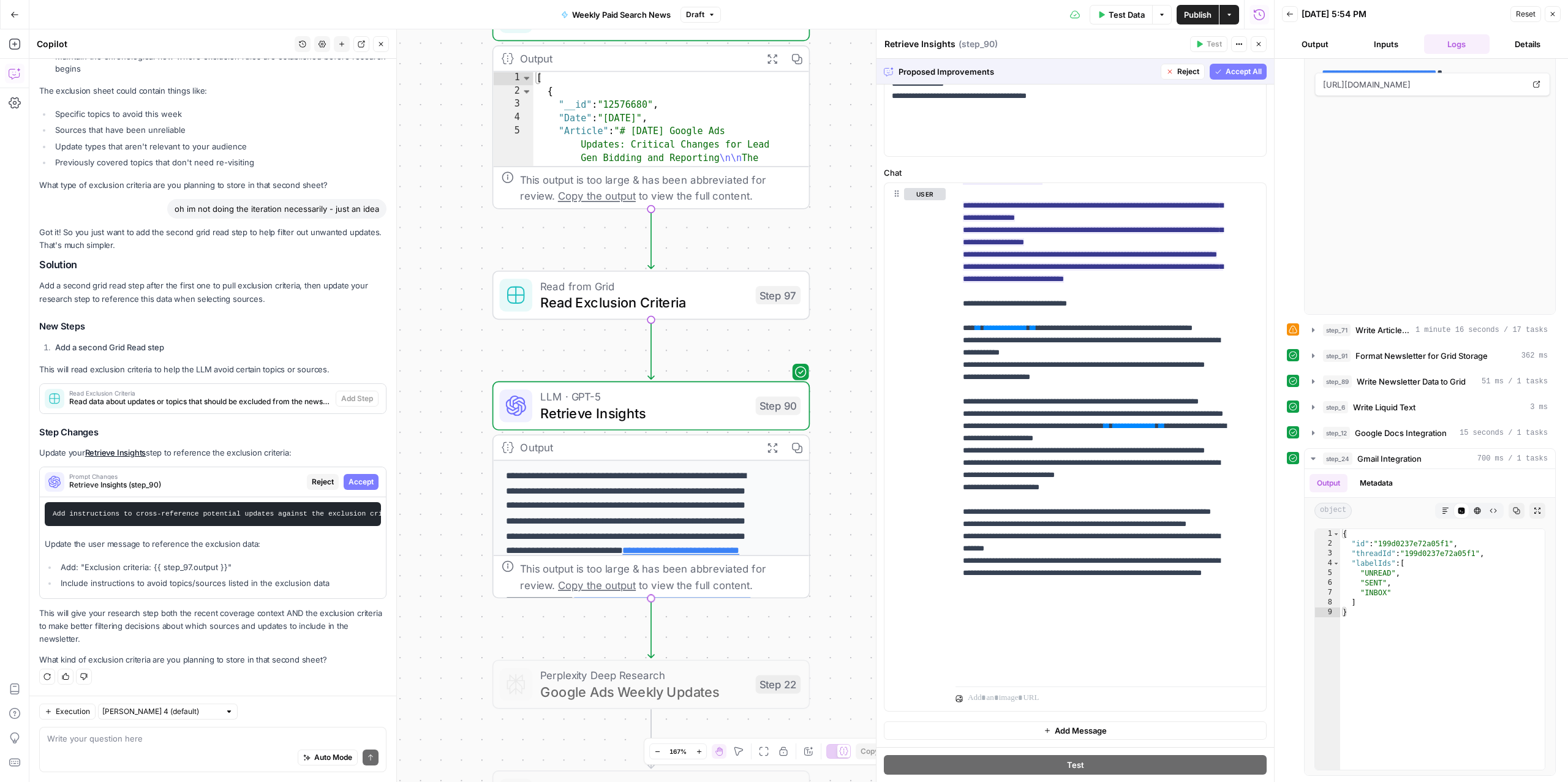
click at [1227, 71] on span "Accept All" at bounding box center [1244, 71] width 37 height 11
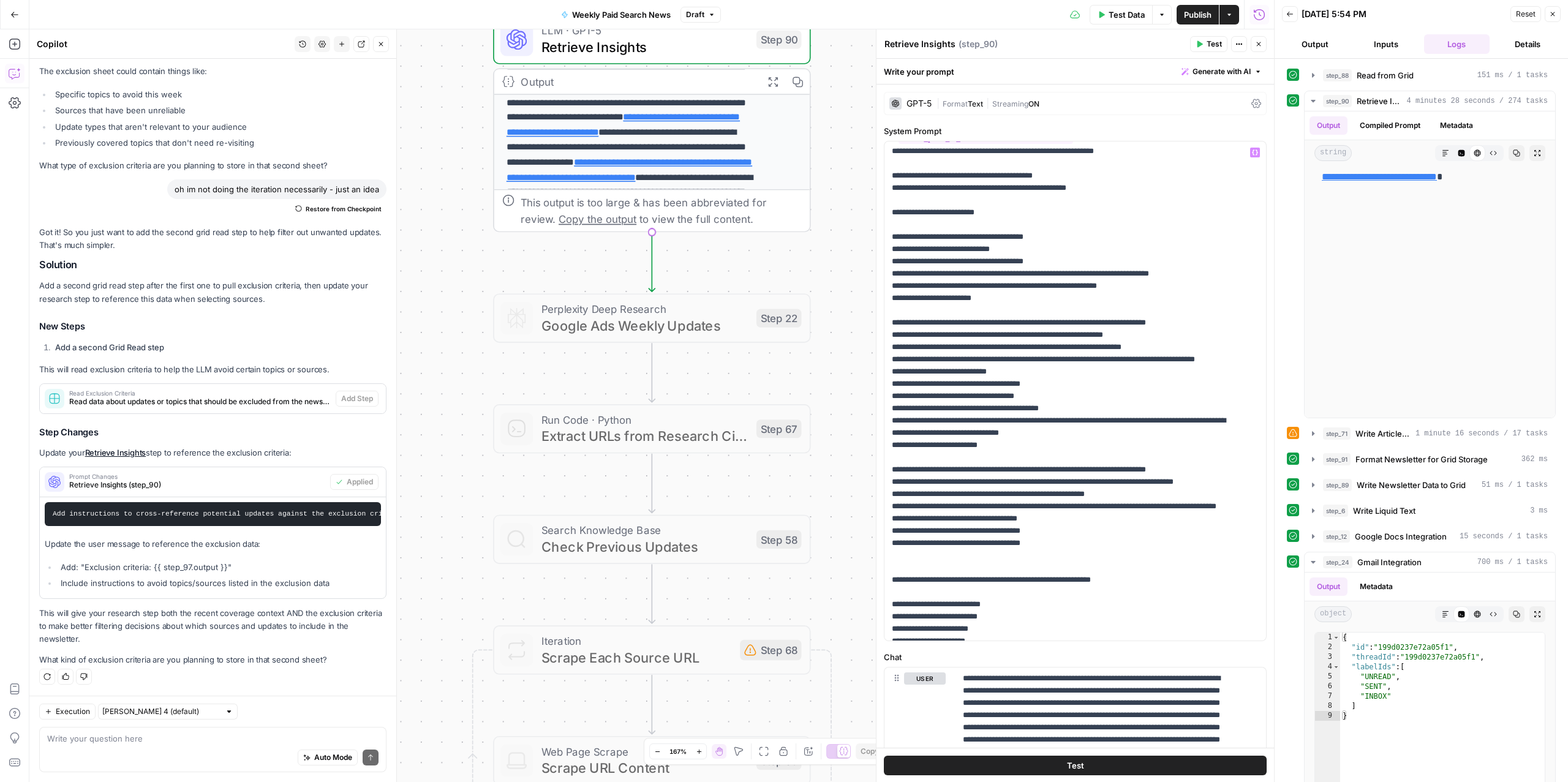
scroll to position [179, 0]
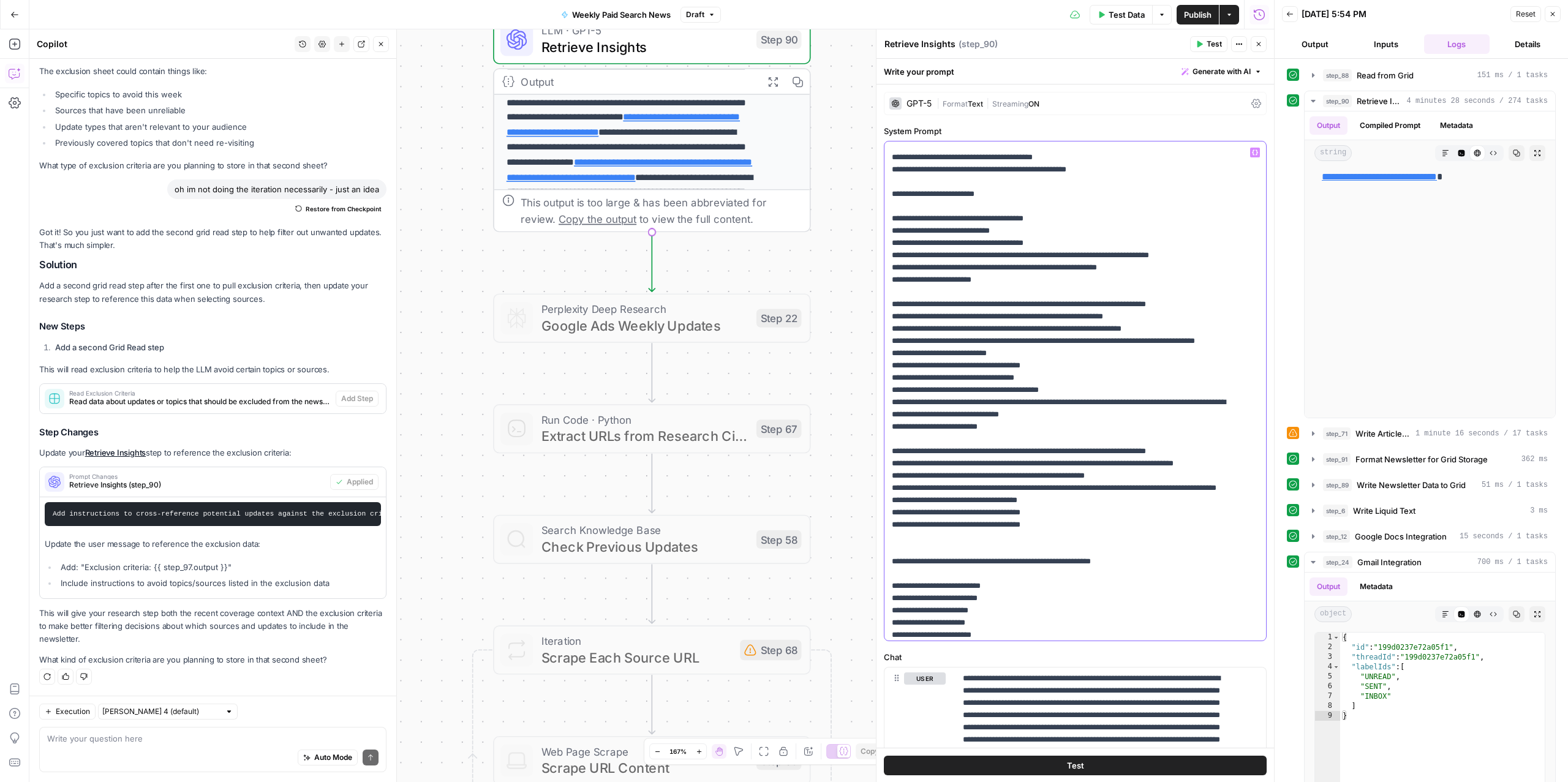
click at [998, 433] on p "**********" at bounding box center [1062, 352] width 341 height 771
click at [965, 552] on p "**********" at bounding box center [1062, 352] width 341 height 771
click at [965, 554] on p "**********" at bounding box center [1062, 352] width 341 height 771
click at [1036, 545] on p "**********" at bounding box center [1062, 352] width 341 height 771
click at [963, 548] on p "**********" at bounding box center [1062, 352] width 341 height 771
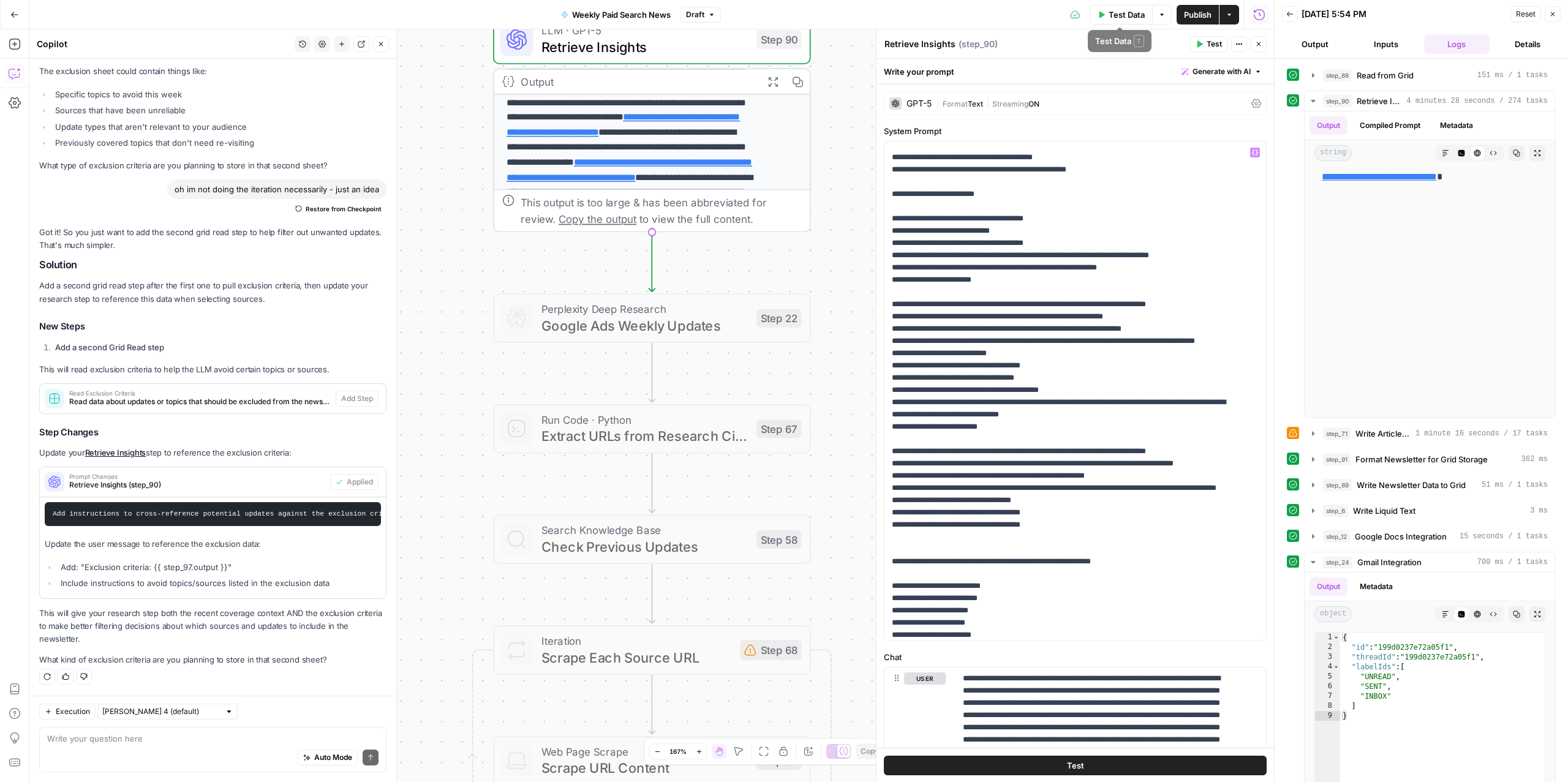
click at [1119, 16] on span "Test Data" at bounding box center [1126, 14] width 37 height 12
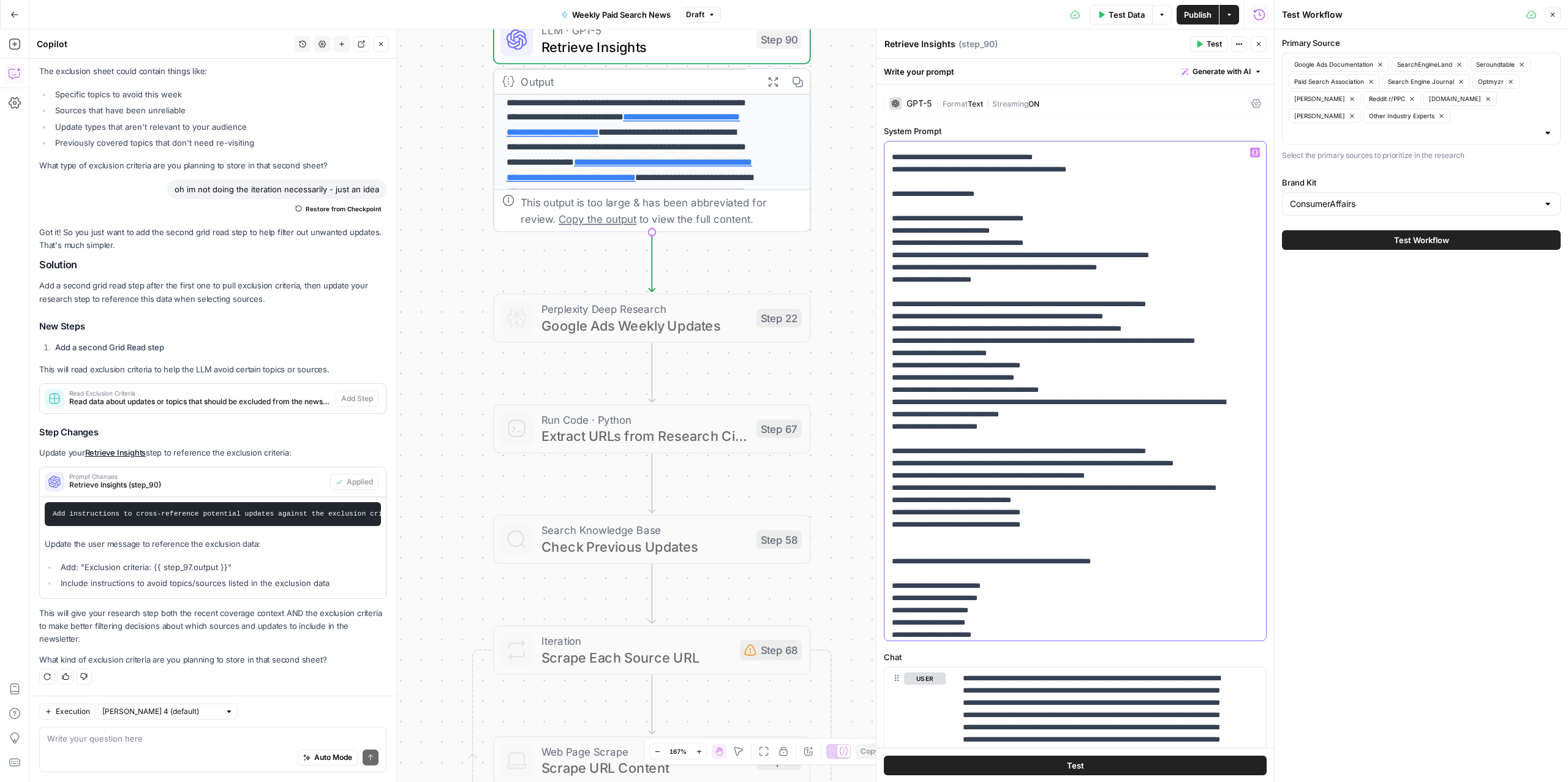
click at [963, 550] on p "**********" at bounding box center [1062, 352] width 341 height 771
click at [975, 552] on p "**********" at bounding box center [1062, 352] width 341 height 771
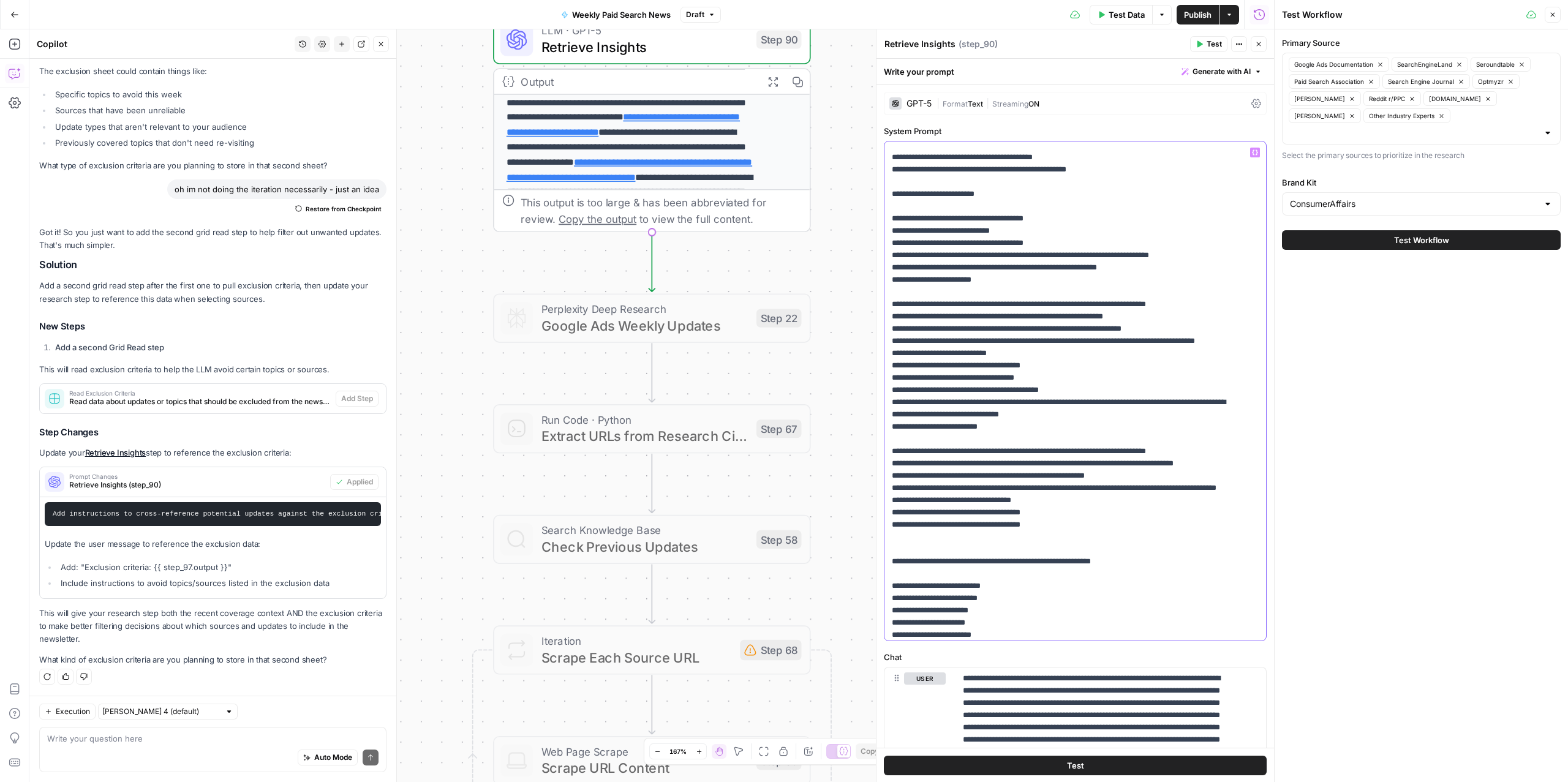
drag, startPoint x: 1041, startPoint y: 548, endPoint x: 884, endPoint y: 550, distance: 157.0
click at [884, 550] on div "**********" at bounding box center [1069, 391] width 369 height 499
click at [1120, 9] on span "Test Data" at bounding box center [1126, 14] width 37 height 12
click at [1371, 230] on button "Test Workflow" at bounding box center [1420, 239] width 278 height 19
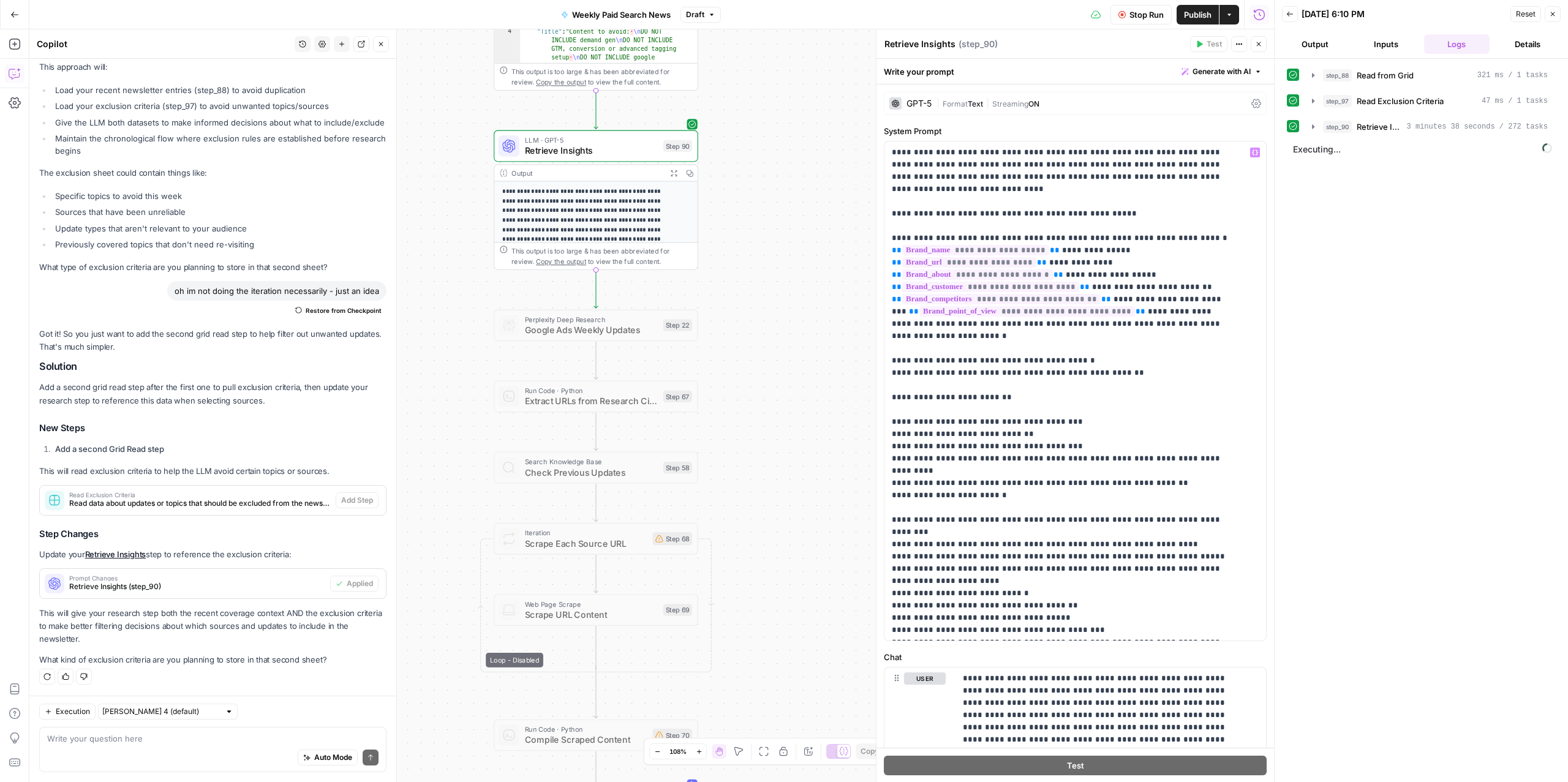
scroll to position [270, 0]
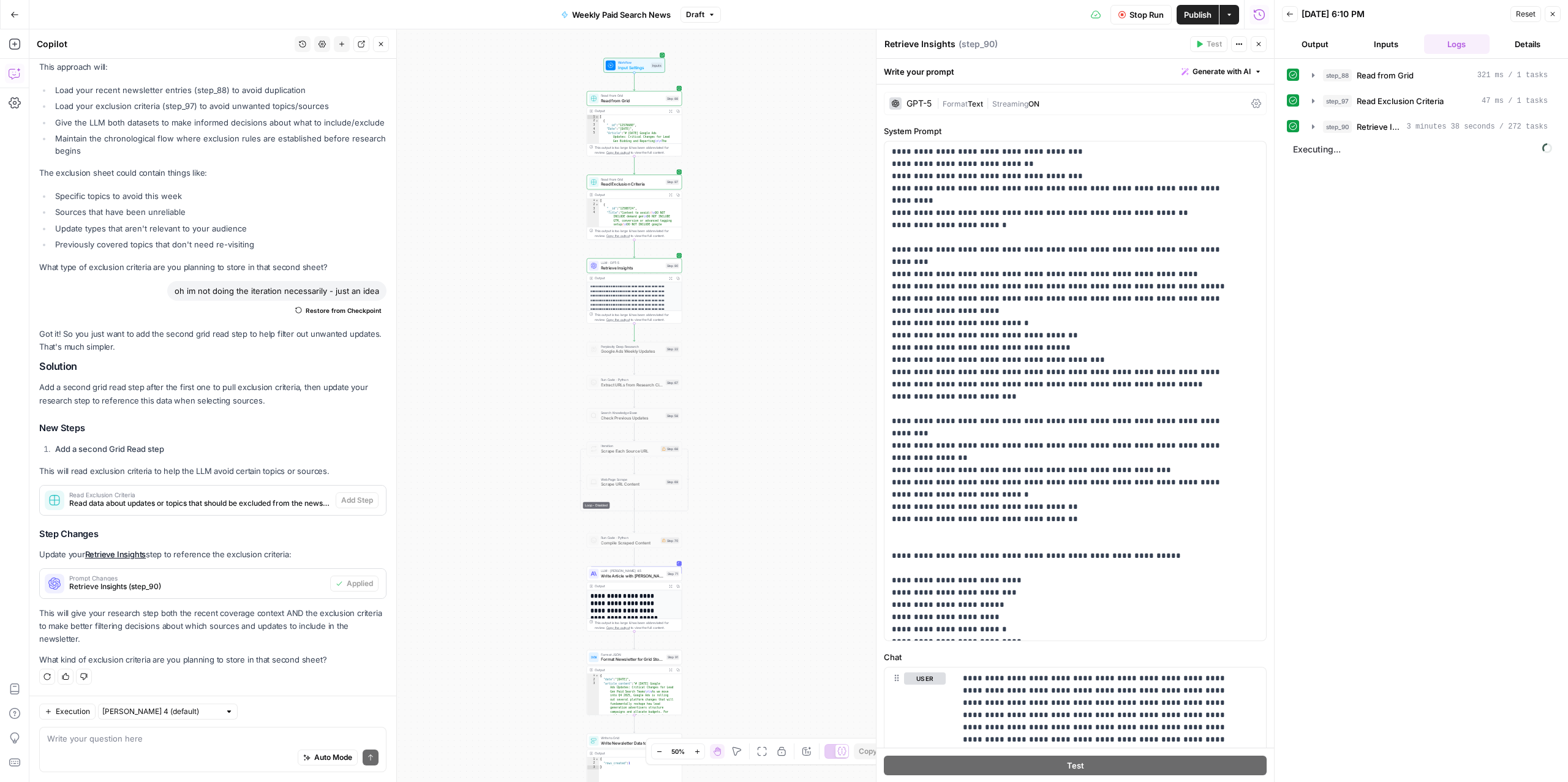
drag, startPoint x: 775, startPoint y: 105, endPoint x: 702, endPoint y: 134, distance: 78.5
click at [702, 134] on div "Workflow Input Settings Inputs Read from Grid Read from Grid Step 88 Output Exp…" at bounding box center [651, 405] width 1244 height 753
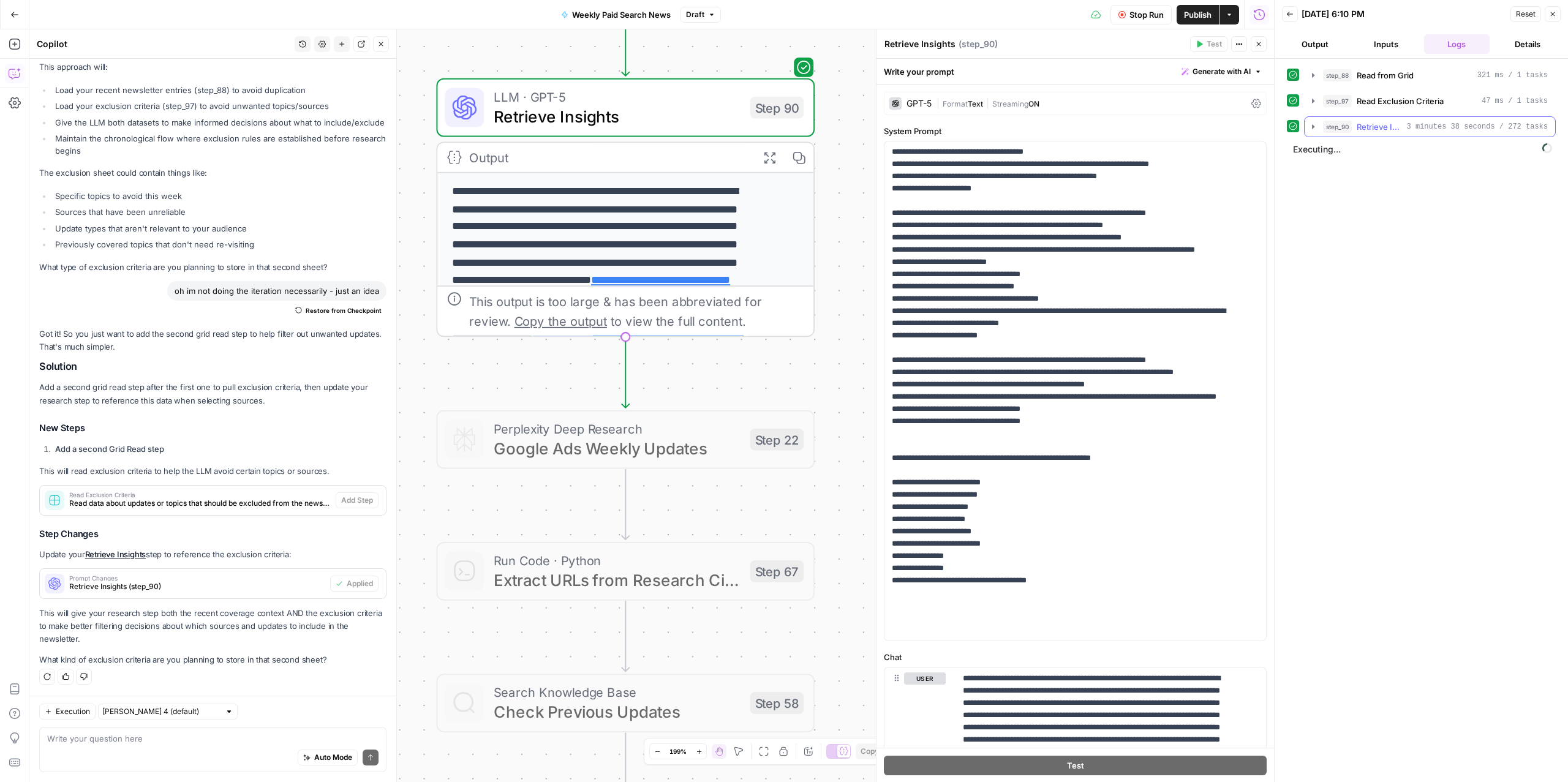
click at [1382, 122] on span "Retrieve Insights" at bounding box center [1379, 126] width 46 height 12
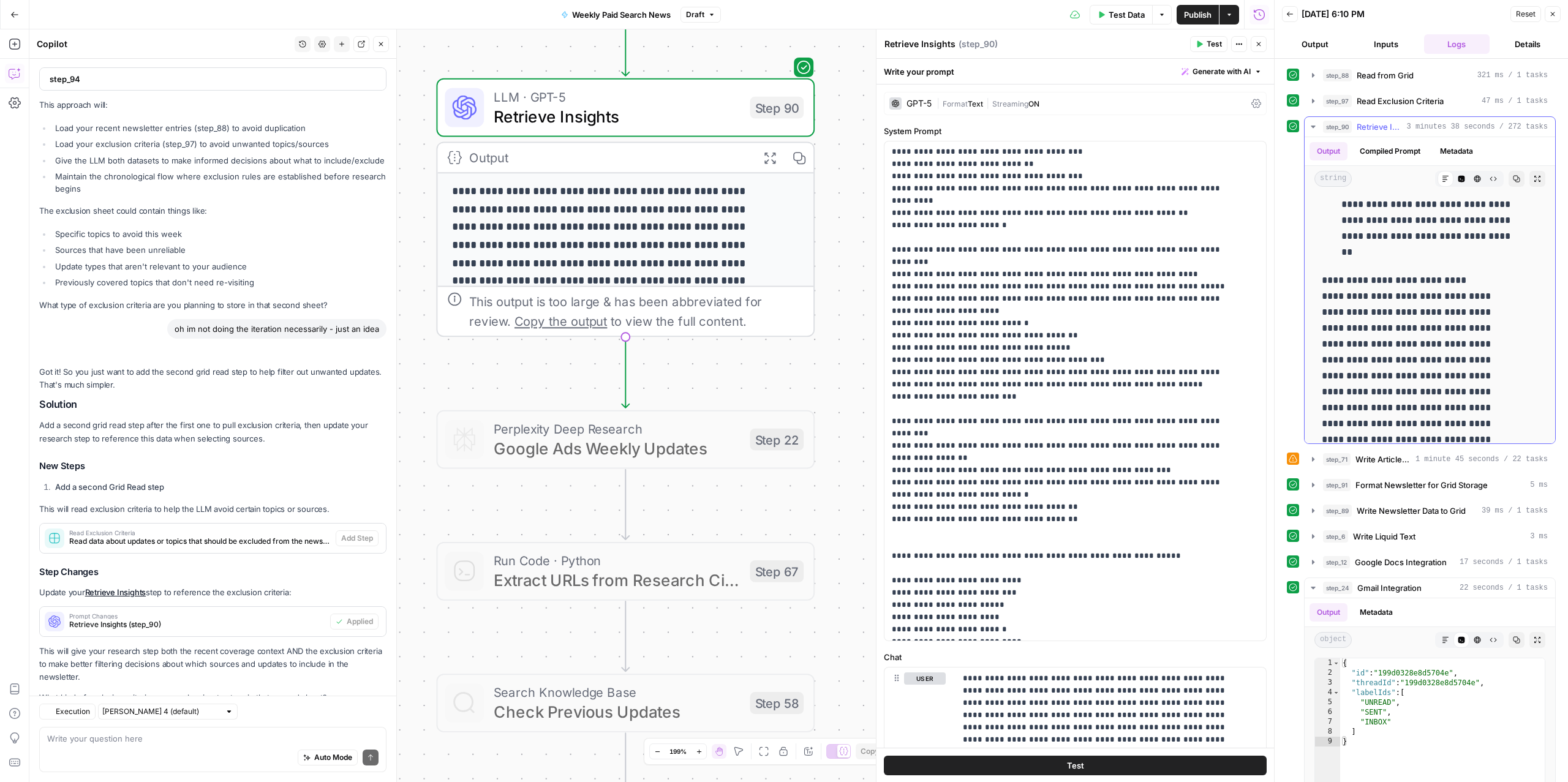
scroll to position [1369, 0]
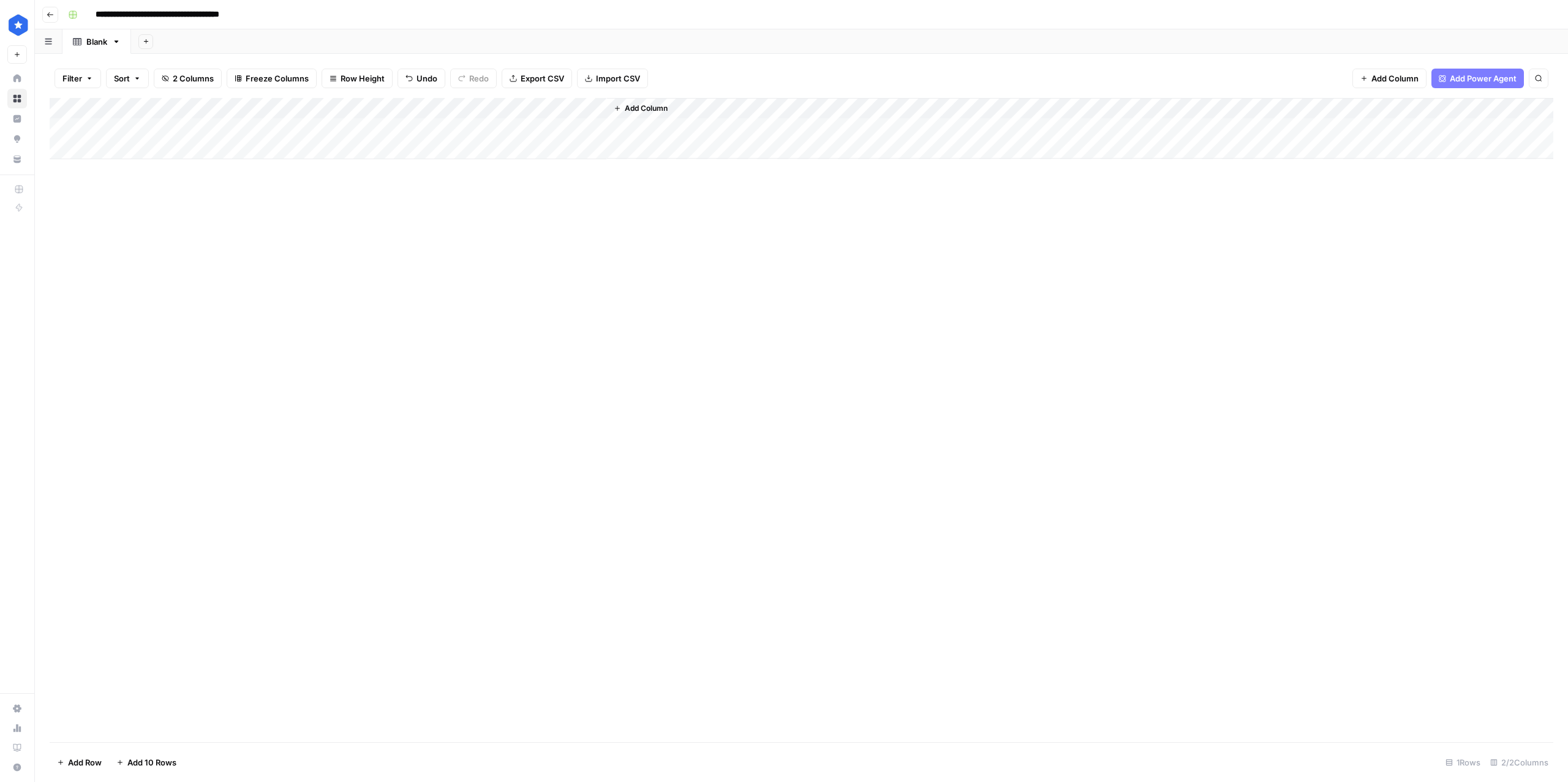
click at [357, 125] on div "Add Column" at bounding box center [800, 128] width 1503 height 61
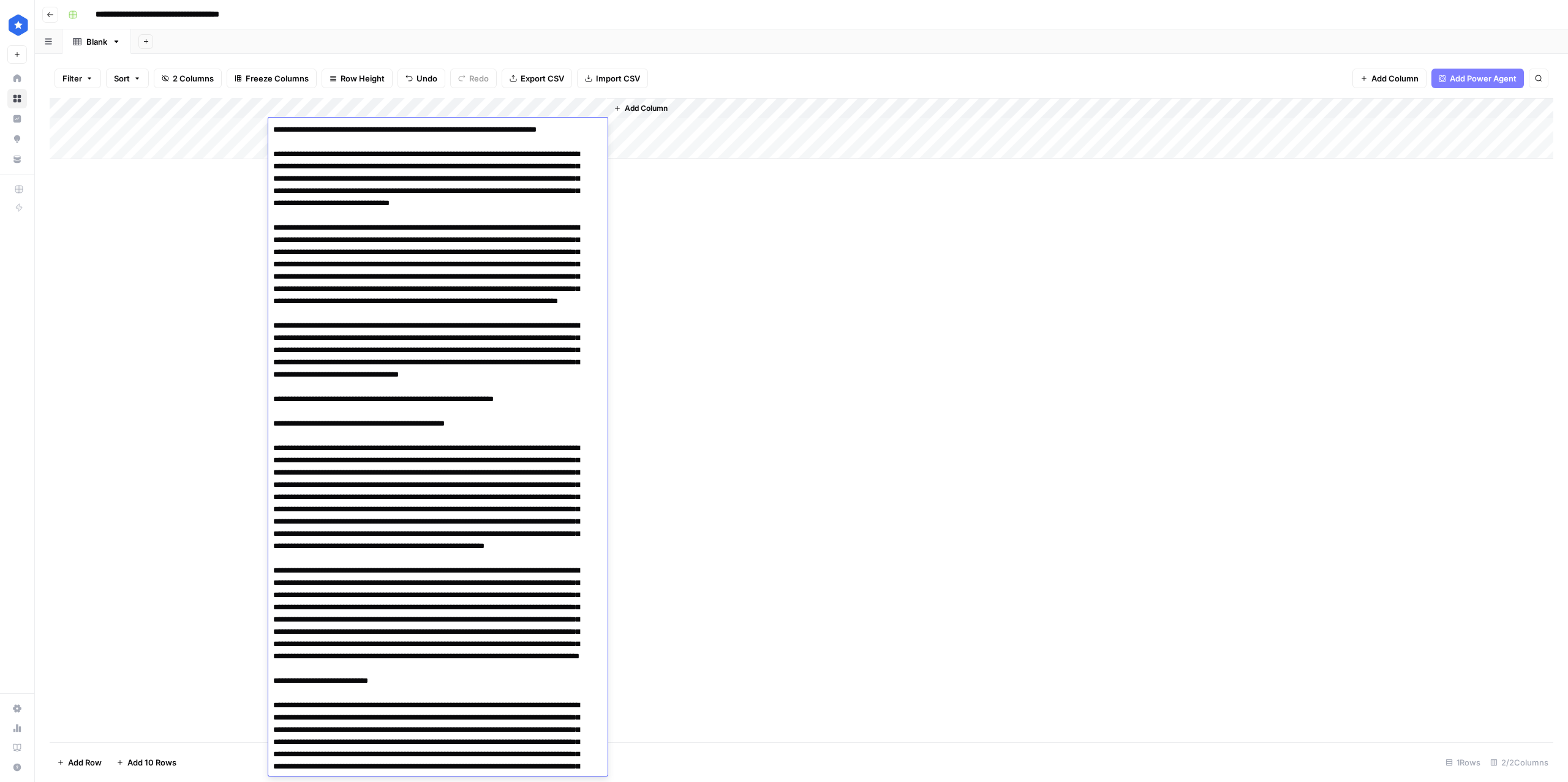
scroll to position [3060, 0]
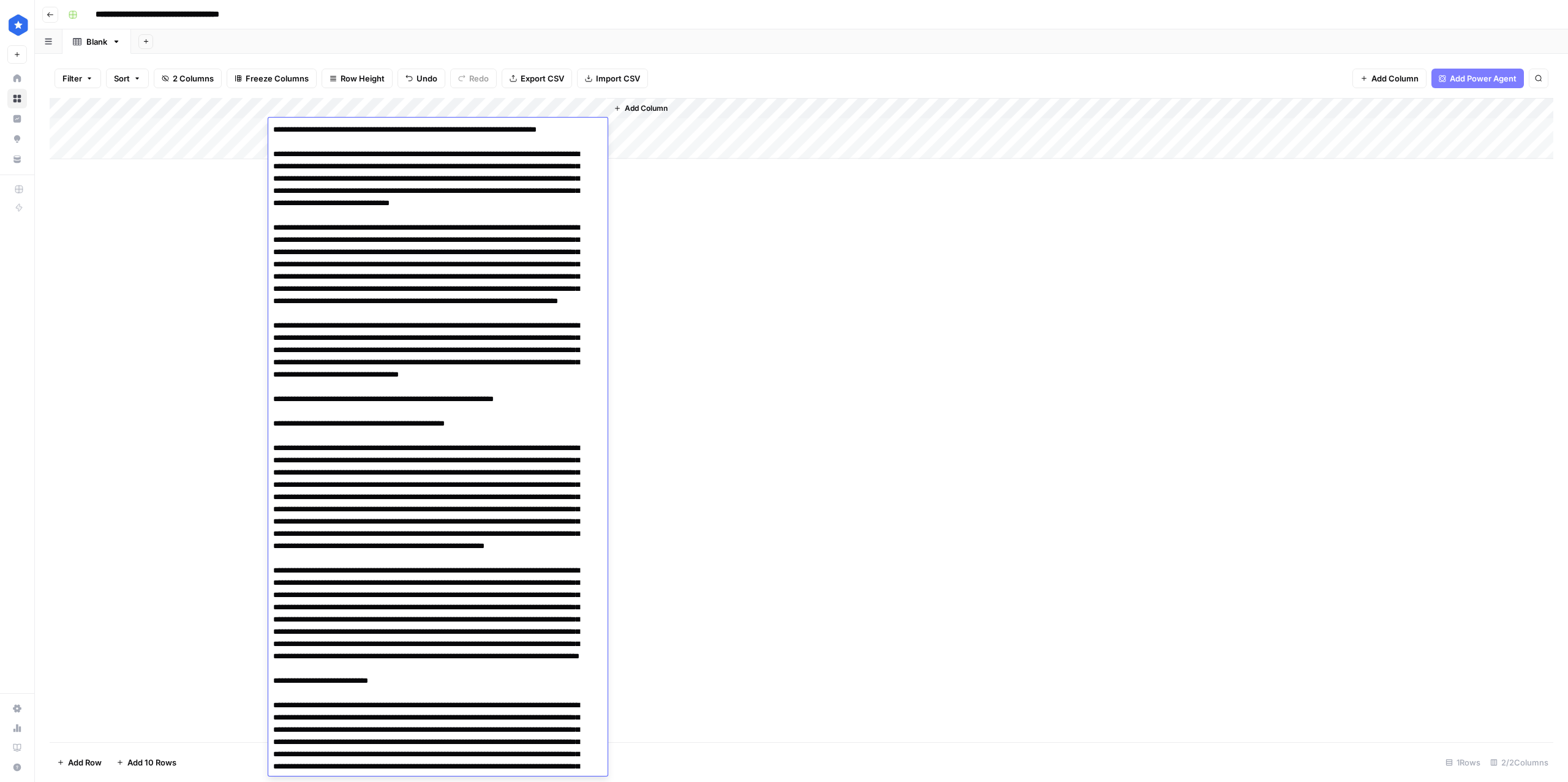
click at [960, 474] on div "Add Column" at bounding box center [800, 420] width 1503 height 644
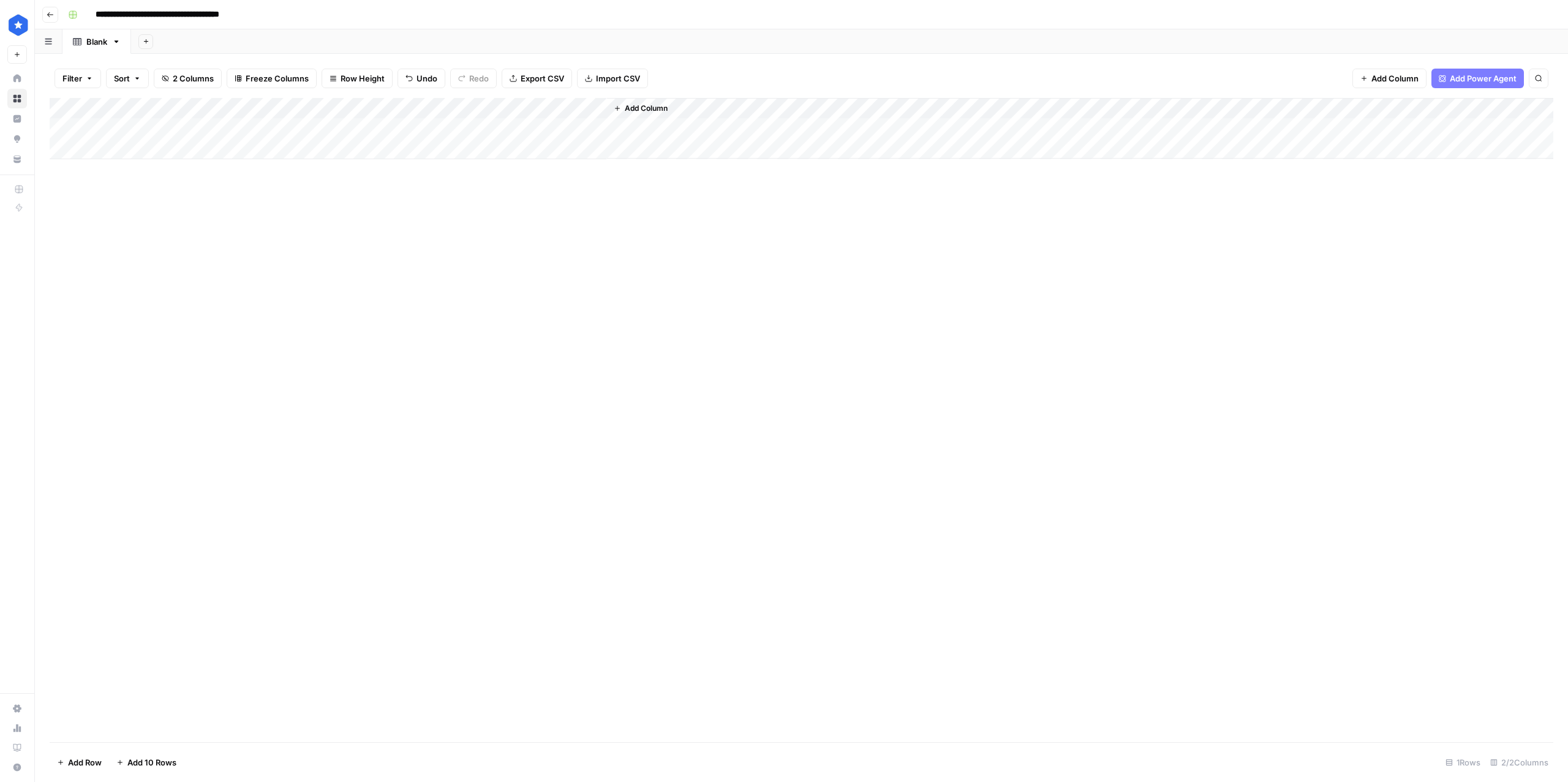
click at [366, 124] on div "Add Column" at bounding box center [800, 128] width 1503 height 61
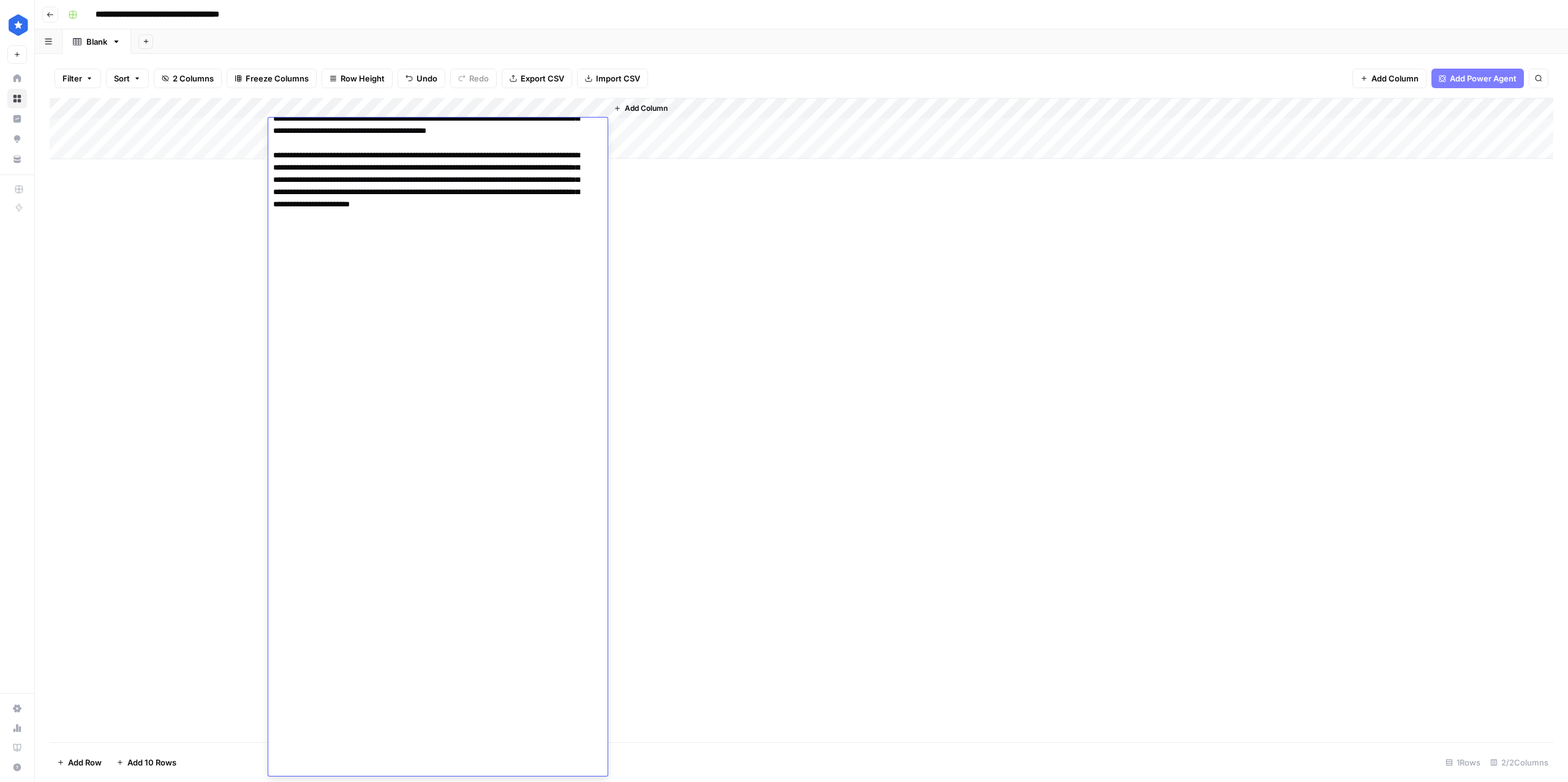
scroll to position [3060, 0]
click at [100, 328] on div "Add Column" at bounding box center [800, 420] width 1503 height 644
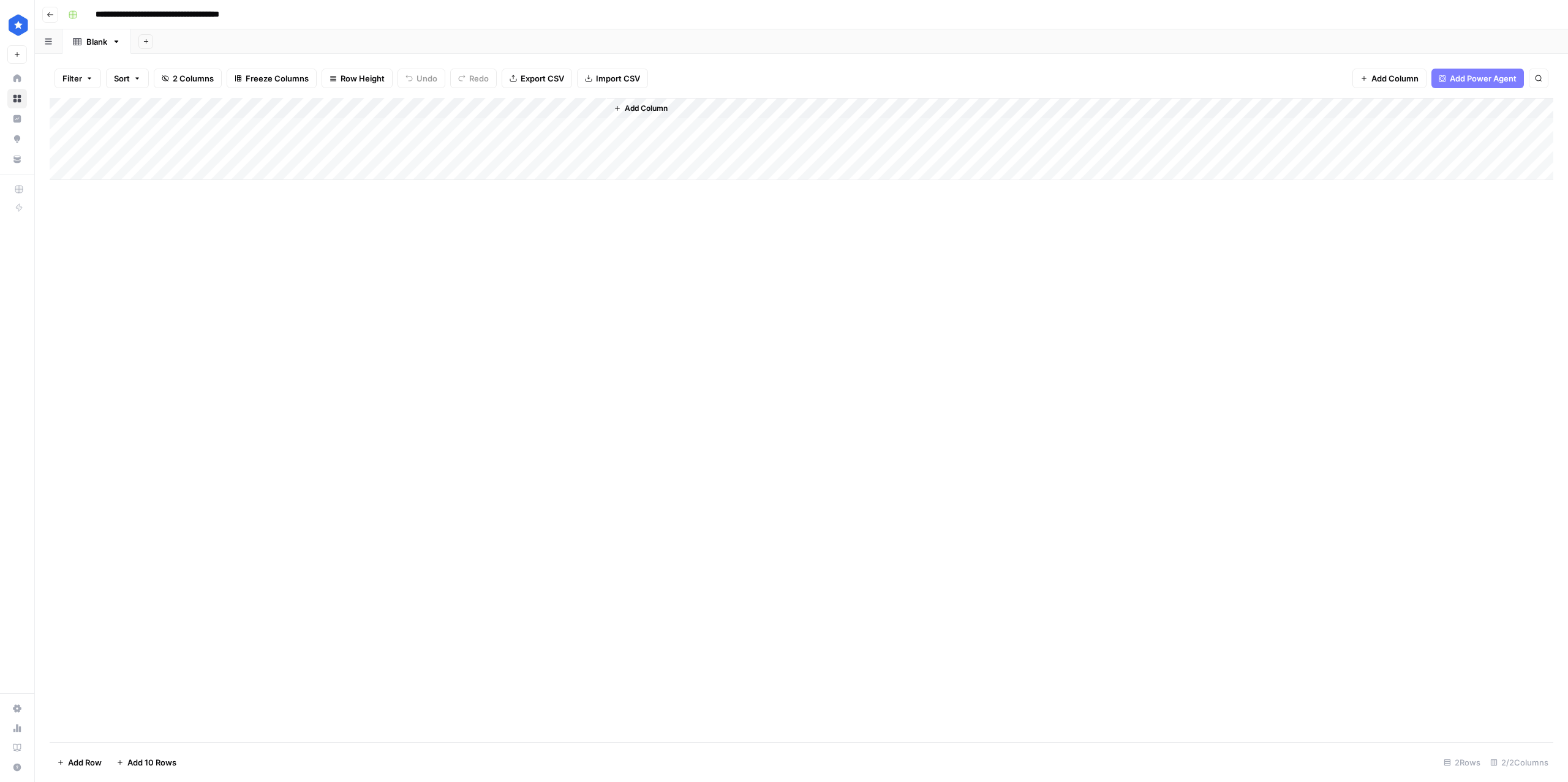
click at [304, 149] on div "Add Column" at bounding box center [800, 139] width 1503 height 82
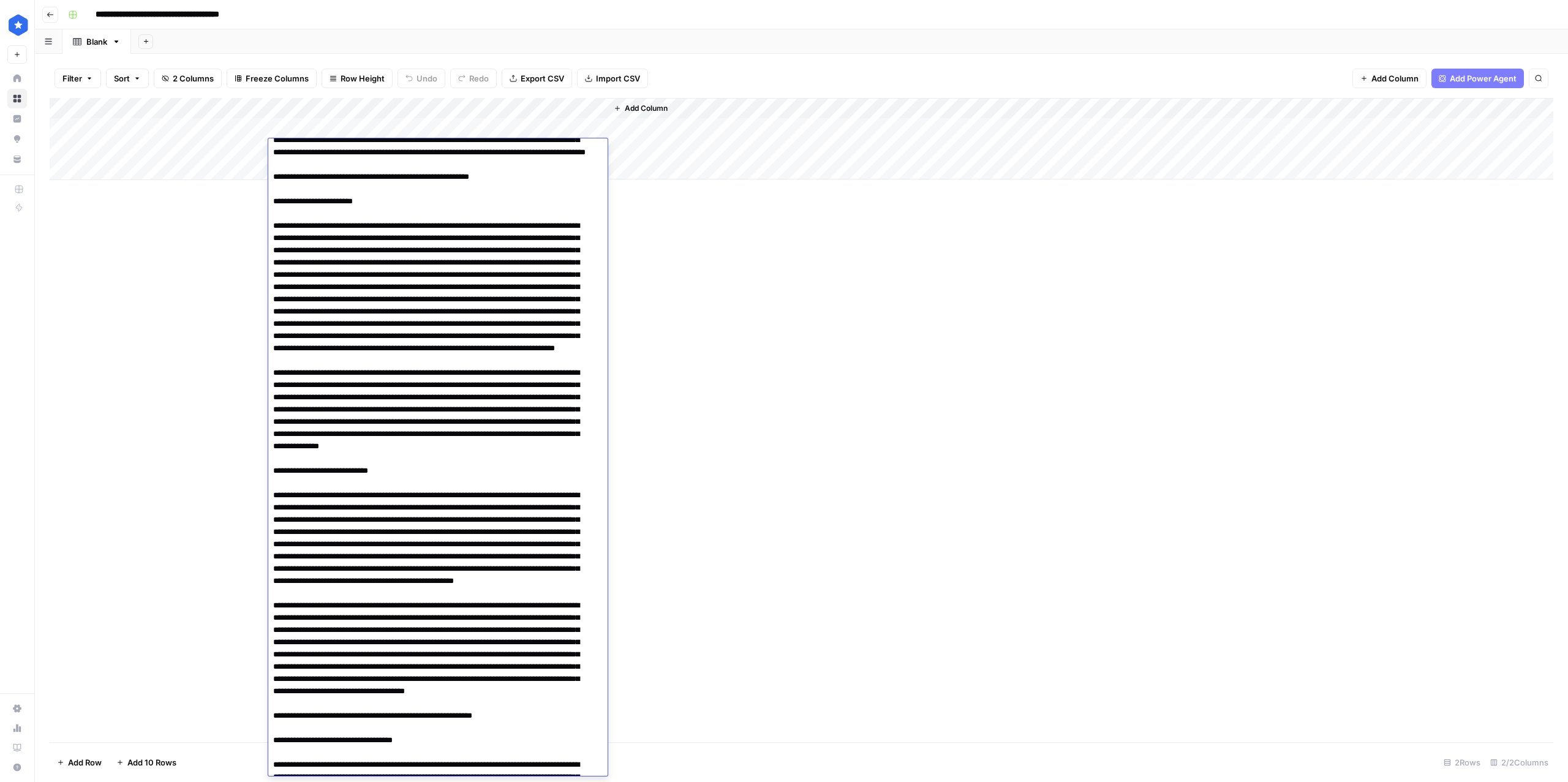
scroll to position [381, 0]
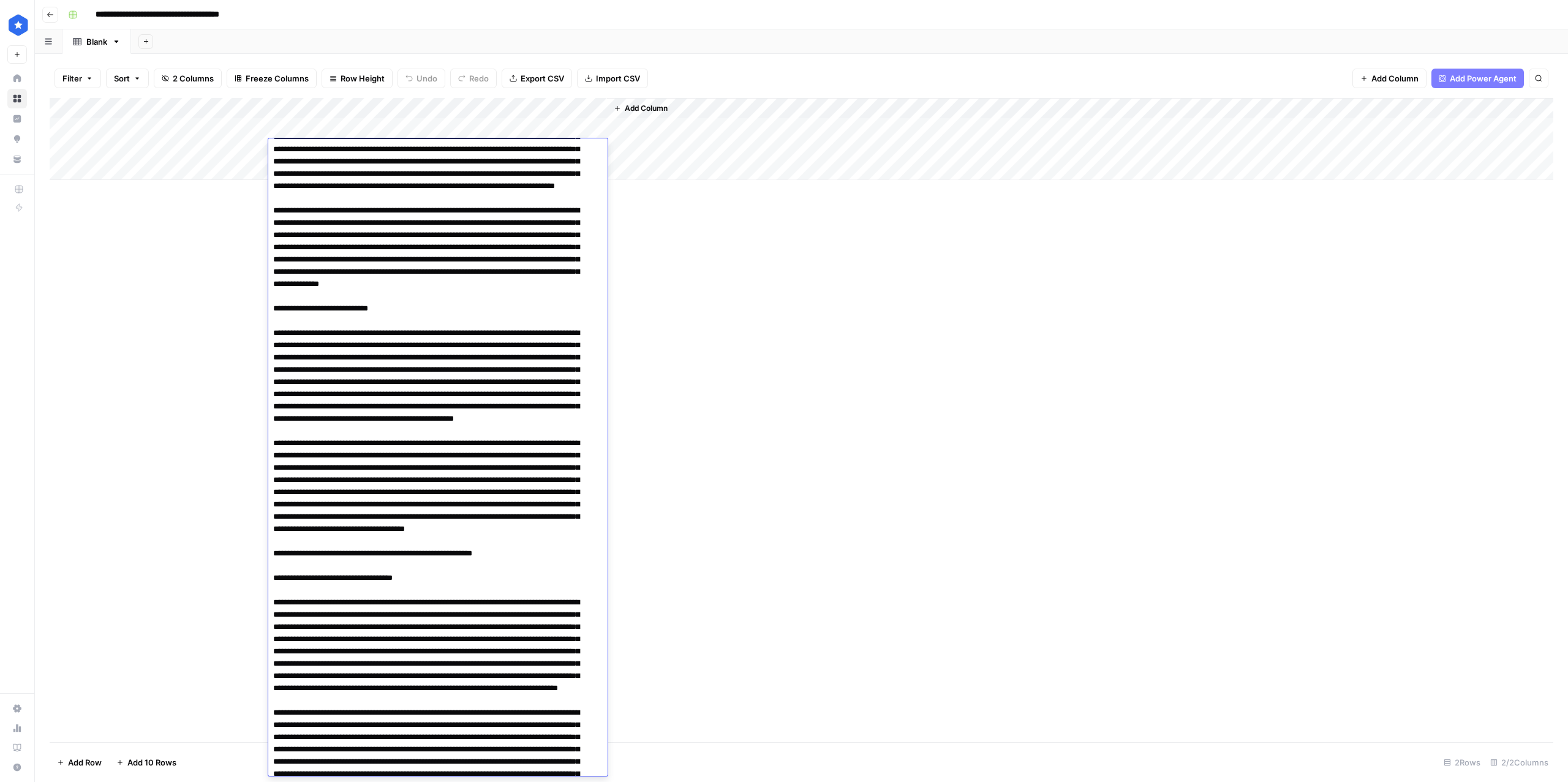
click at [55, 386] on div "Add Column" at bounding box center [800, 420] width 1503 height 644
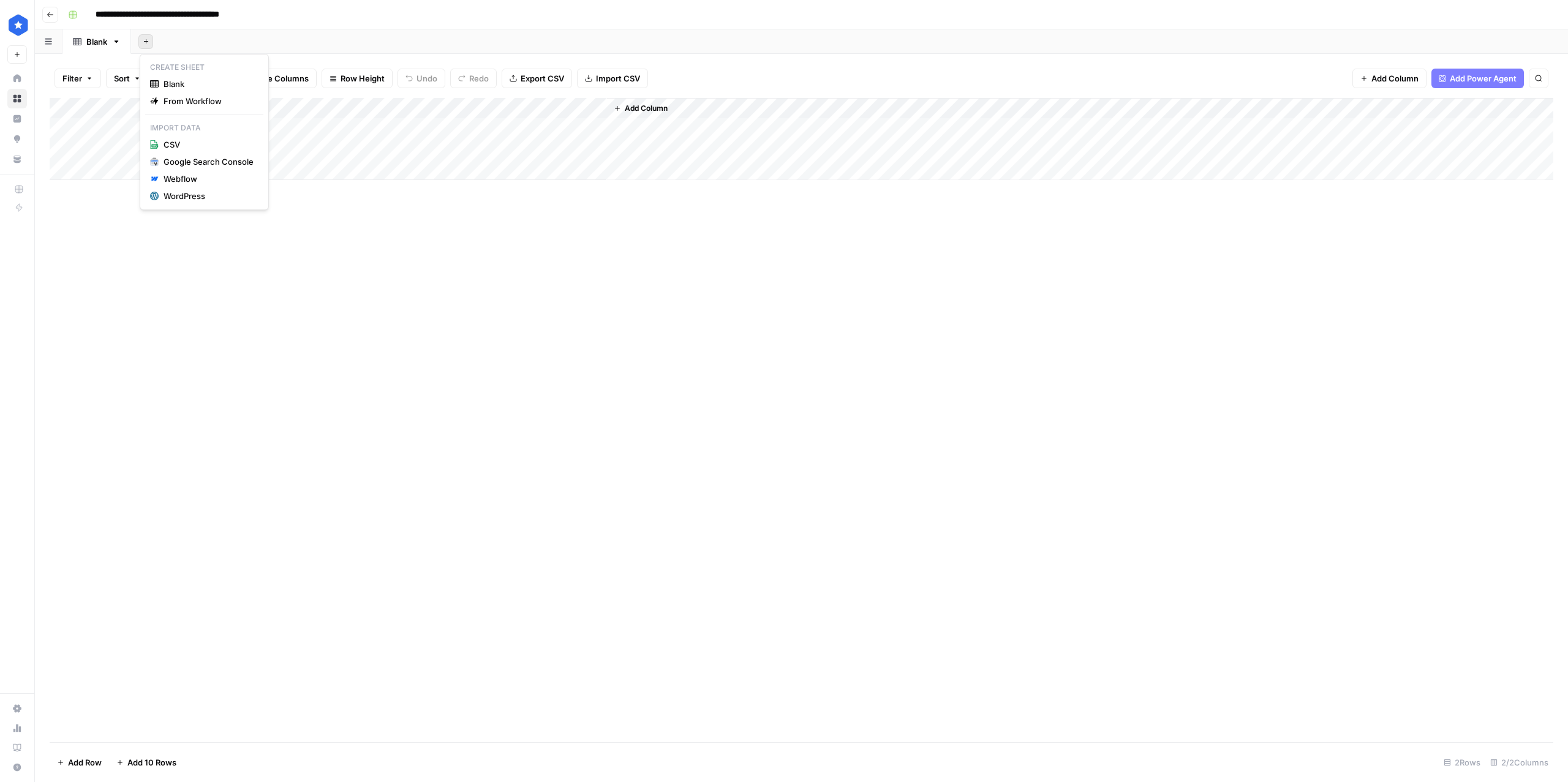
click at [148, 44] on icon "button" at bounding box center [145, 41] width 6 height 6
click at [172, 81] on span "Blank" at bounding box center [208, 83] width 90 height 12
click at [162, 47] on div "Blank" at bounding box center [165, 41] width 21 height 12
click at [162, 47] on input "*****" at bounding box center [166, 41] width 23 height 16
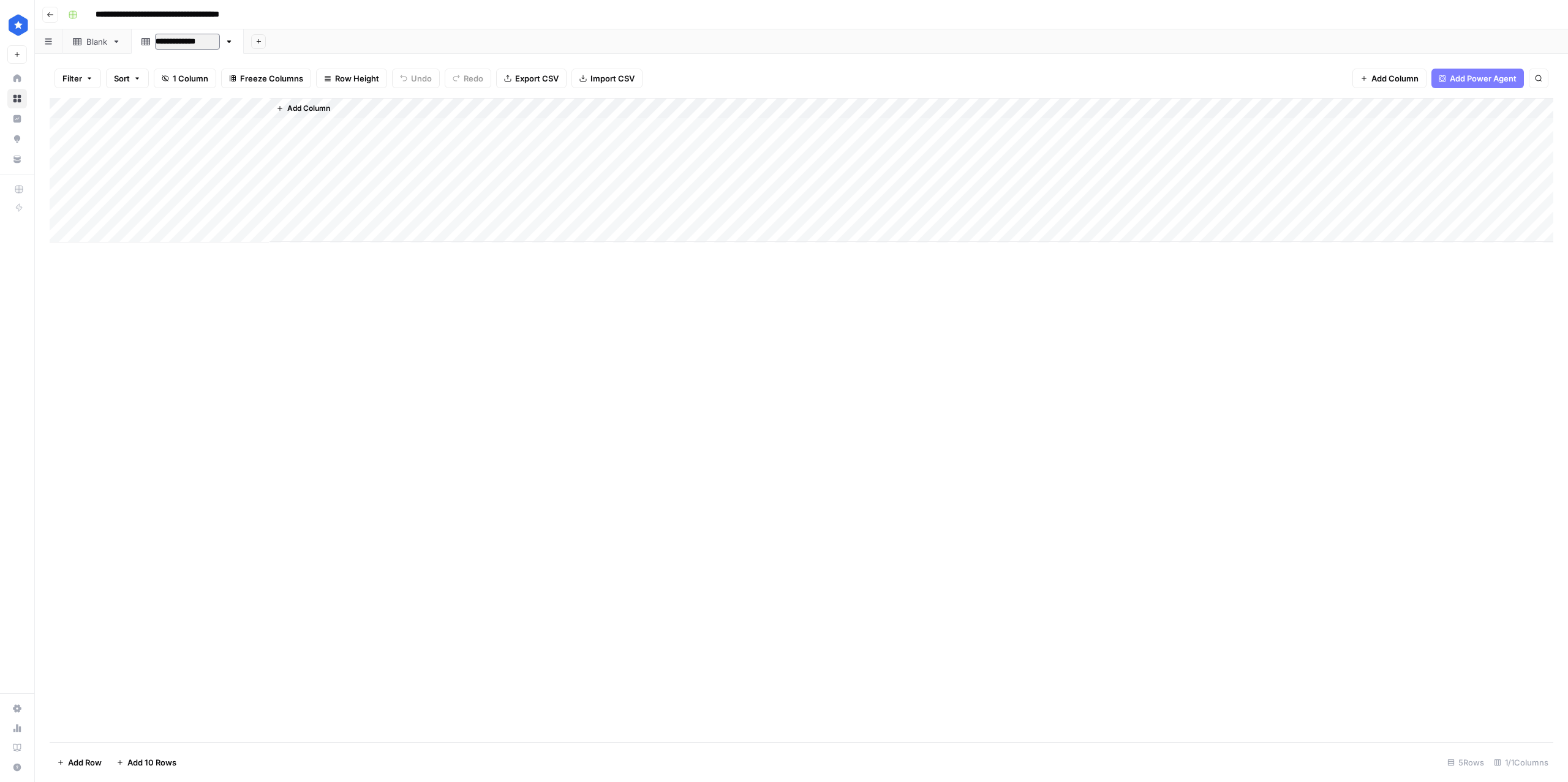
type input "**********"
click at [126, 123] on div "Add Column" at bounding box center [800, 170] width 1503 height 144
click at [223, 126] on div "Add Column" at bounding box center [800, 170] width 1503 height 144
type textarea "**********"
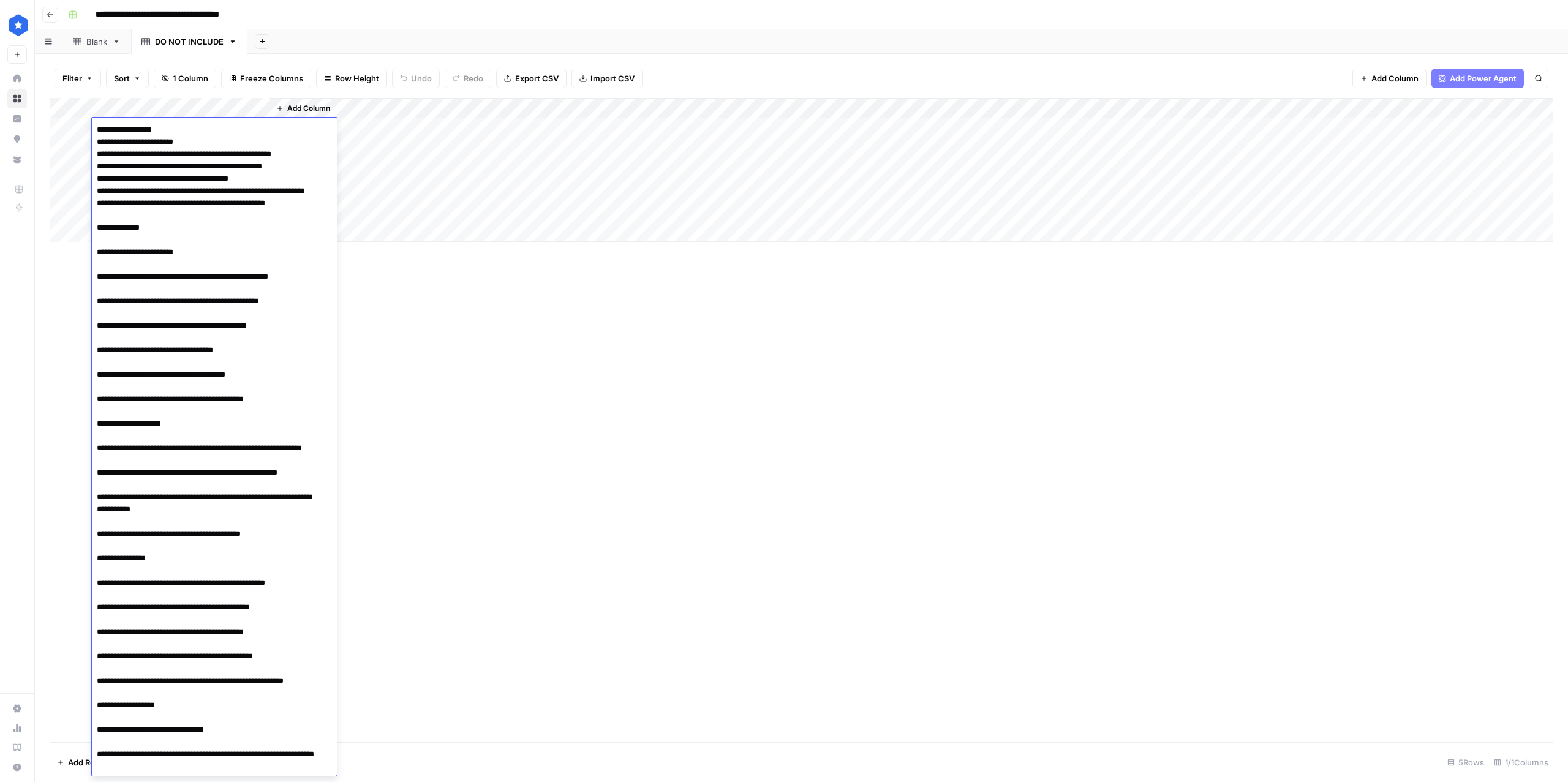
scroll to position [510, 0]
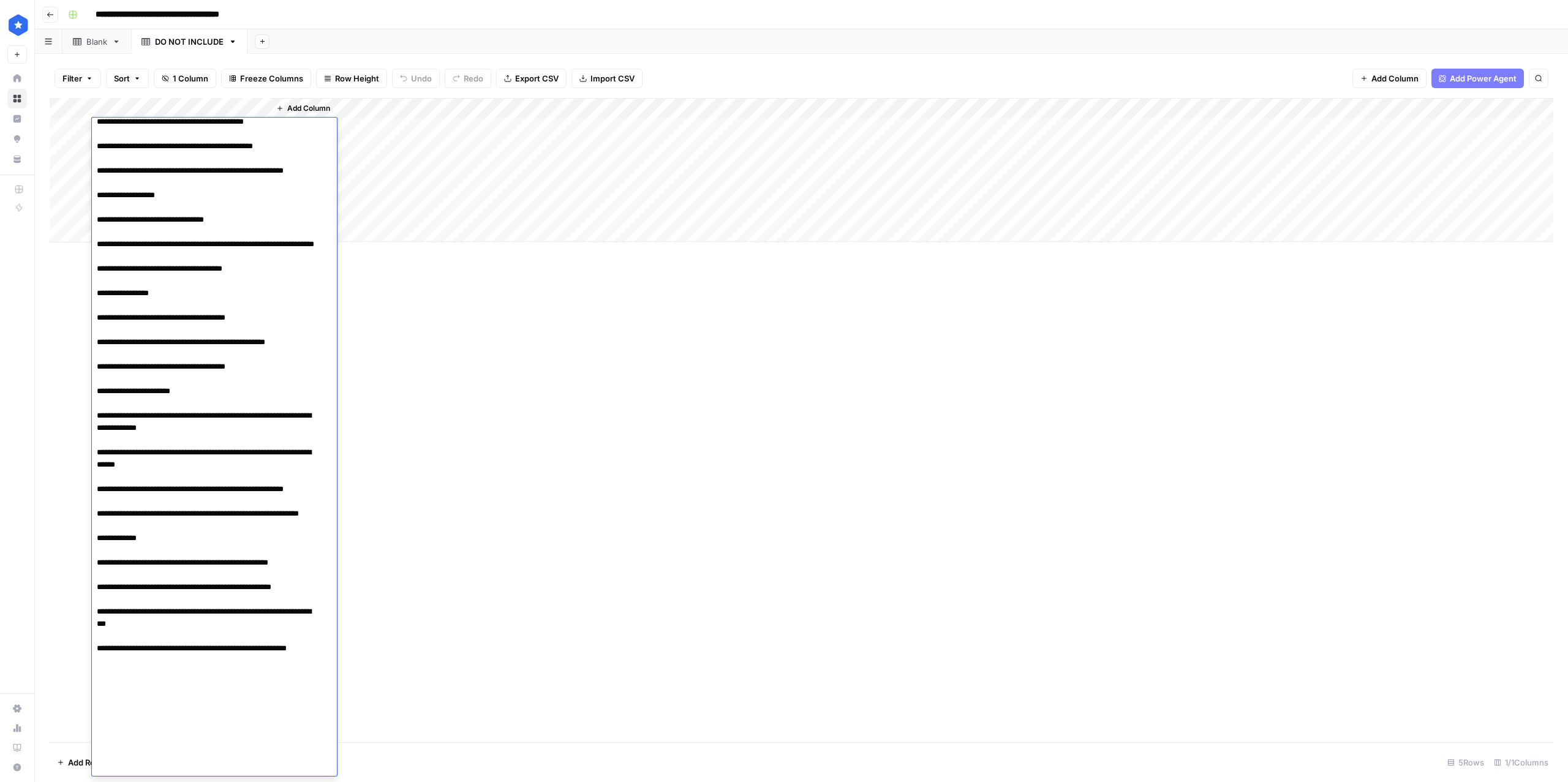
click at [473, 467] on div "Add Column" at bounding box center [800, 420] width 1503 height 644
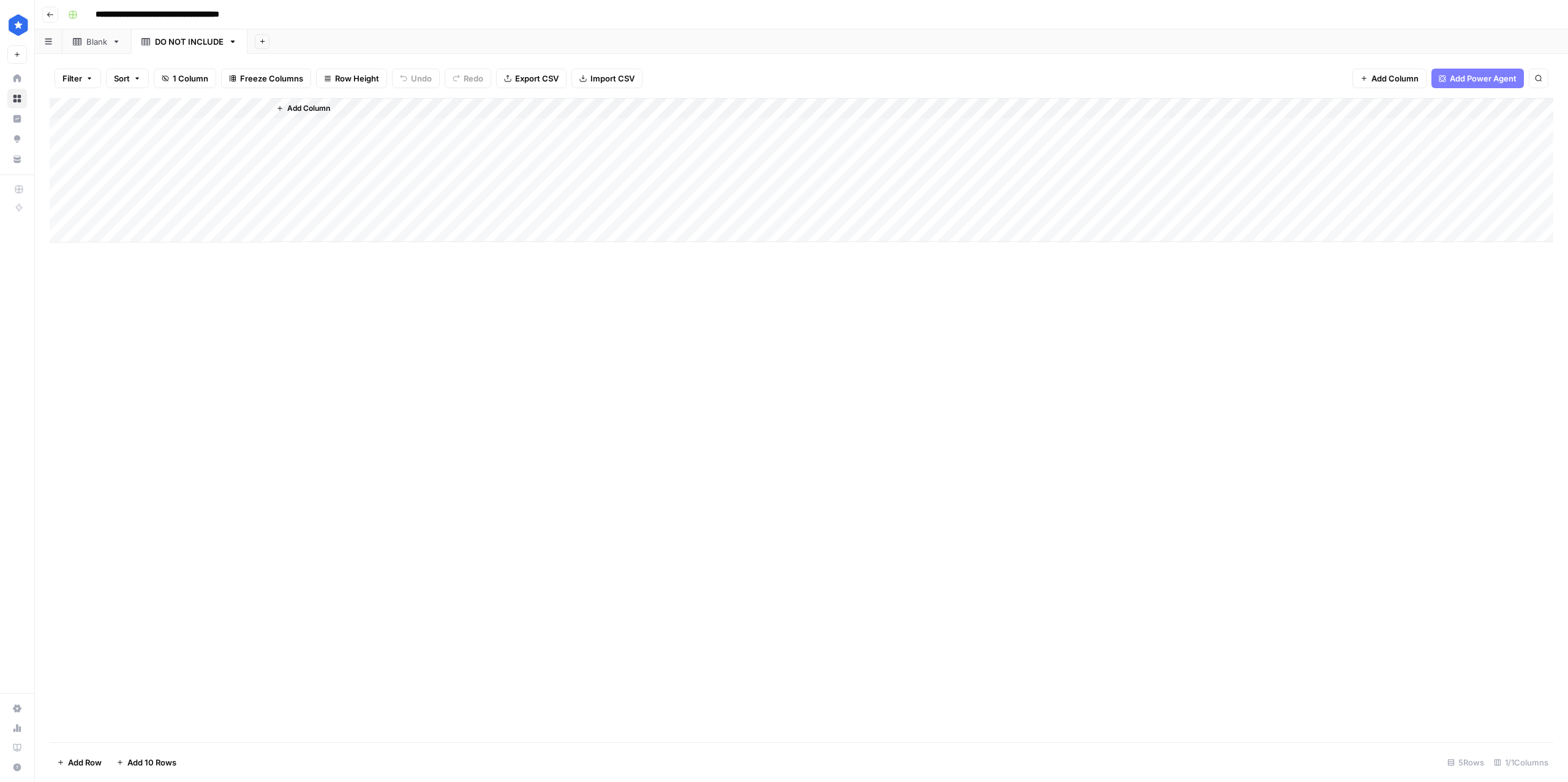
click at [95, 37] on div "Blank" at bounding box center [97, 41] width 21 height 12
click at [60, 167] on div "Add Column" at bounding box center [800, 149] width 1503 height 103
click at [81, 769] on button "Delete 1 Row" at bounding box center [81, 762] width 64 height 19
click at [743, 148] on button "Delete" at bounding box center [739, 141] width 41 height 22
click at [332, 146] on div "Add Column" at bounding box center [800, 139] width 1503 height 82
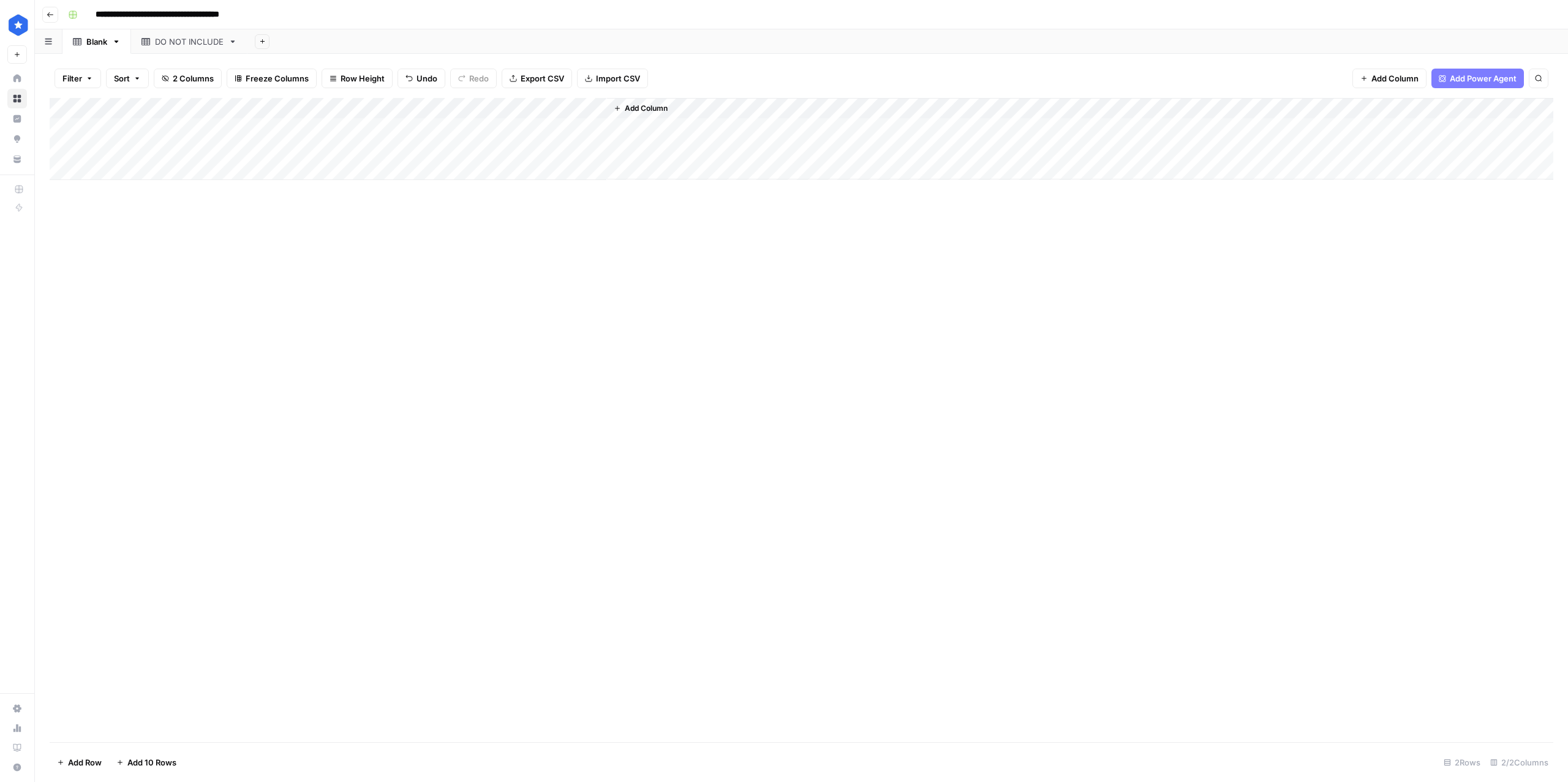
click at [332, 147] on div "Add Column" at bounding box center [800, 139] width 1503 height 82
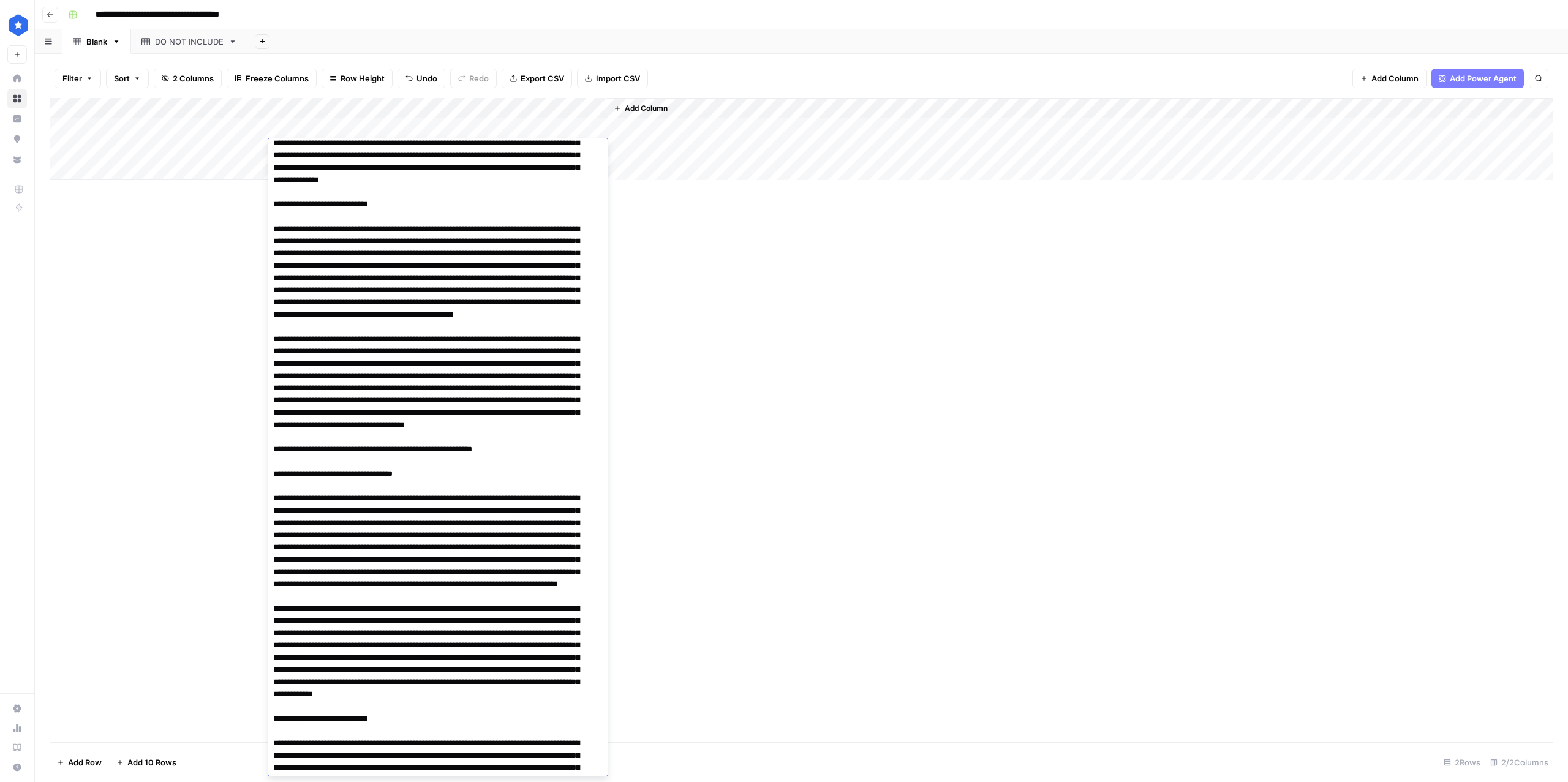
scroll to position [591, 0]
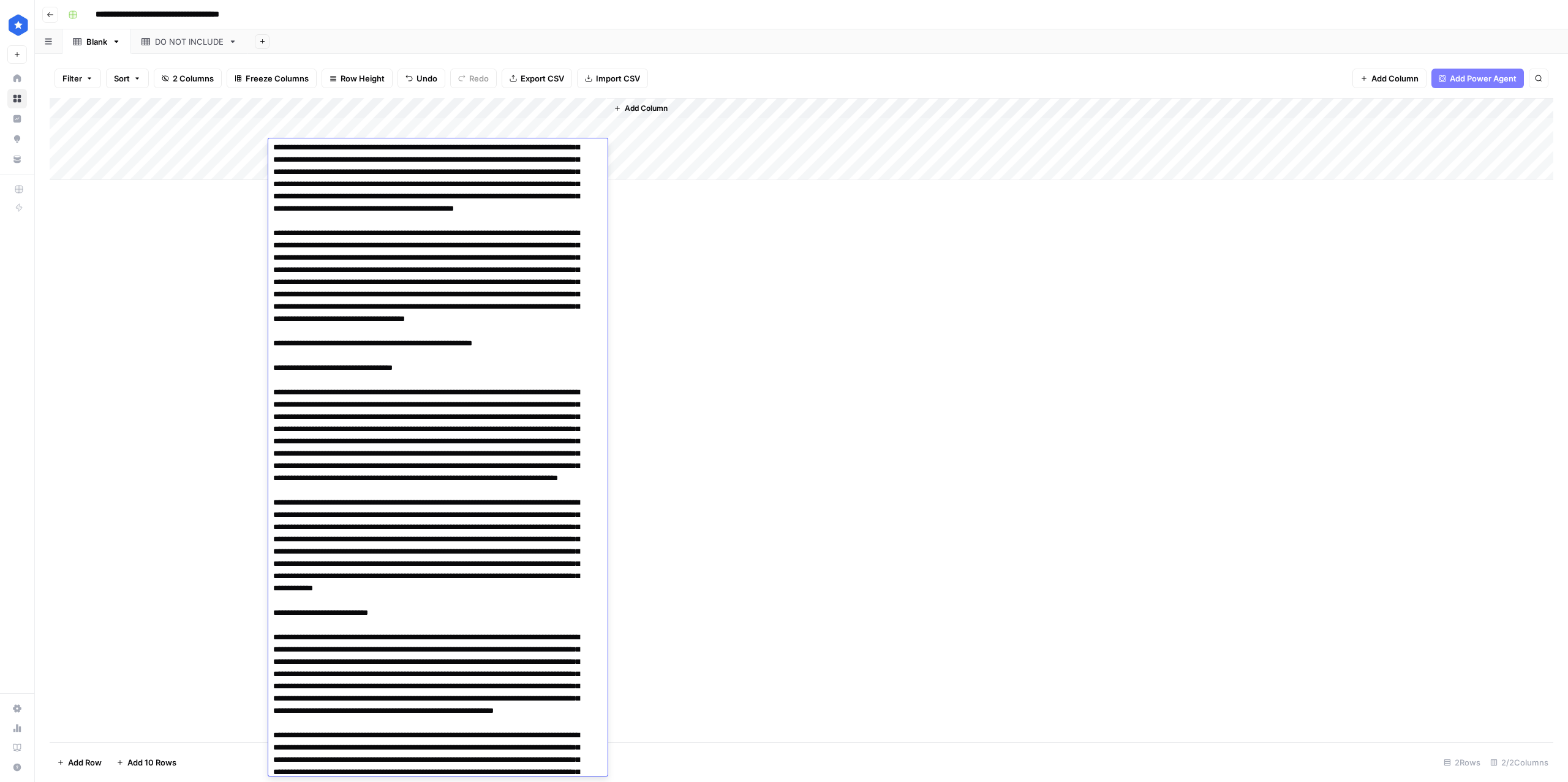
drag, startPoint x: 269, startPoint y: 251, endPoint x: 549, endPoint y: 481, distance: 362.4
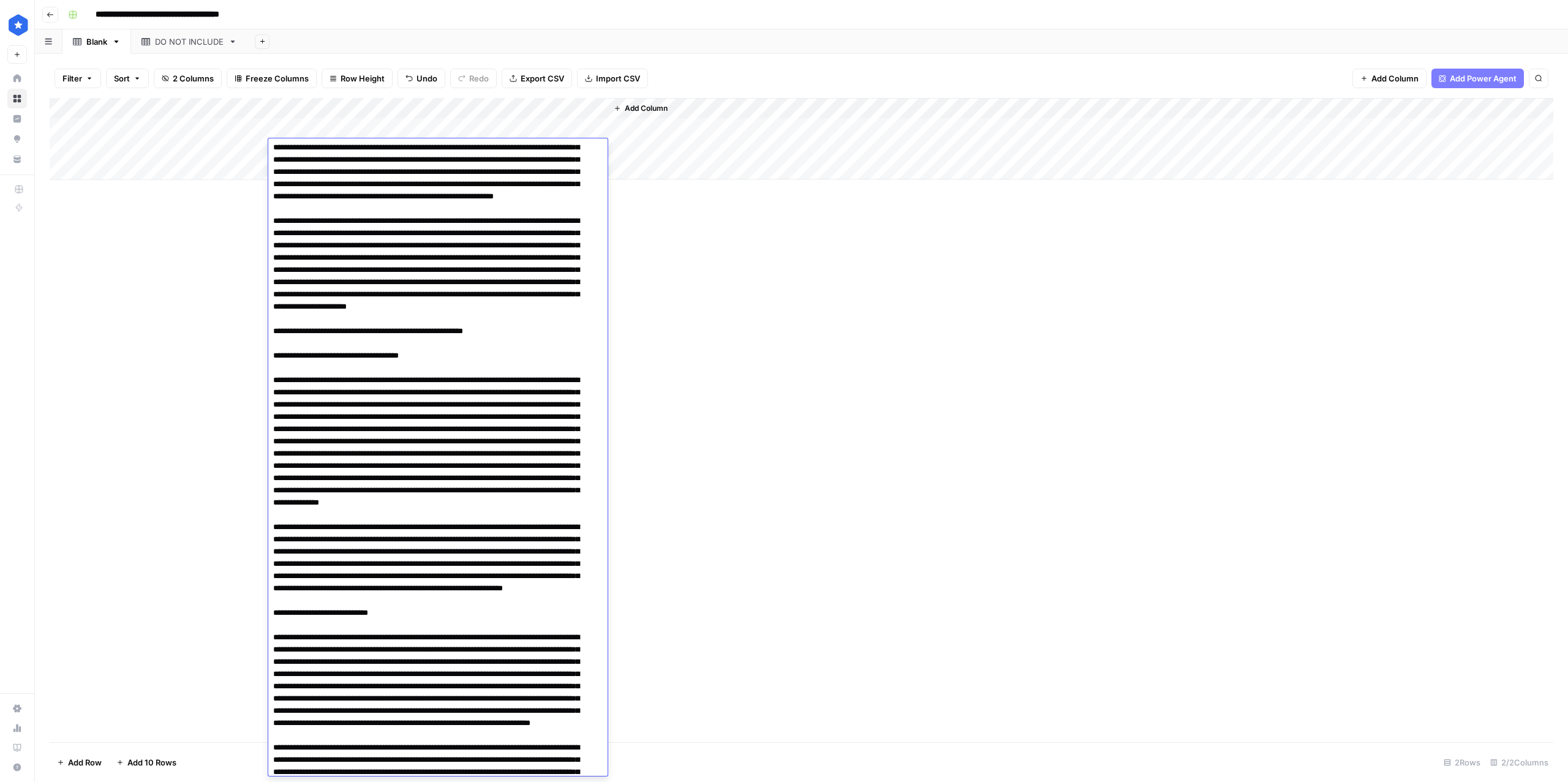
scroll to position [314, 0]
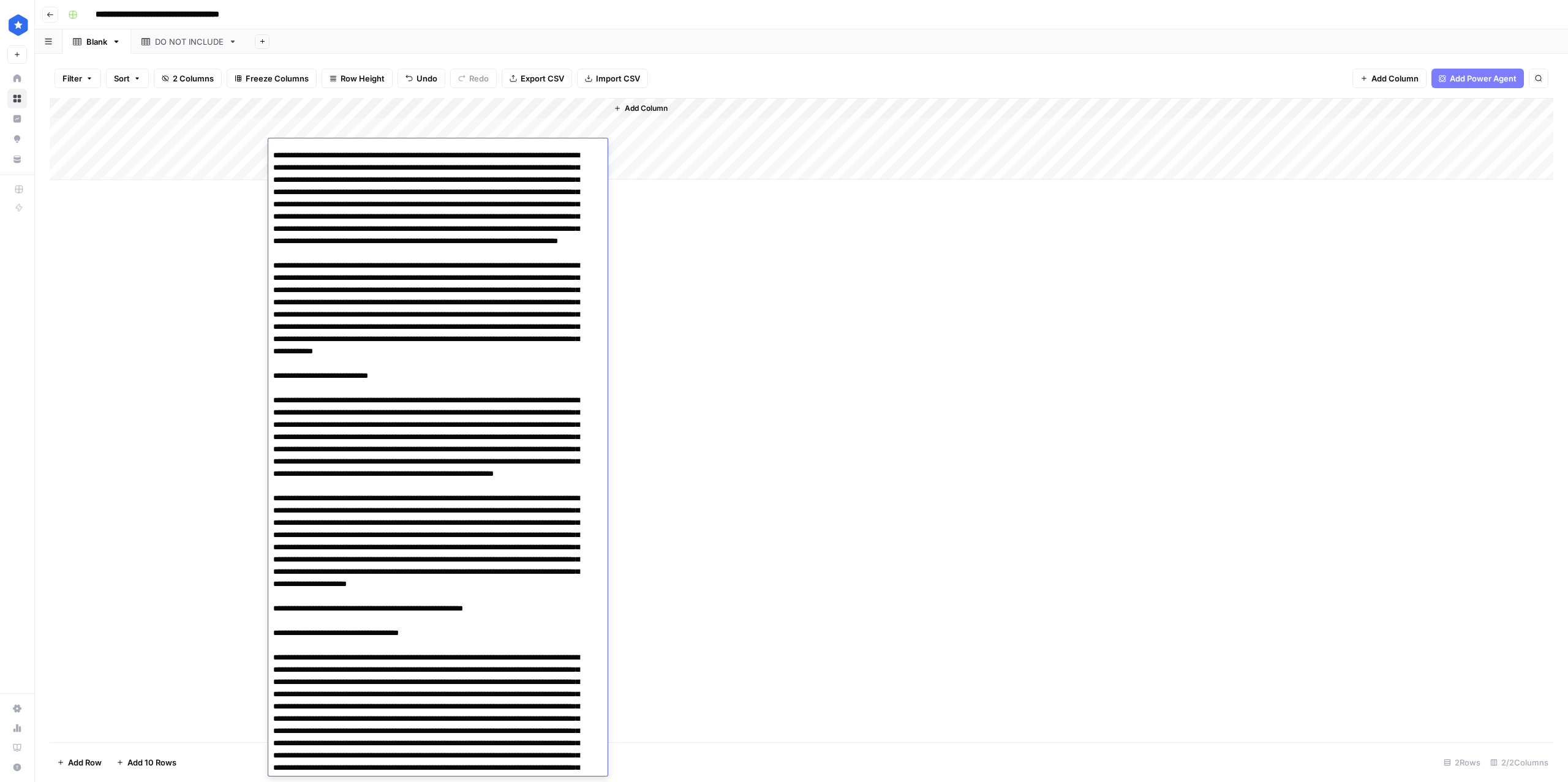
type textarea "**********"
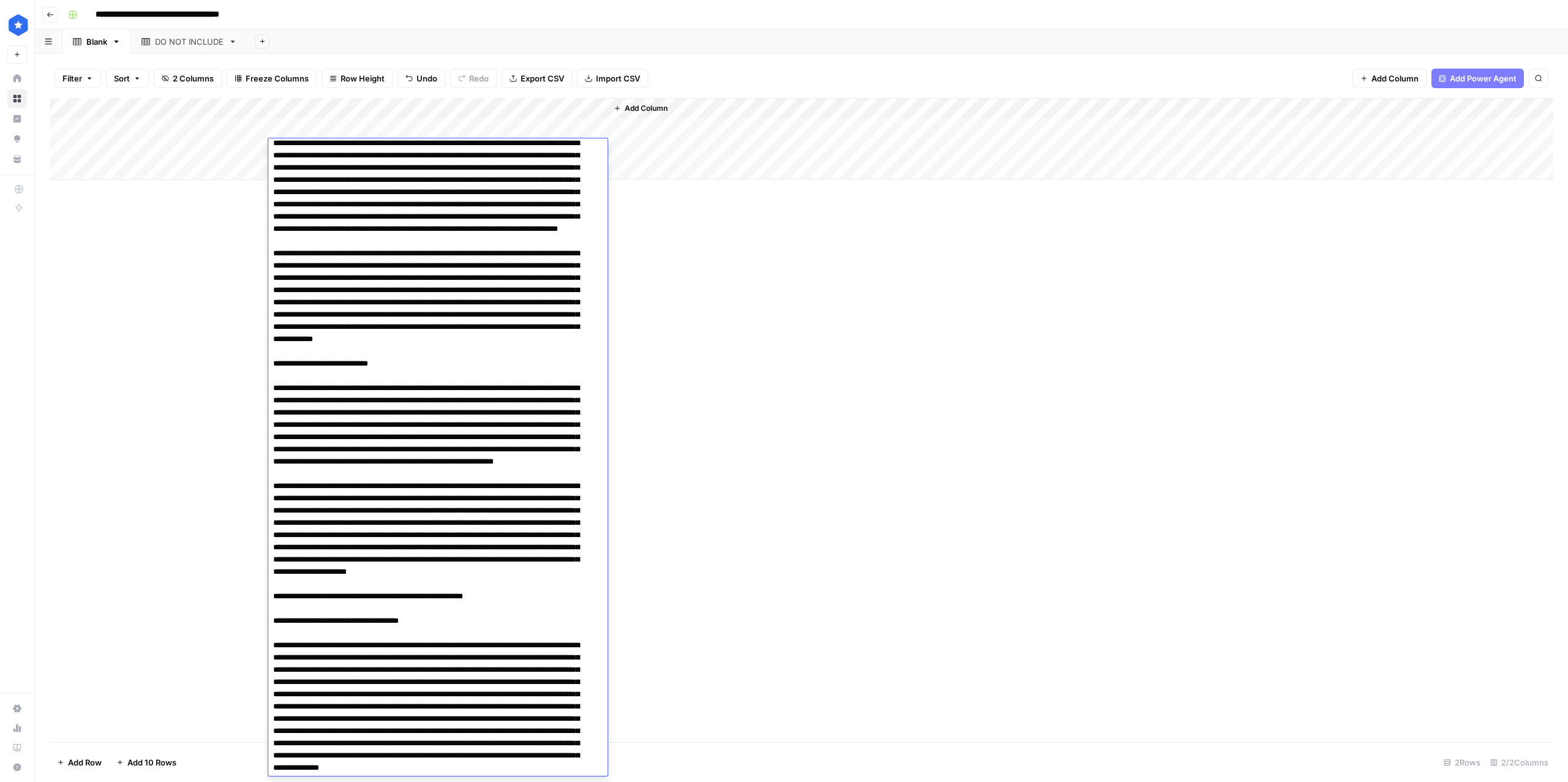
scroll to position [301, 0]
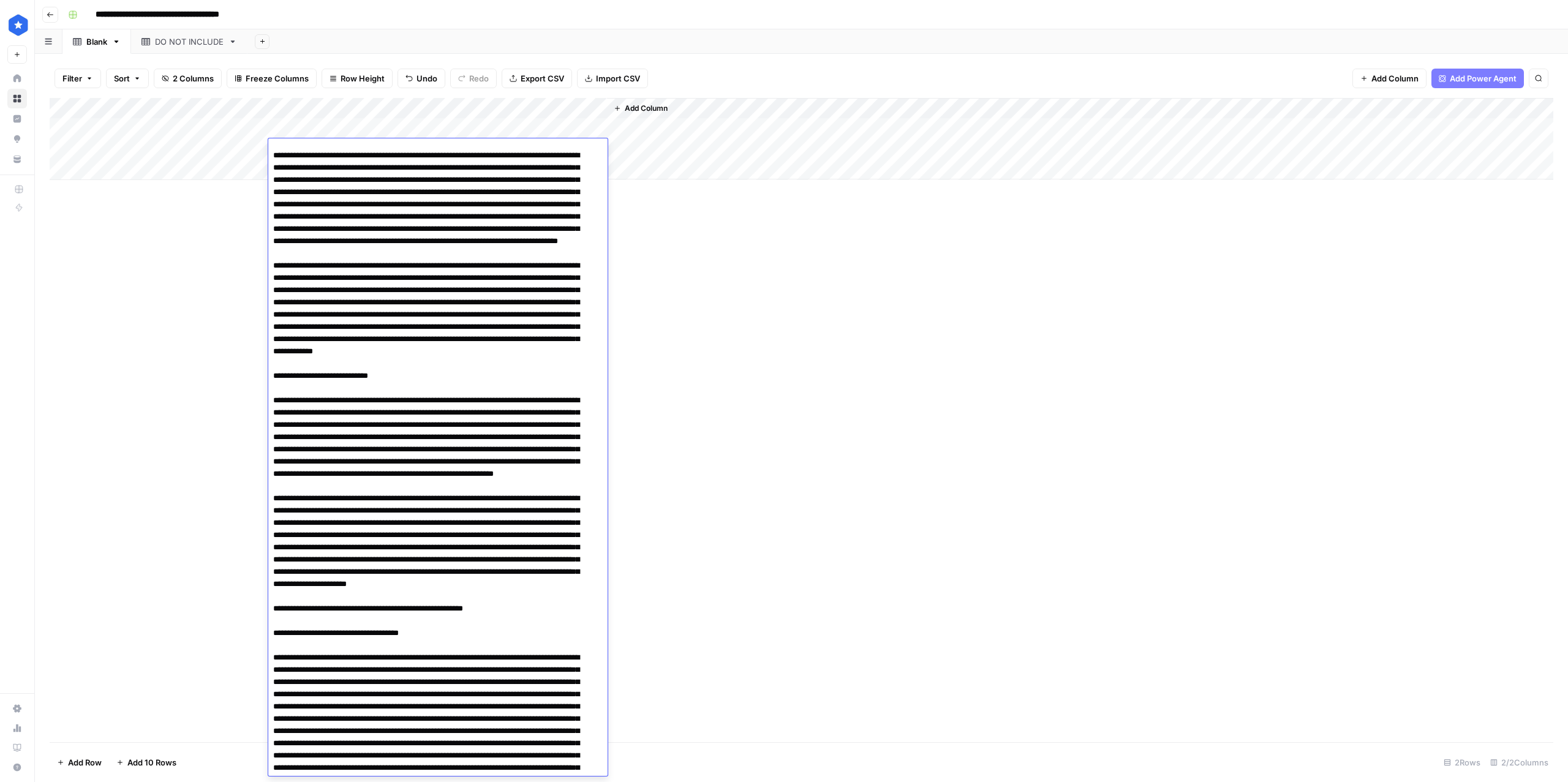
click at [991, 465] on div "Add Column" at bounding box center [800, 420] width 1503 height 644
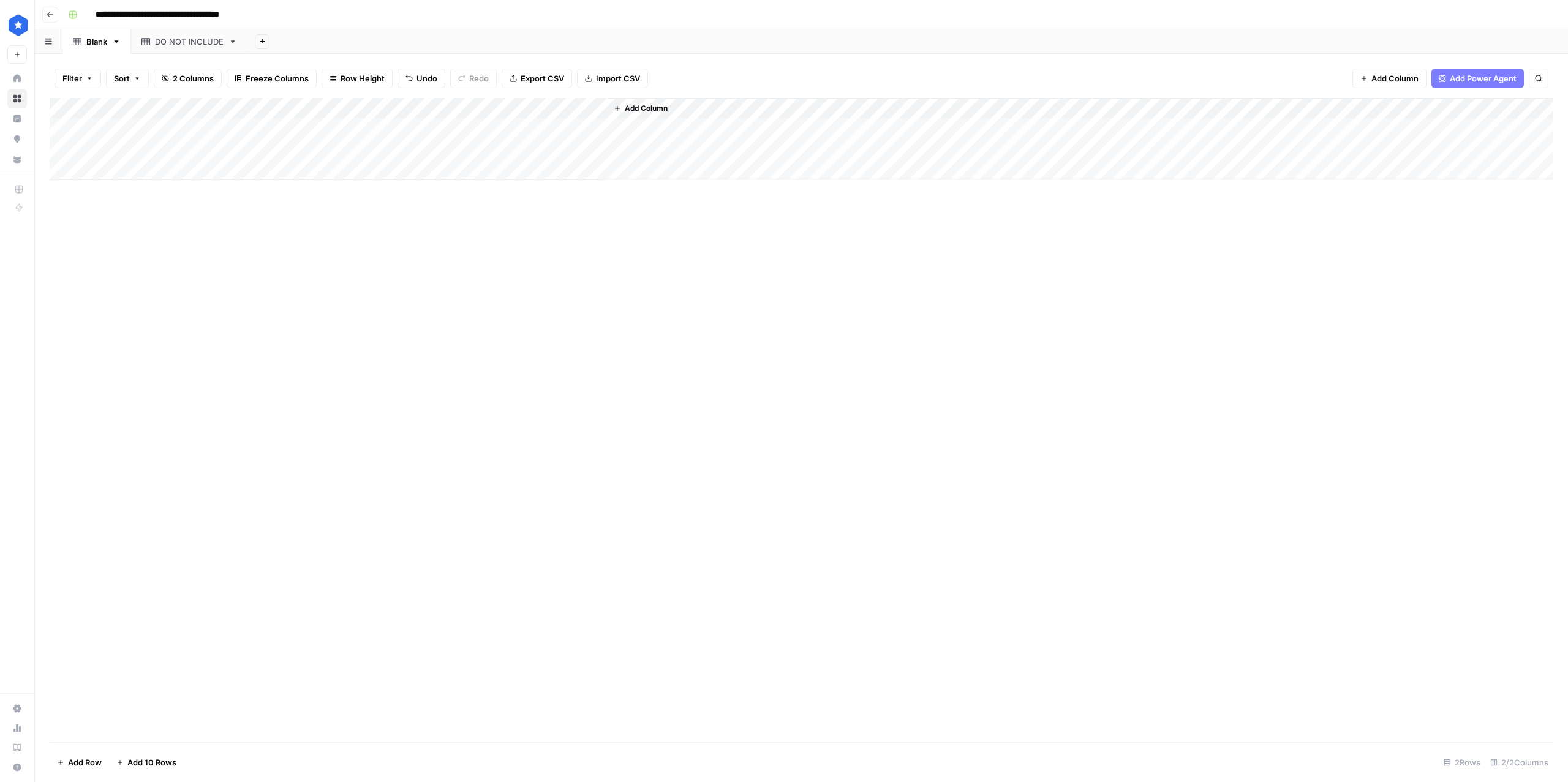
click at [336, 148] on div "Add Column" at bounding box center [800, 139] width 1503 height 82
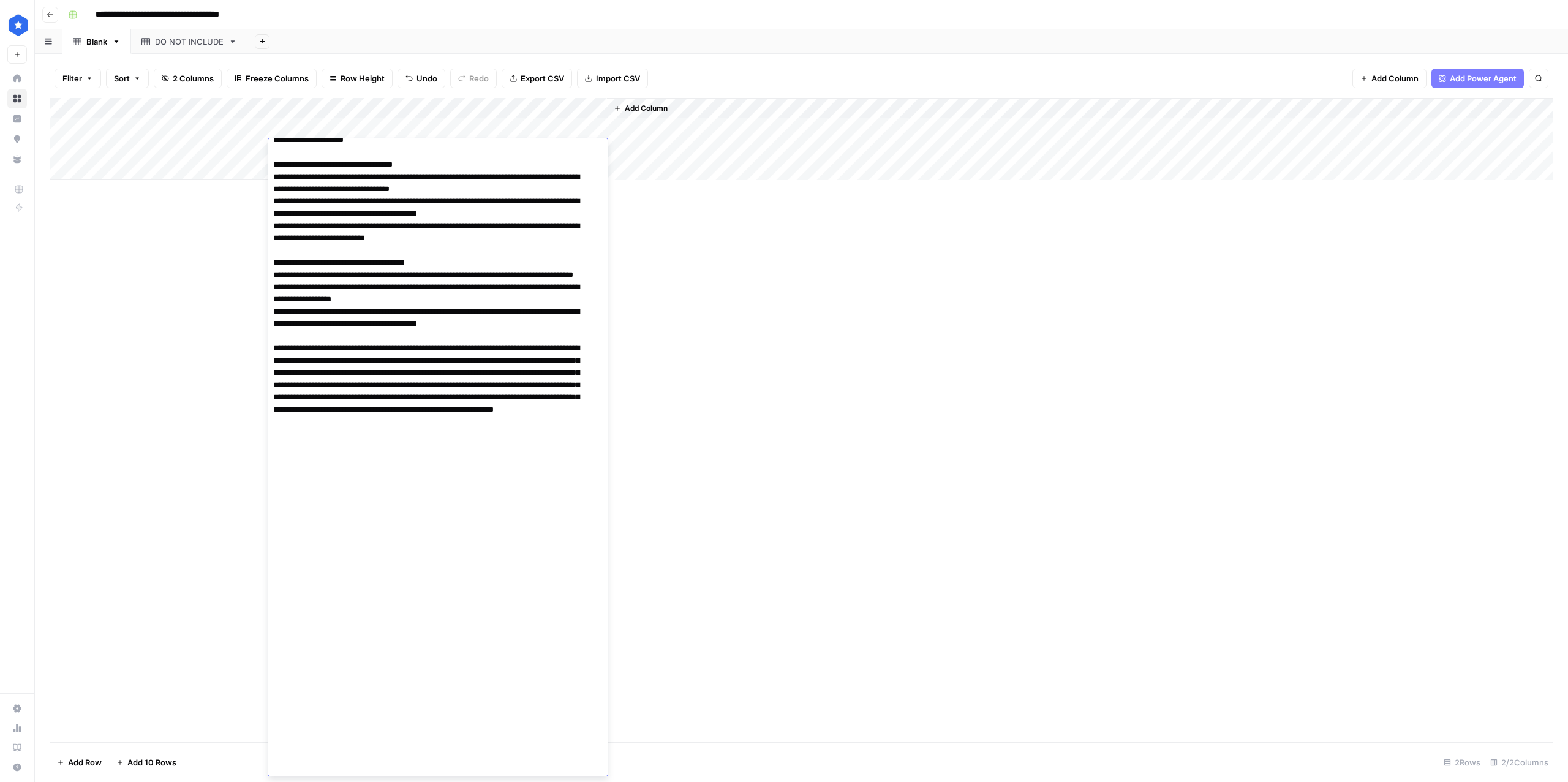
scroll to position [1979, 0]
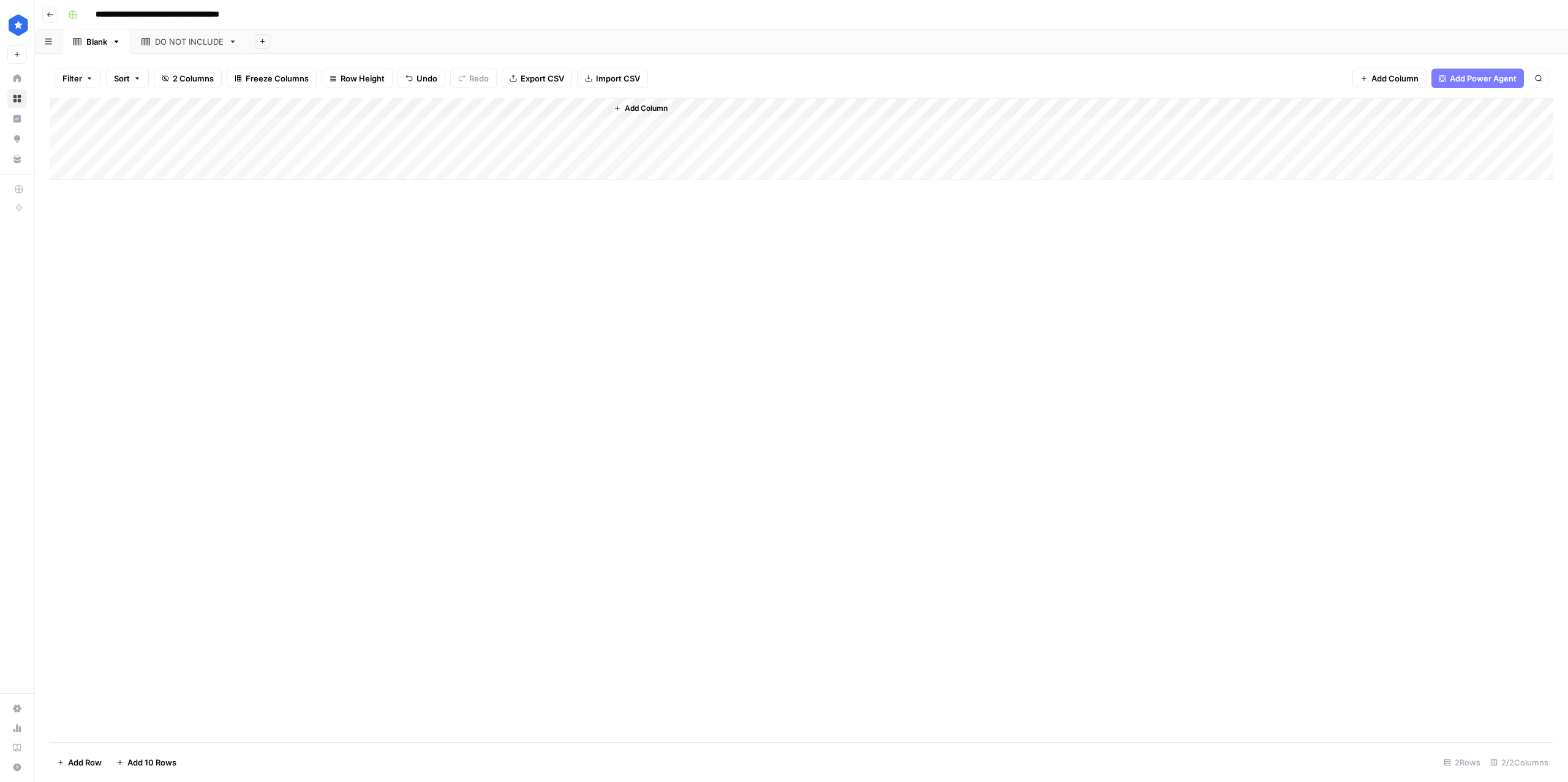
click at [119, 531] on div "Add Column" at bounding box center [800, 420] width 1503 height 644
